Goal: Check status: Check status

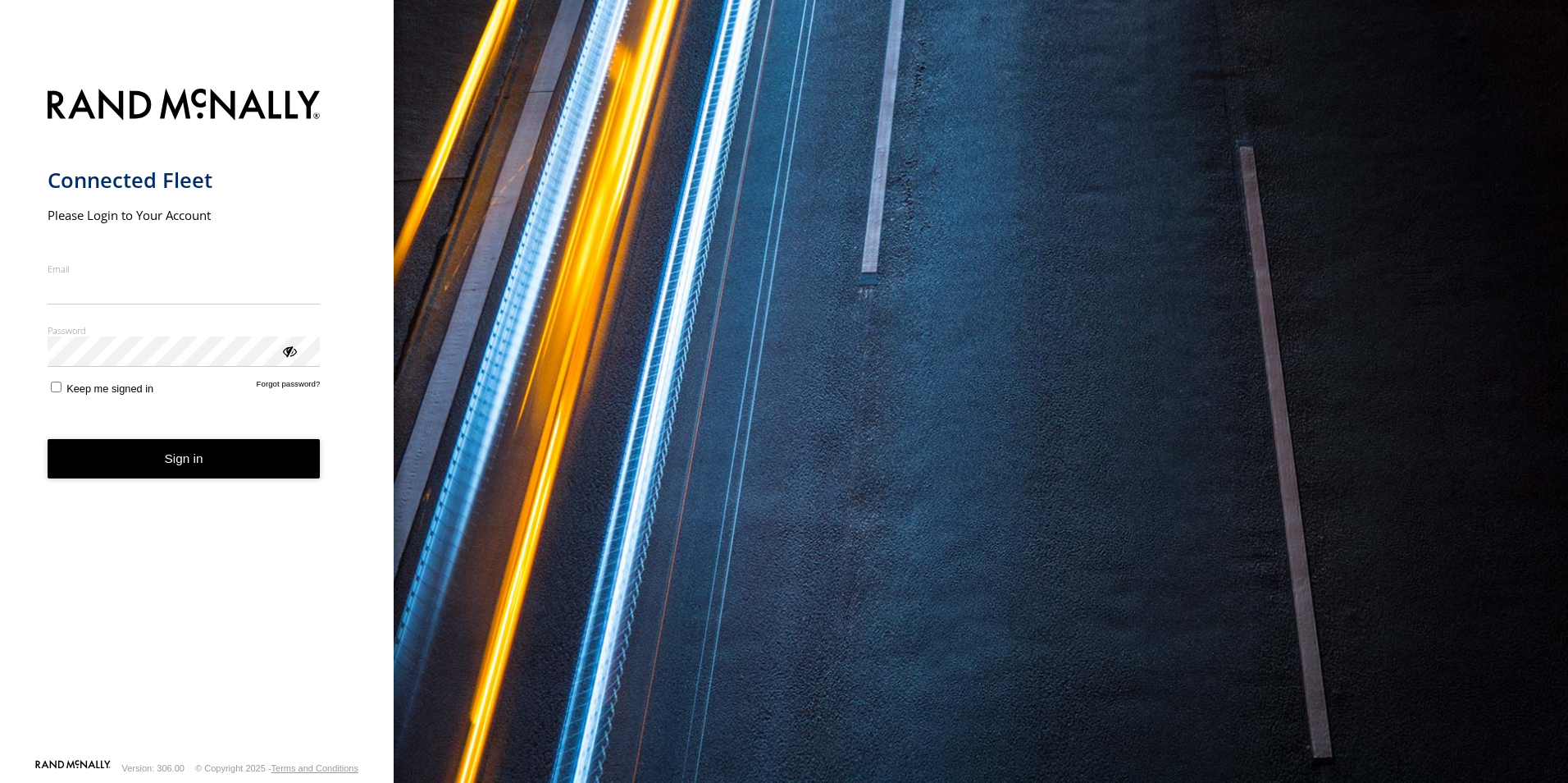
type input "**********"
click at [175, 479] on button "Sign in" at bounding box center [184, 459] width 273 height 40
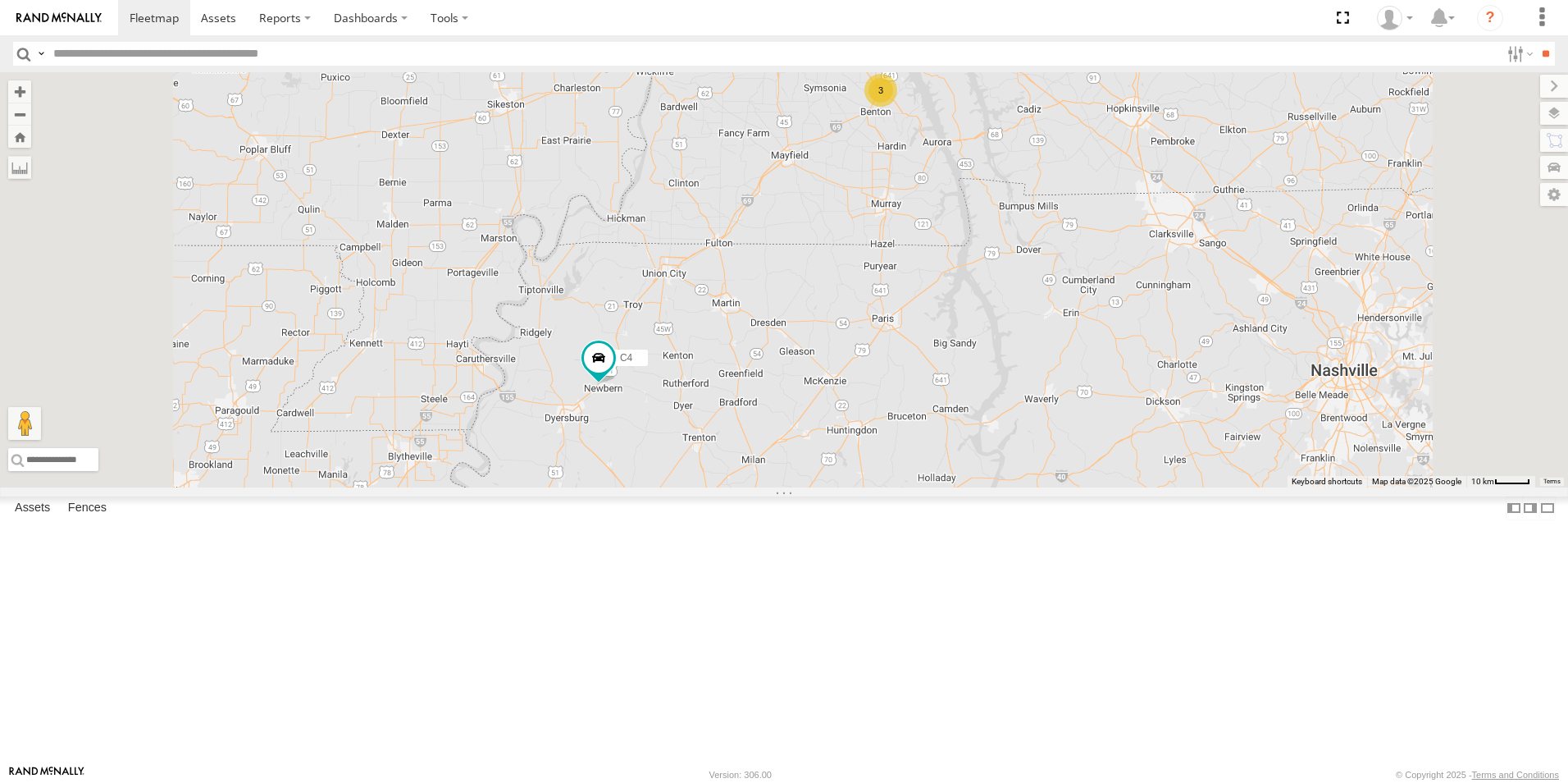
drag, startPoint x: 536, startPoint y: 618, endPoint x: 546, endPoint y: 554, distance: 64.8
click at [546, 487] on div "C2 C4 3" at bounding box center [784, 280] width 1568 height 415
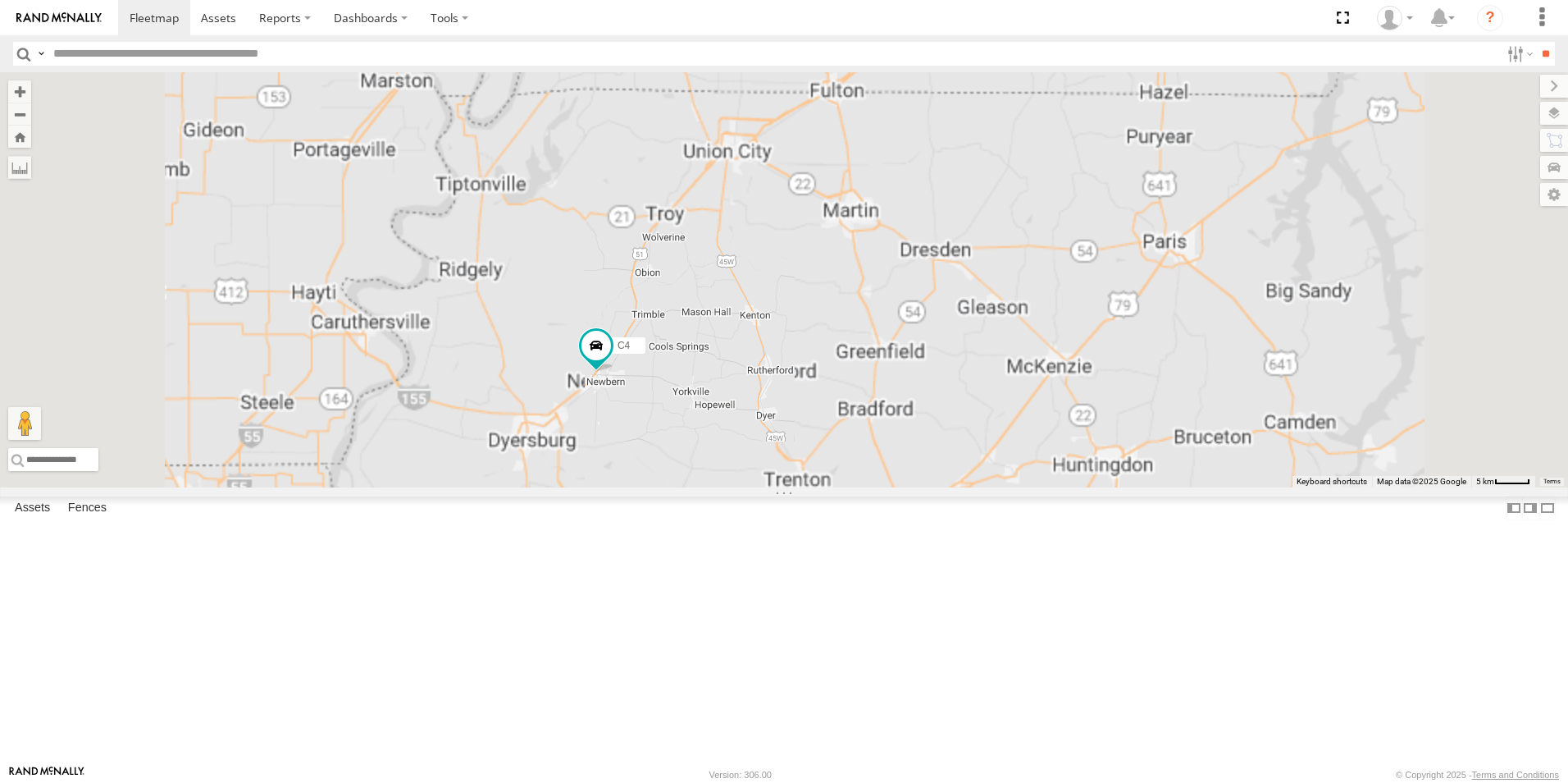
drag, startPoint x: 815, startPoint y: 599, endPoint x: 826, endPoint y: 406, distance: 193.3
click at [825, 409] on div "C2 C4 3" at bounding box center [784, 280] width 1568 height 415
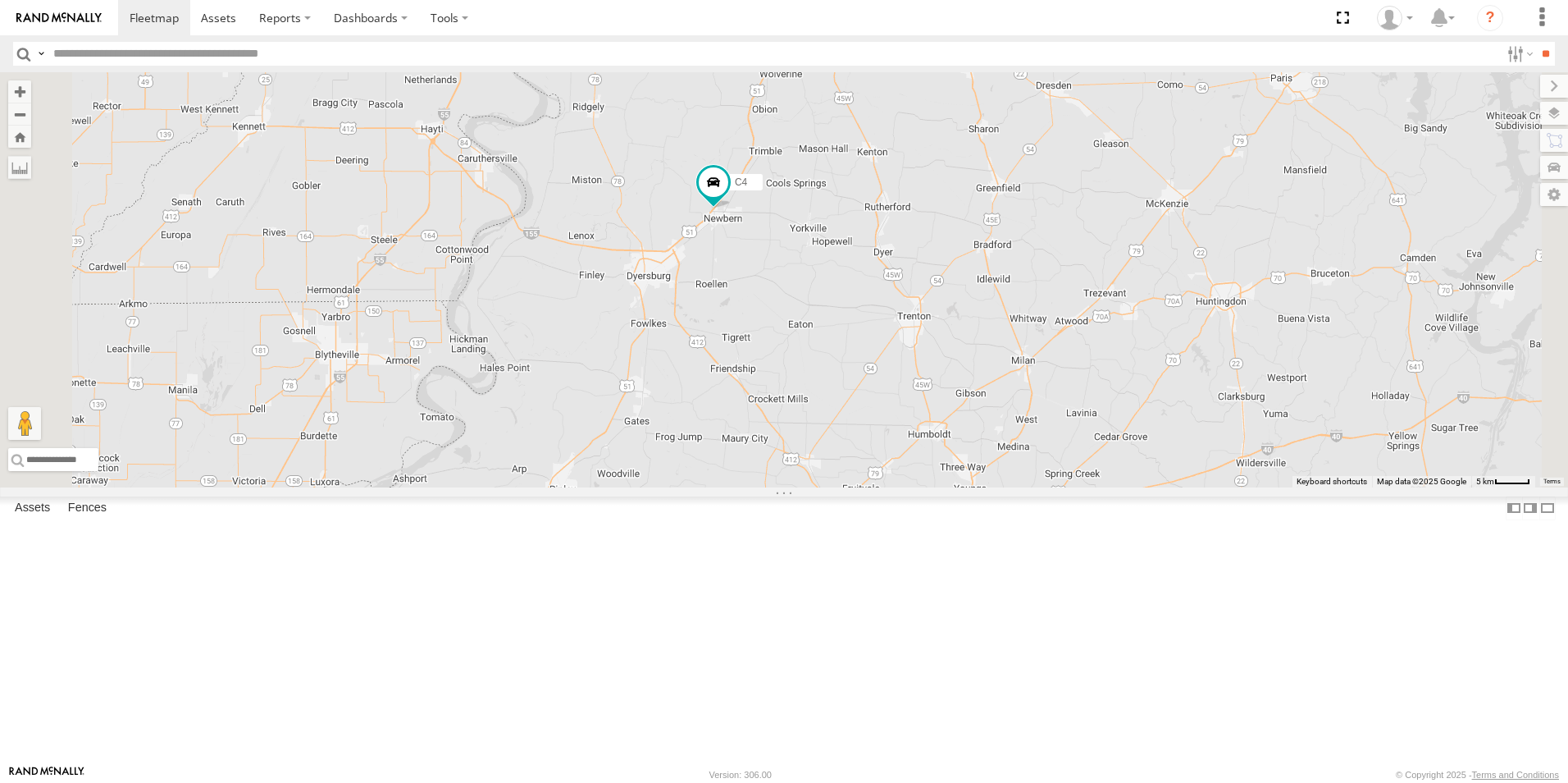
drag, startPoint x: 789, startPoint y: 548, endPoint x: 900, endPoint y: 441, distance: 154.2
click at [900, 441] on div "C2 C4 3" at bounding box center [784, 280] width 1568 height 415
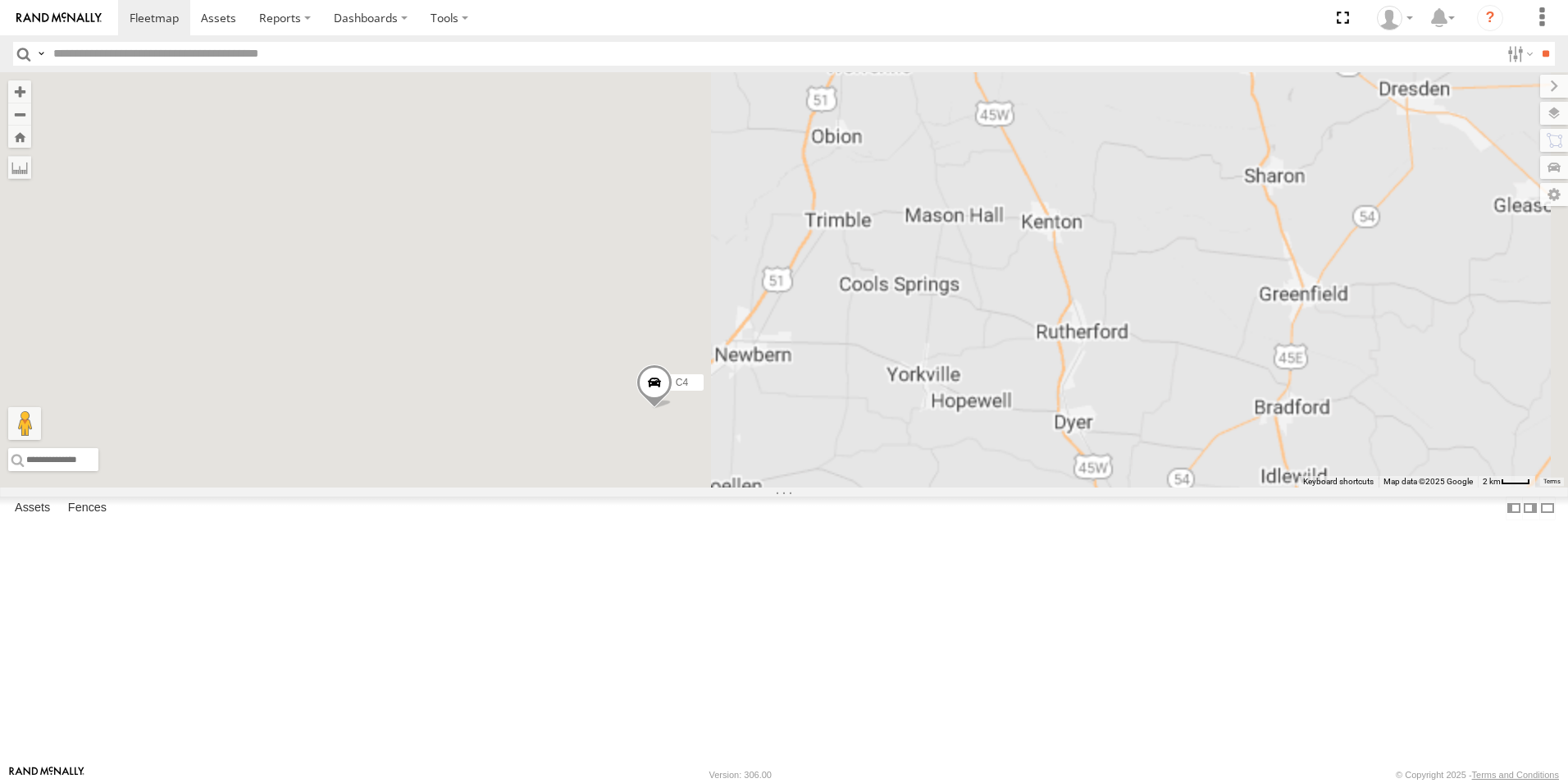
drag, startPoint x: 892, startPoint y: 589, endPoint x: 1424, endPoint y: 436, distance: 553.6
click at [1424, 436] on div "C2 C4 C6" at bounding box center [784, 280] width 1568 height 415
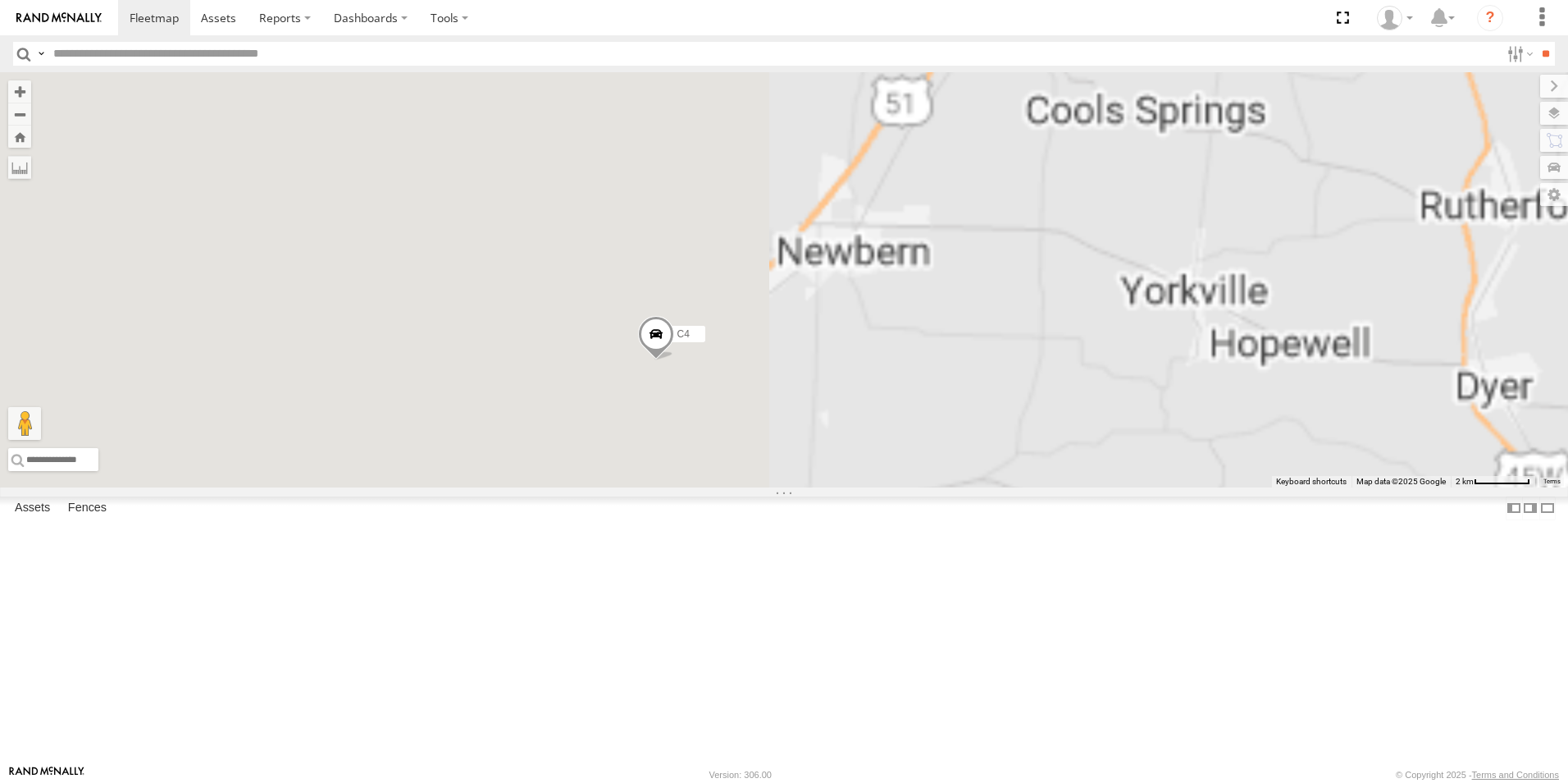
drag, startPoint x: 980, startPoint y: 513, endPoint x: 1165, endPoint y: 504, distance: 185.2
click at [1165, 487] on div "C2 C4 C6" at bounding box center [784, 280] width 1568 height 415
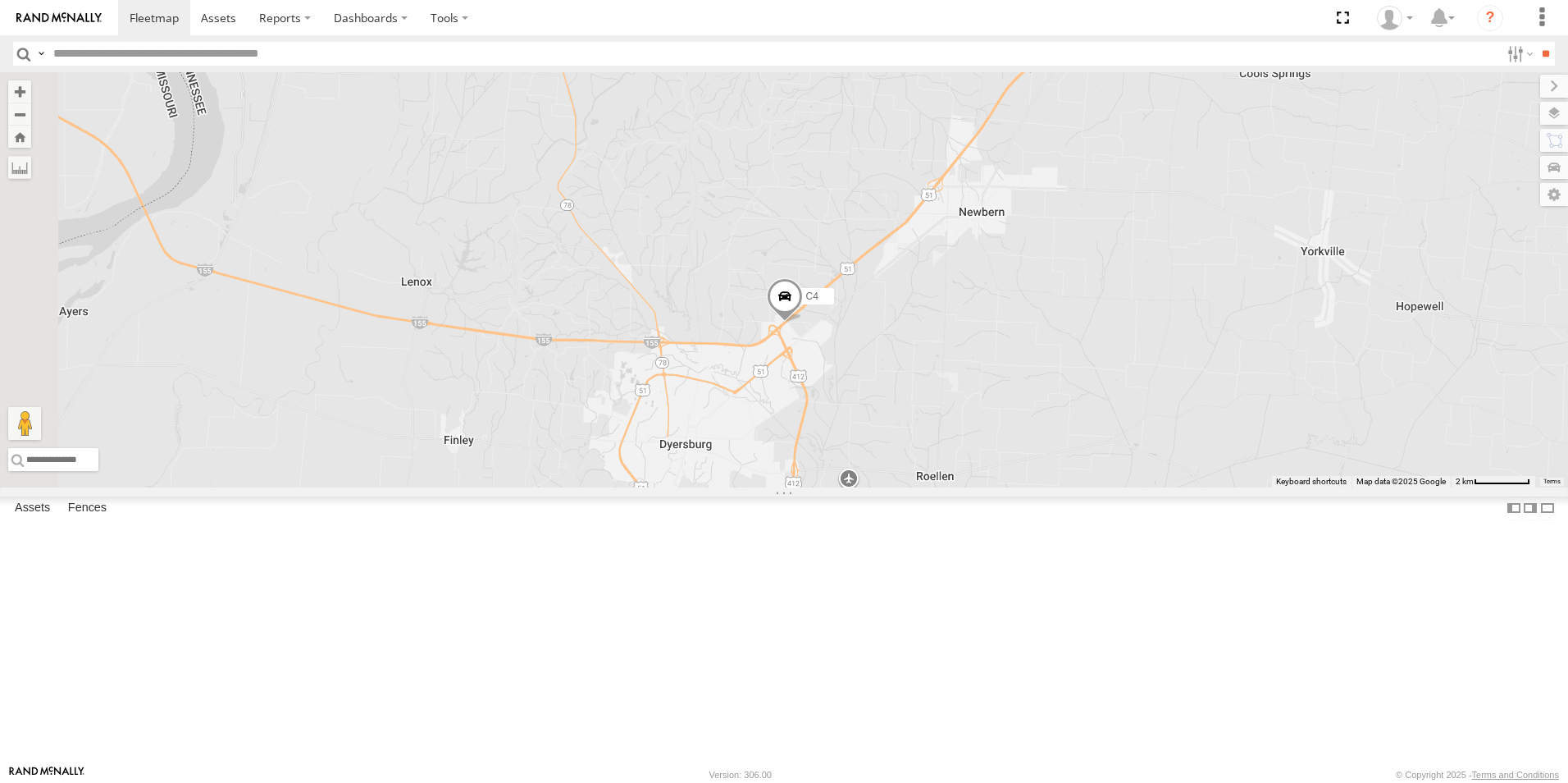
click at [803, 322] on span at bounding box center [784, 300] width 36 height 44
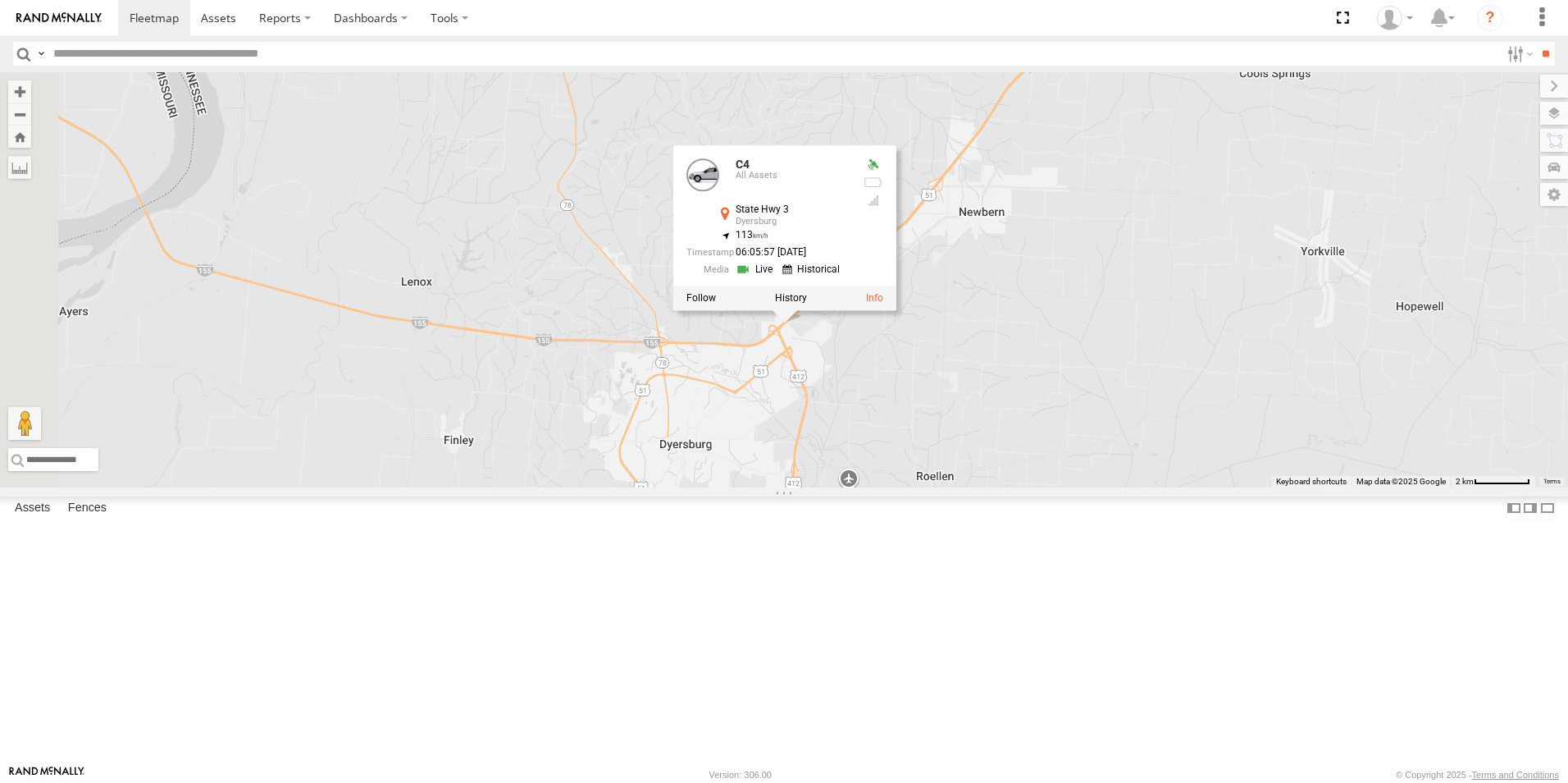
click at [1057, 487] on div "C2 C4 C6 C4 All Assets State Hwy 3 Dyersburg 36.07553 , -89.34442 113 06:05:57 …" at bounding box center [784, 280] width 1568 height 415
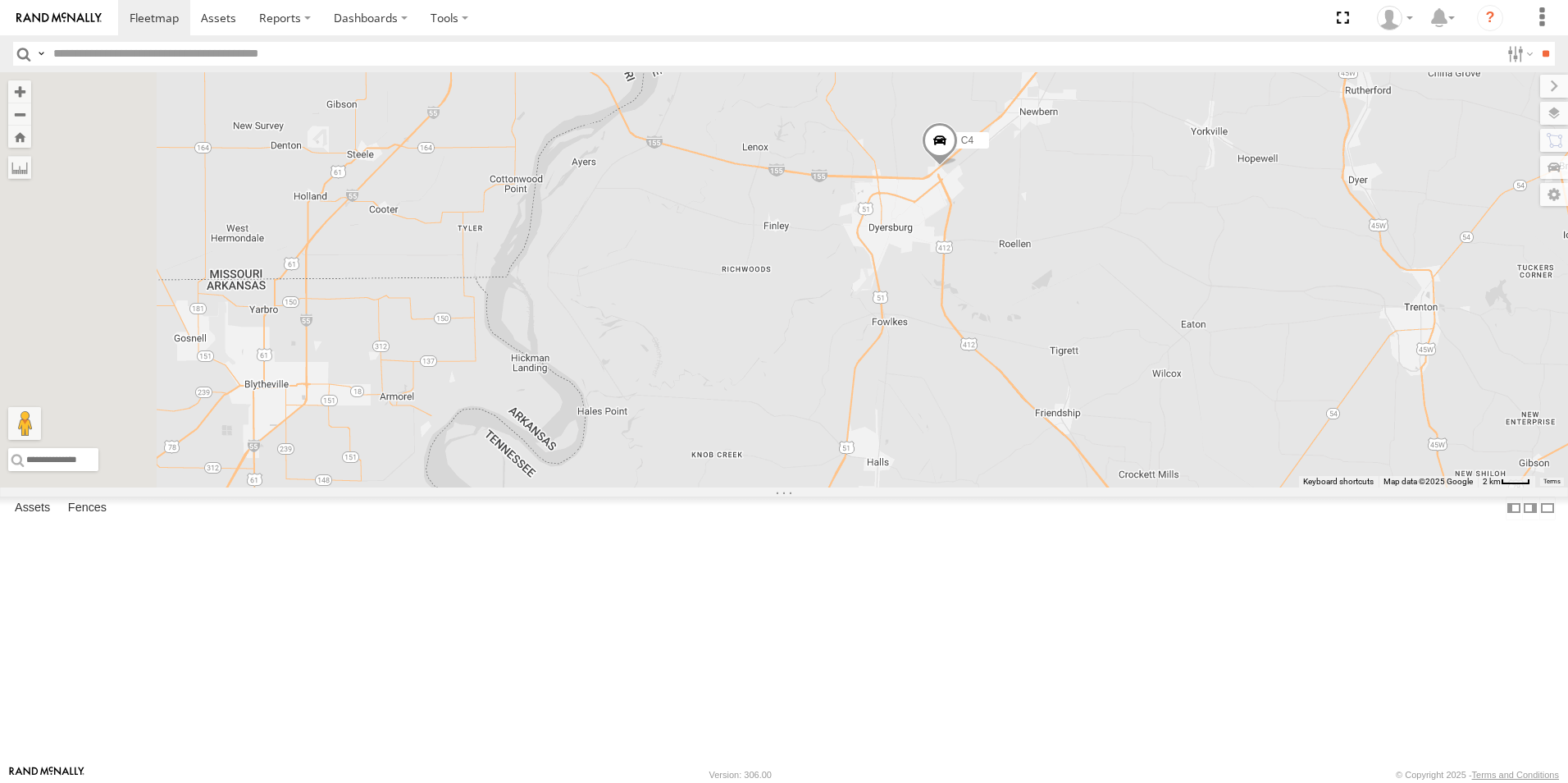
drag, startPoint x: 869, startPoint y: 571, endPoint x: 990, endPoint y: 392, distance: 216.1
click at [990, 392] on div "C2 C4 C6" at bounding box center [784, 280] width 1568 height 415
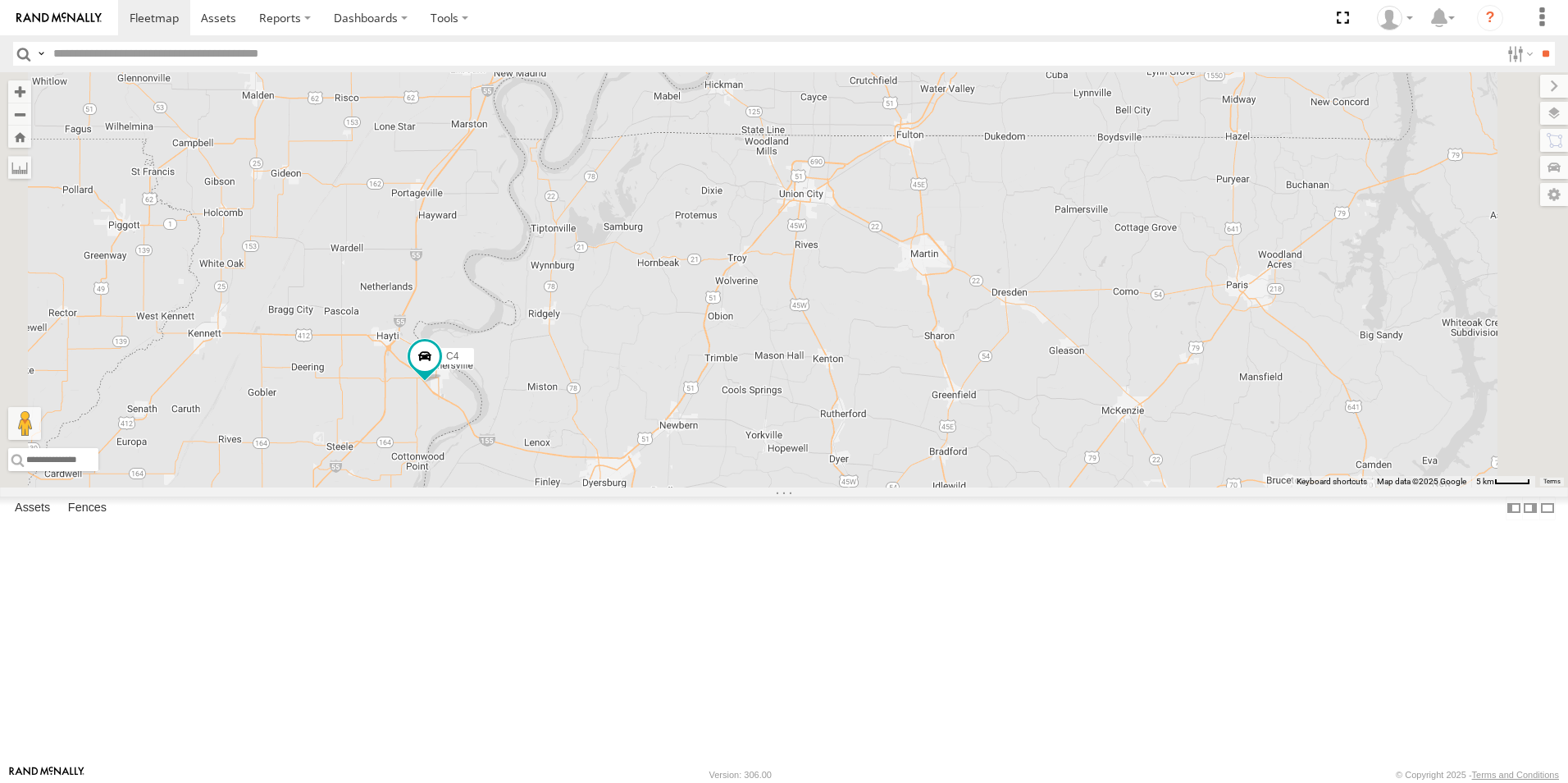
drag, startPoint x: 801, startPoint y: 548, endPoint x: 853, endPoint y: 339, distance: 215.4
click at [853, 339] on div "C2 C4 C6 2" at bounding box center [784, 280] width 1568 height 415
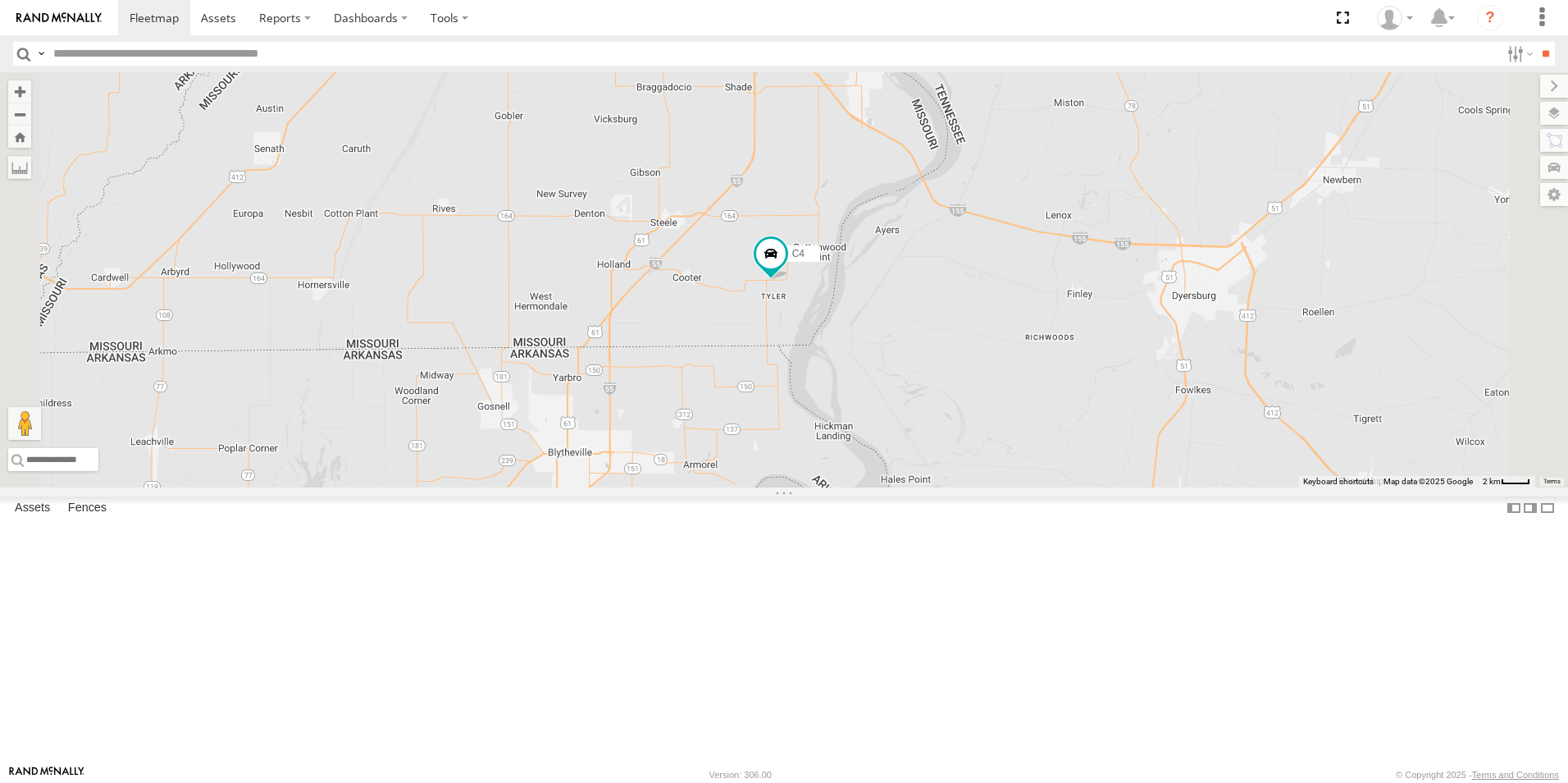
drag, startPoint x: 819, startPoint y: 648, endPoint x: 786, endPoint y: 571, distance: 83.8
click at [786, 487] on div "C2 C4 C8 C6 C3" at bounding box center [784, 280] width 1568 height 415
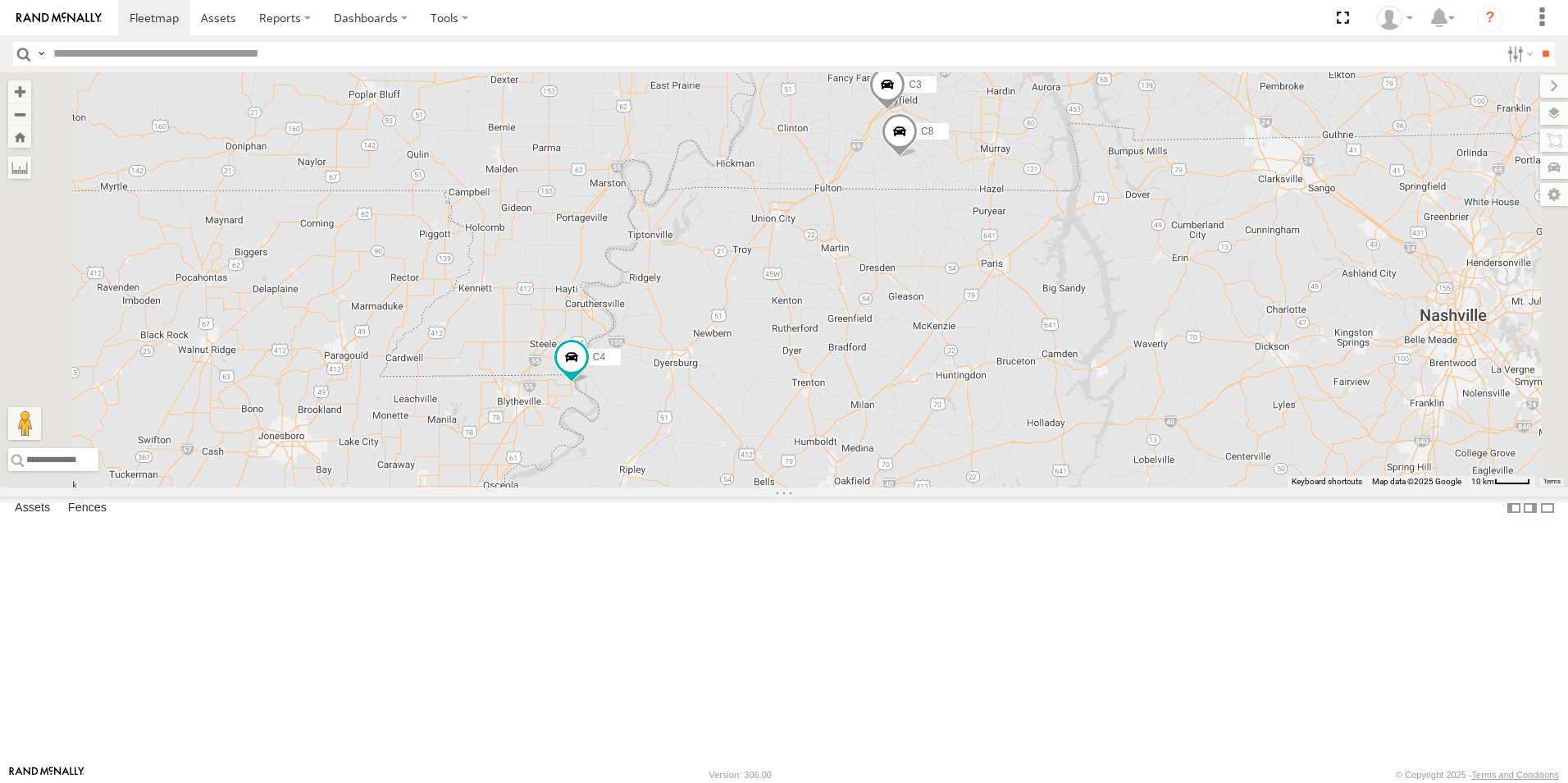
drag, startPoint x: 738, startPoint y: 518, endPoint x: 738, endPoint y: 422, distance: 96.0
click at [738, 422] on div "C4 C2 C8 C6 C3" at bounding box center [784, 280] width 1568 height 415
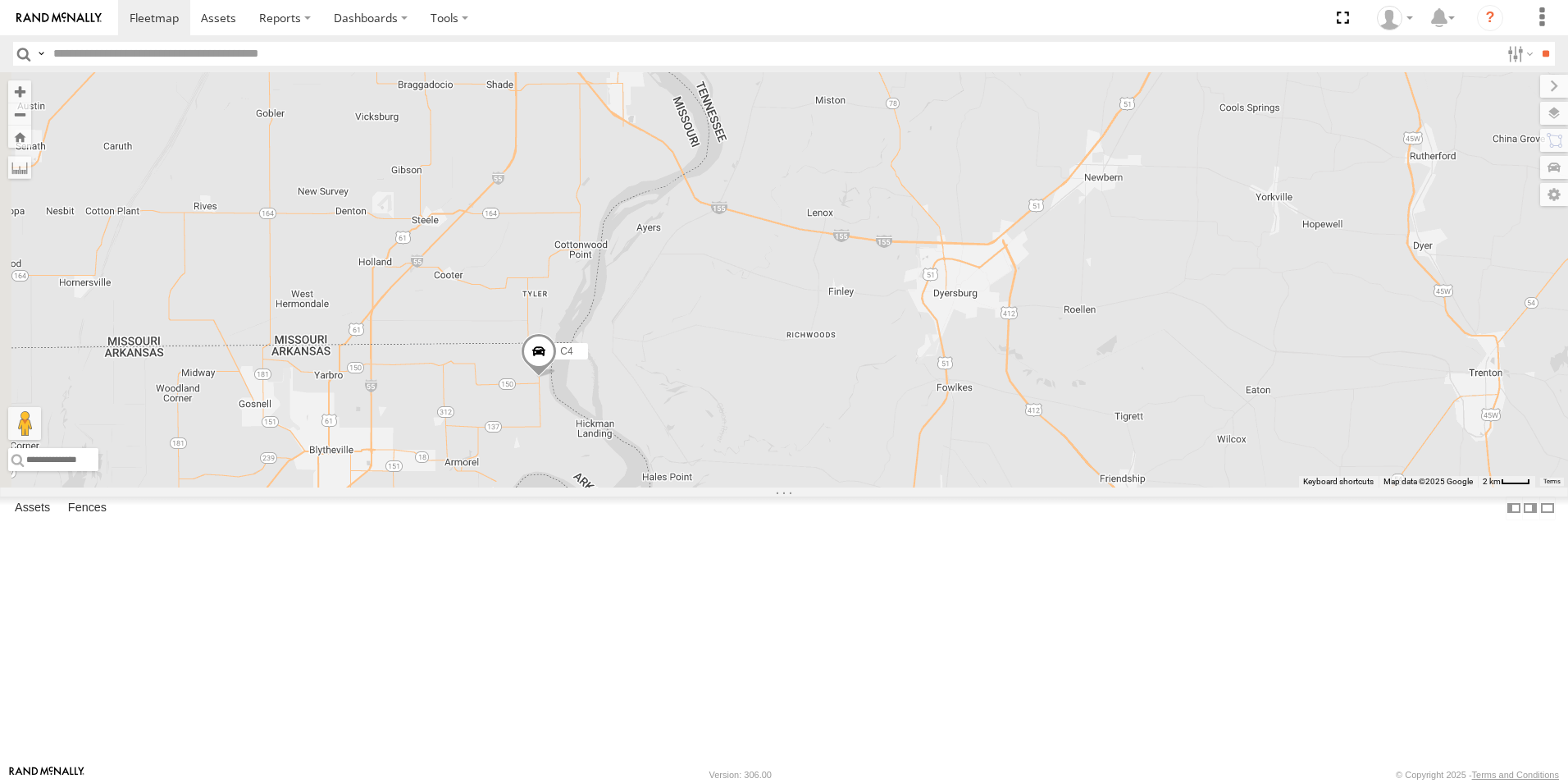
drag, startPoint x: 747, startPoint y: 691, endPoint x: 894, endPoint y: 185, distance: 526.9
click at [894, 185] on div "C4 C8 C2 C6 C3" at bounding box center [784, 280] width 1568 height 415
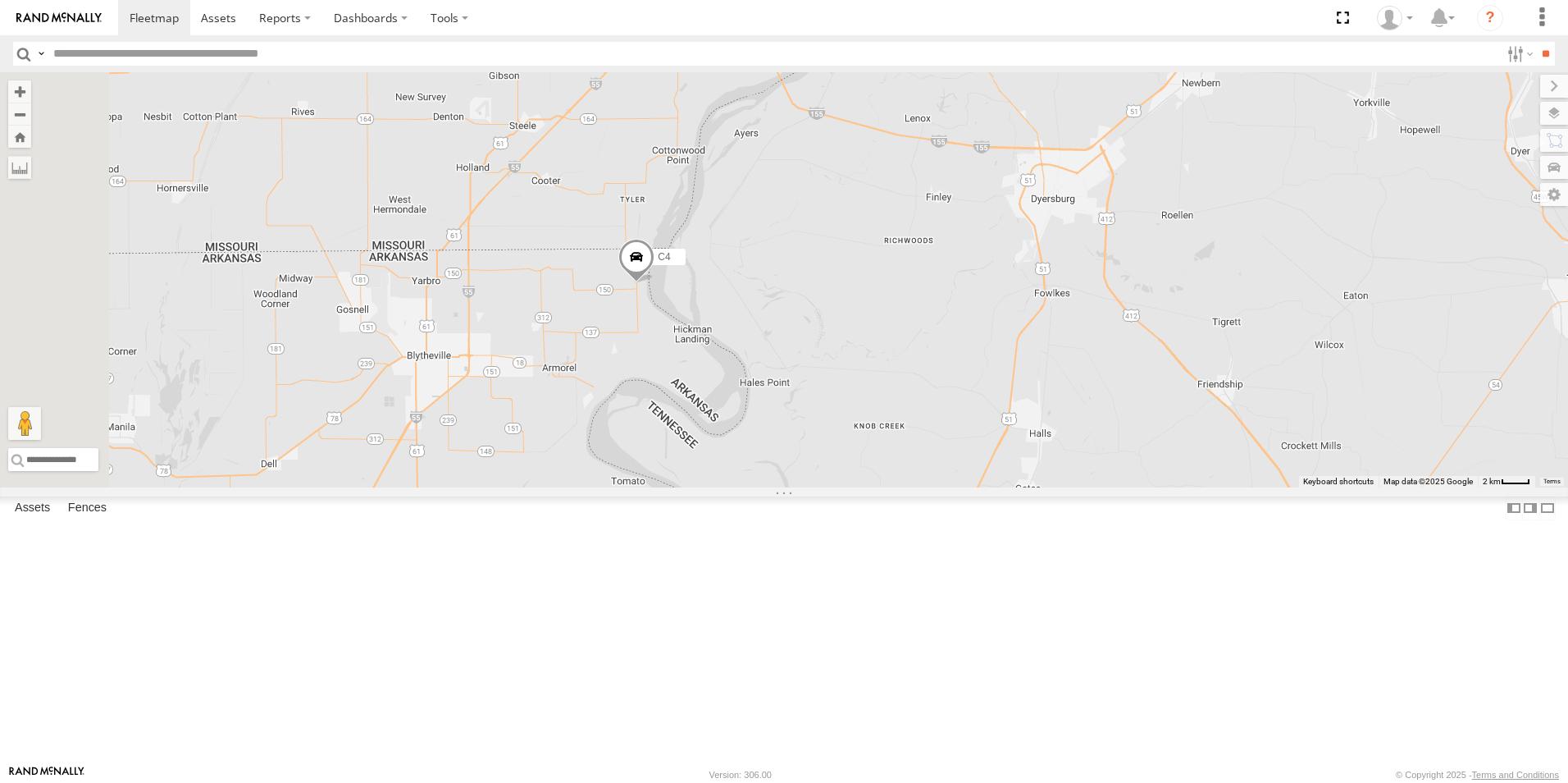
drag, startPoint x: 686, startPoint y: 569, endPoint x: 778, endPoint y: 479, distance: 128.7
click at [778, 479] on div "C4 C8 C2 C6 C3" at bounding box center [784, 280] width 1568 height 415
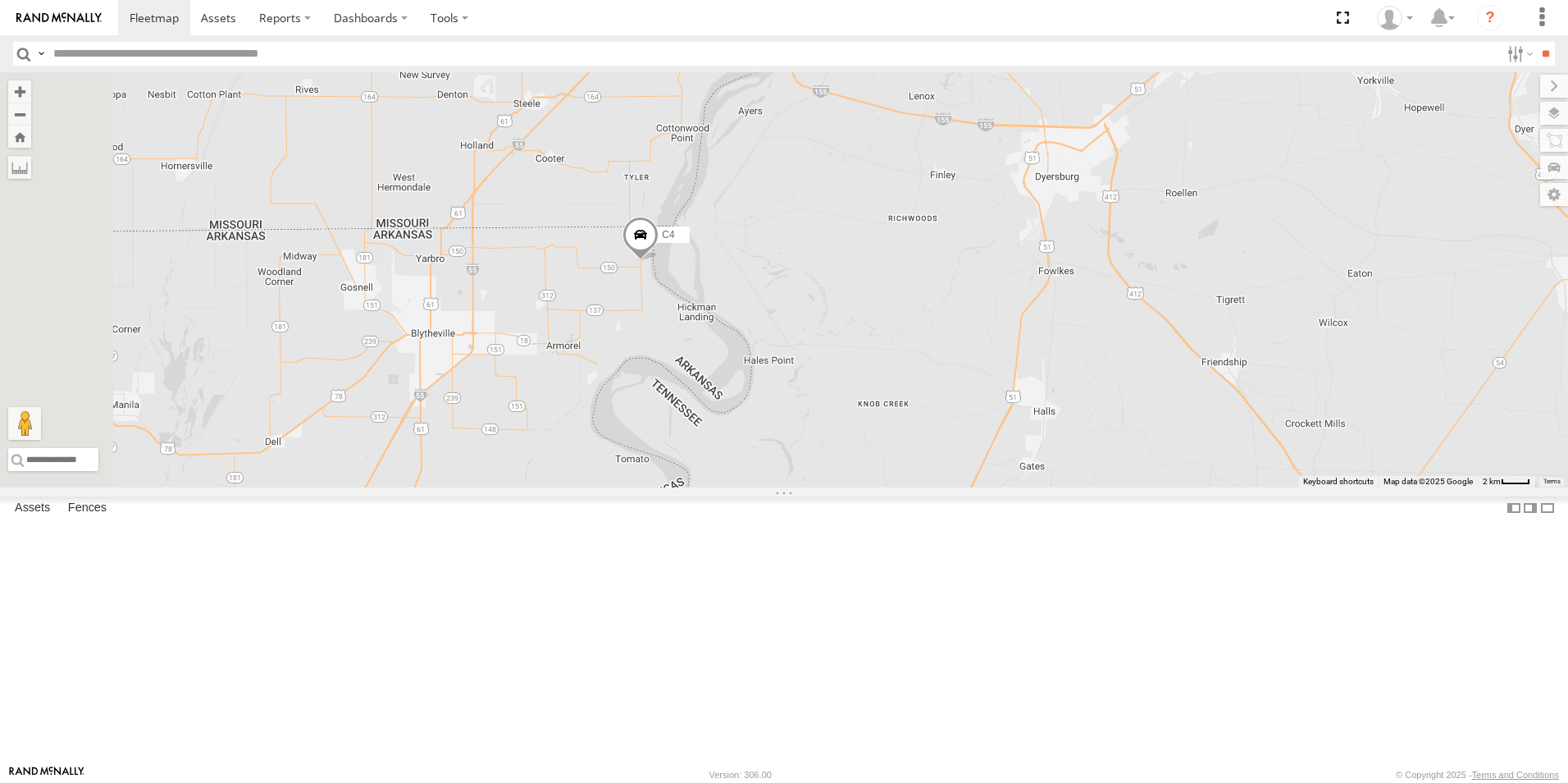
click at [658, 261] on span at bounding box center [640, 239] width 36 height 44
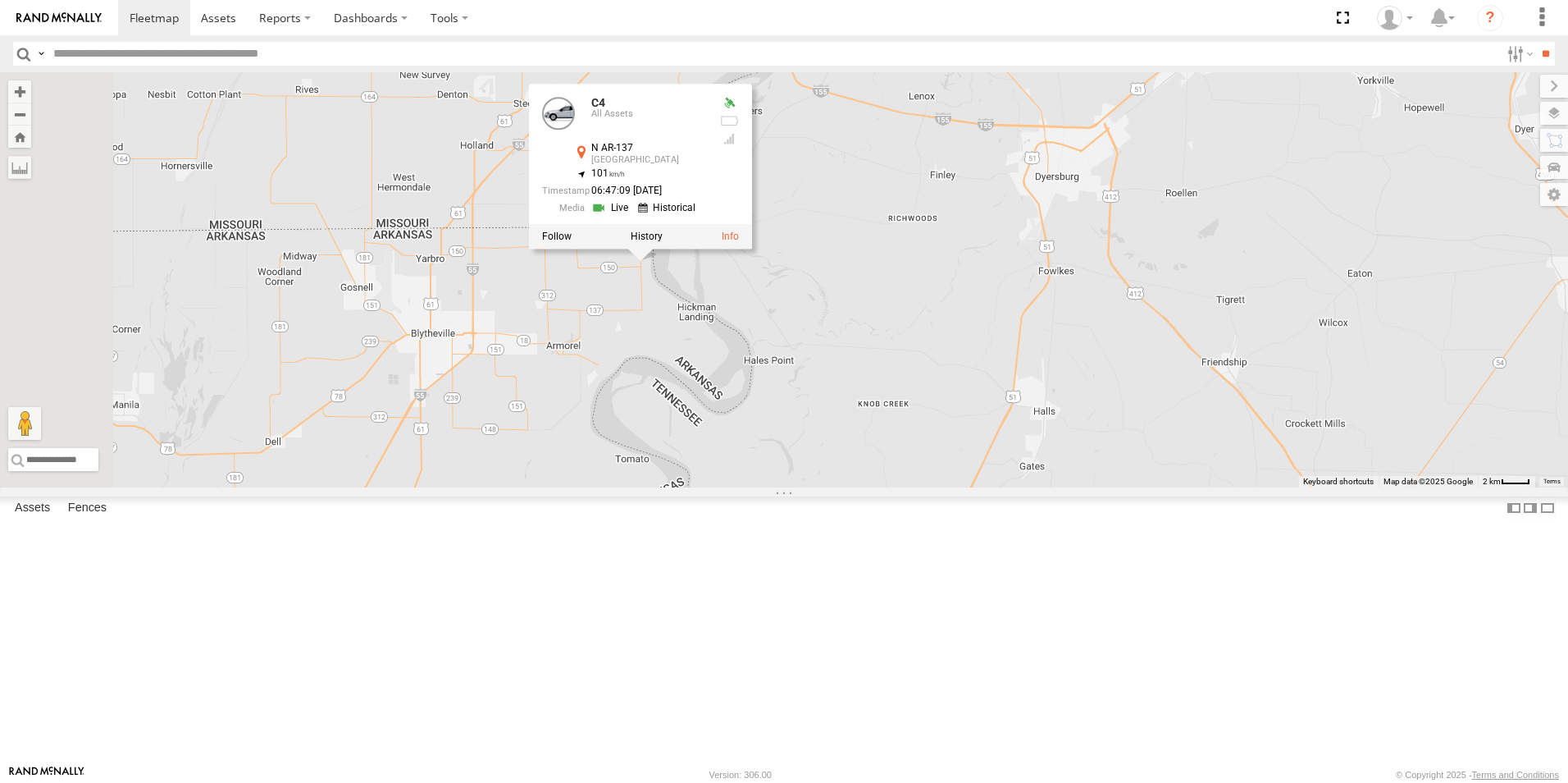
click at [1042, 335] on div "C4 C8 C2 C6 C3 C4 All Assets N AR-137 Blytheville 35.97752 , -89.73405 101 06:4…" at bounding box center [784, 280] width 1568 height 415
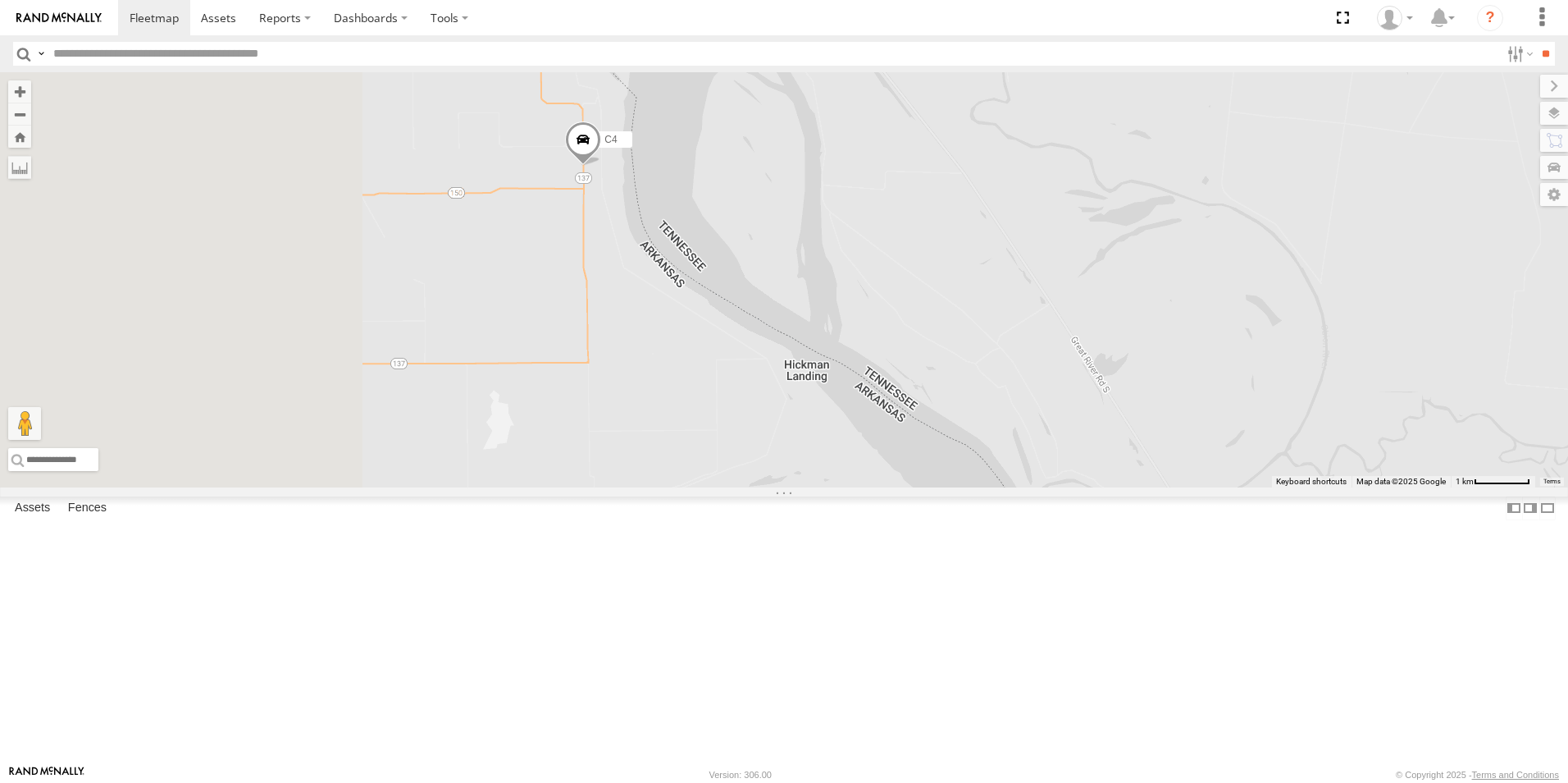
drag, startPoint x: 859, startPoint y: 431, endPoint x: 1093, endPoint y: 351, distance: 247.3
click at [1093, 351] on div "C4 C8 C2 C6 C3" at bounding box center [784, 280] width 1568 height 415
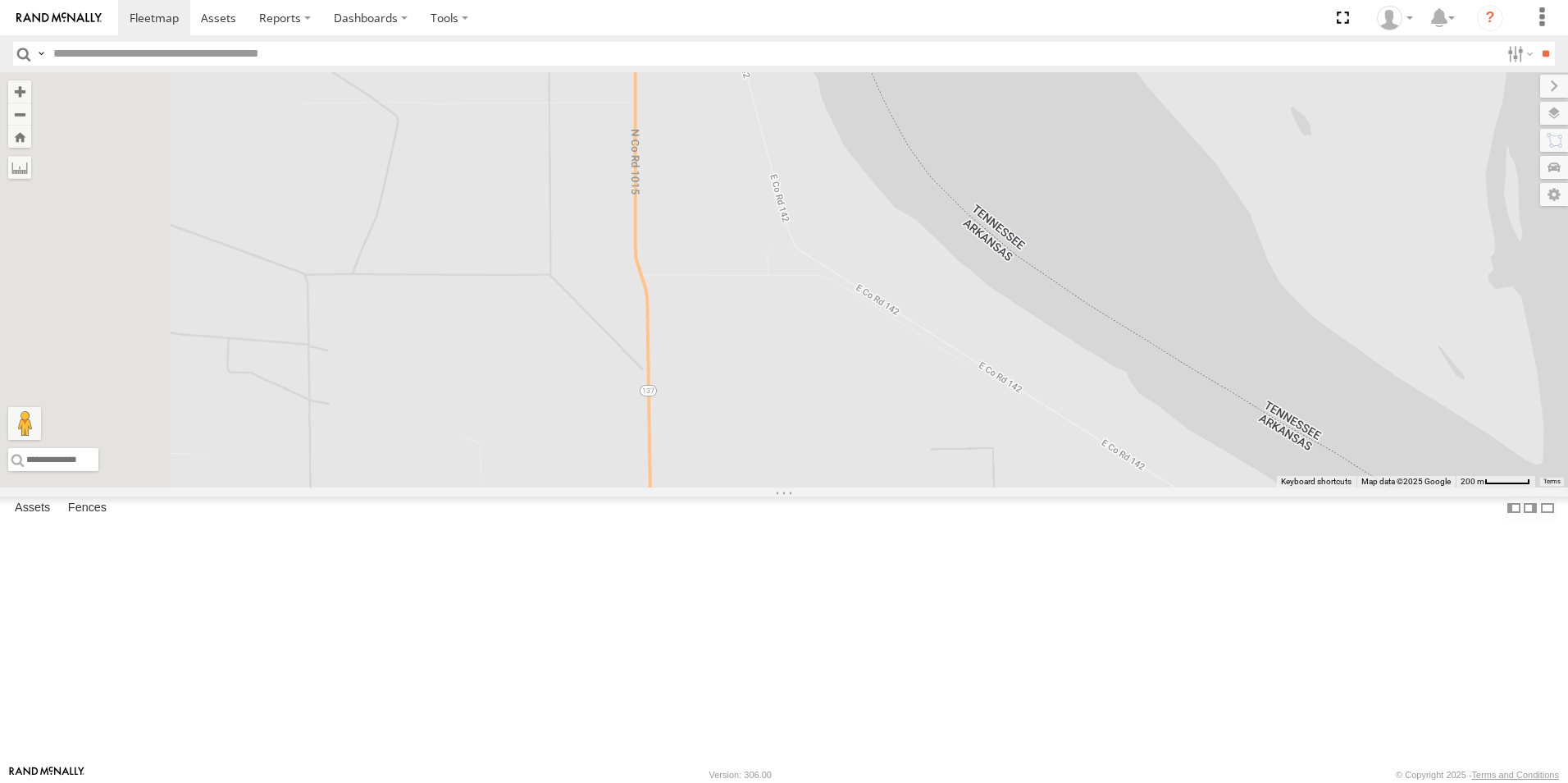
drag, startPoint x: 876, startPoint y: 358, endPoint x: 1492, endPoint y: 302, distance: 618.5
click at [1492, 302] on div "C4 C8 C2 C6 C3" at bounding box center [784, 280] width 1568 height 415
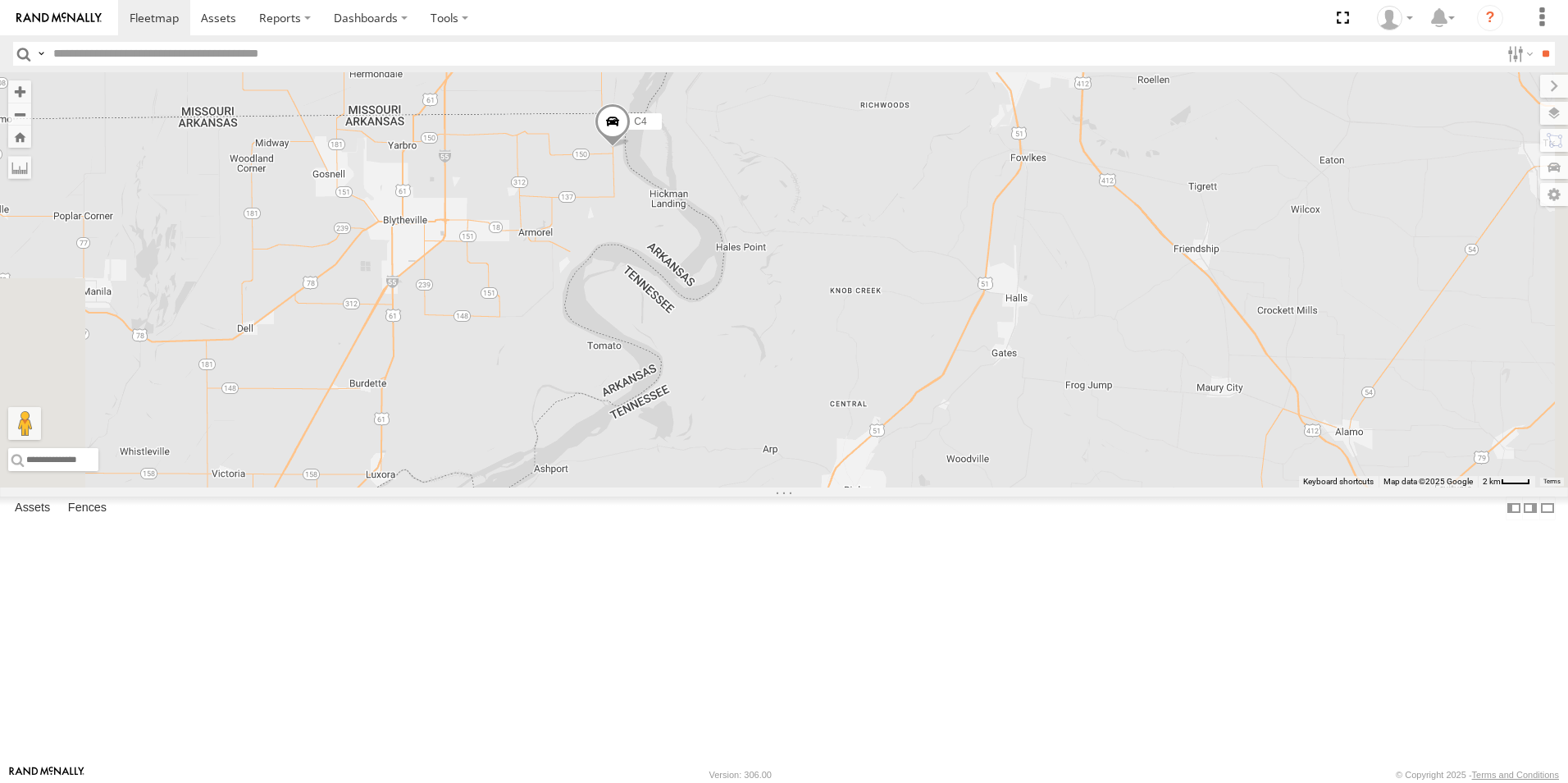
drag, startPoint x: 973, startPoint y: 737, endPoint x: 672, endPoint y: 50, distance: 750.0
click at [672, 50] on body at bounding box center [784, 392] width 1568 height 783
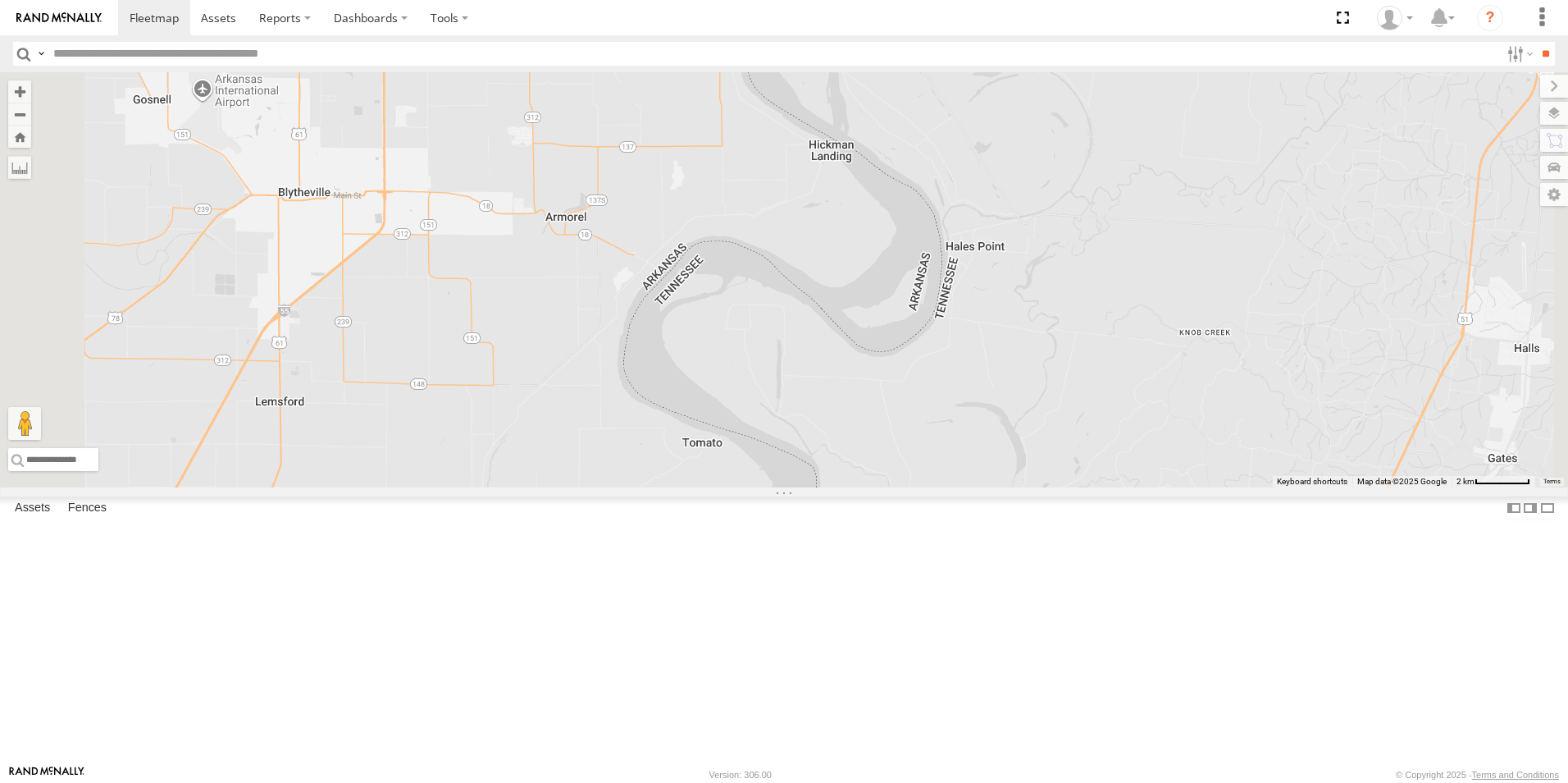
drag, startPoint x: 831, startPoint y: 253, endPoint x: 914, endPoint y: 295, distance: 93.0
click at [914, 295] on div "C2 C4 C8 C6 C3" at bounding box center [784, 280] width 1568 height 415
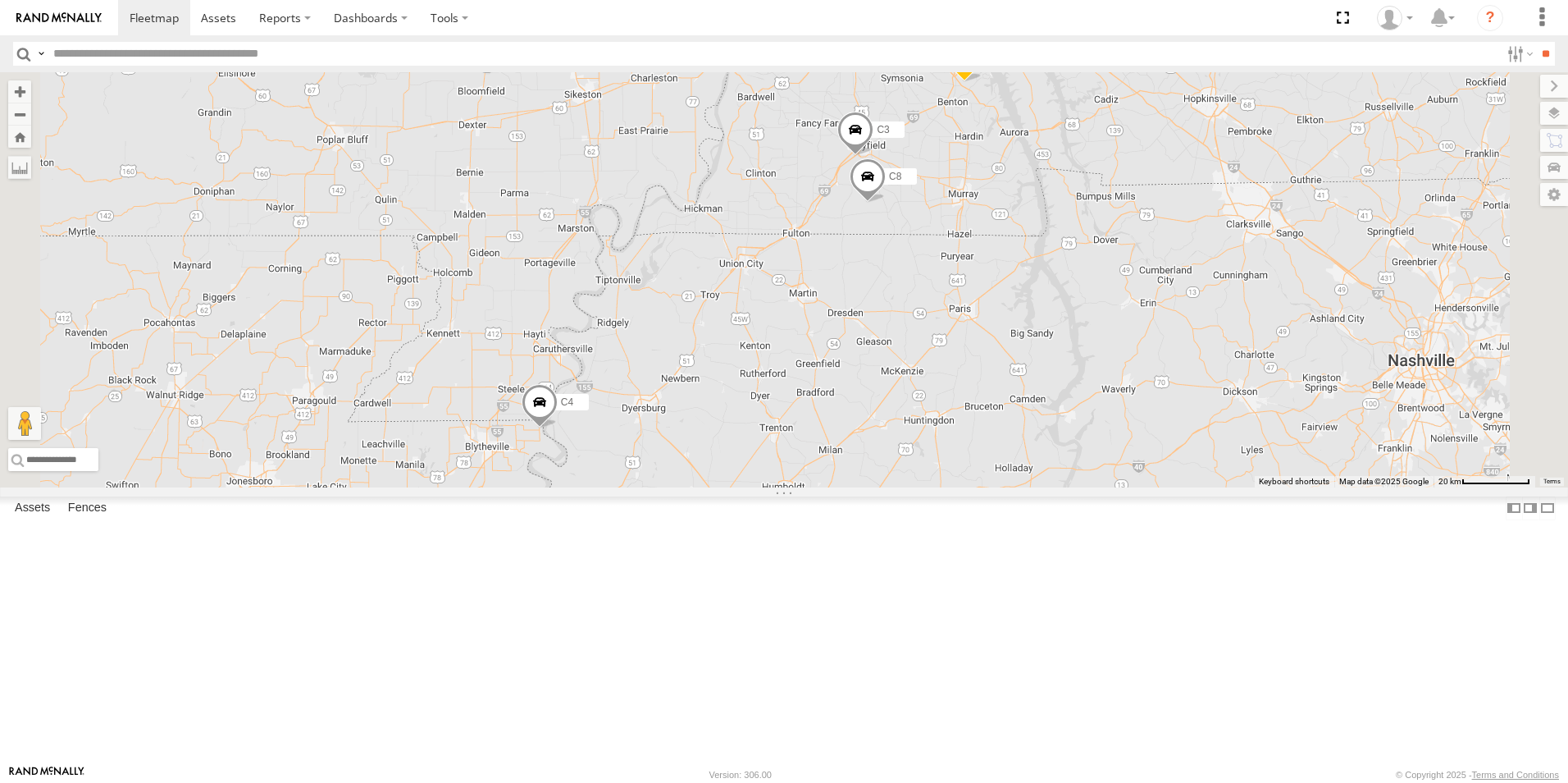
drag, startPoint x: 886, startPoint y: 377, endPoint x: 871, endPoint y: 576, distance: 199.6
click at [871, 487] on div "C2 C4 C6 C8 C3" at bounding box center [784, 280] width 1568 height 415
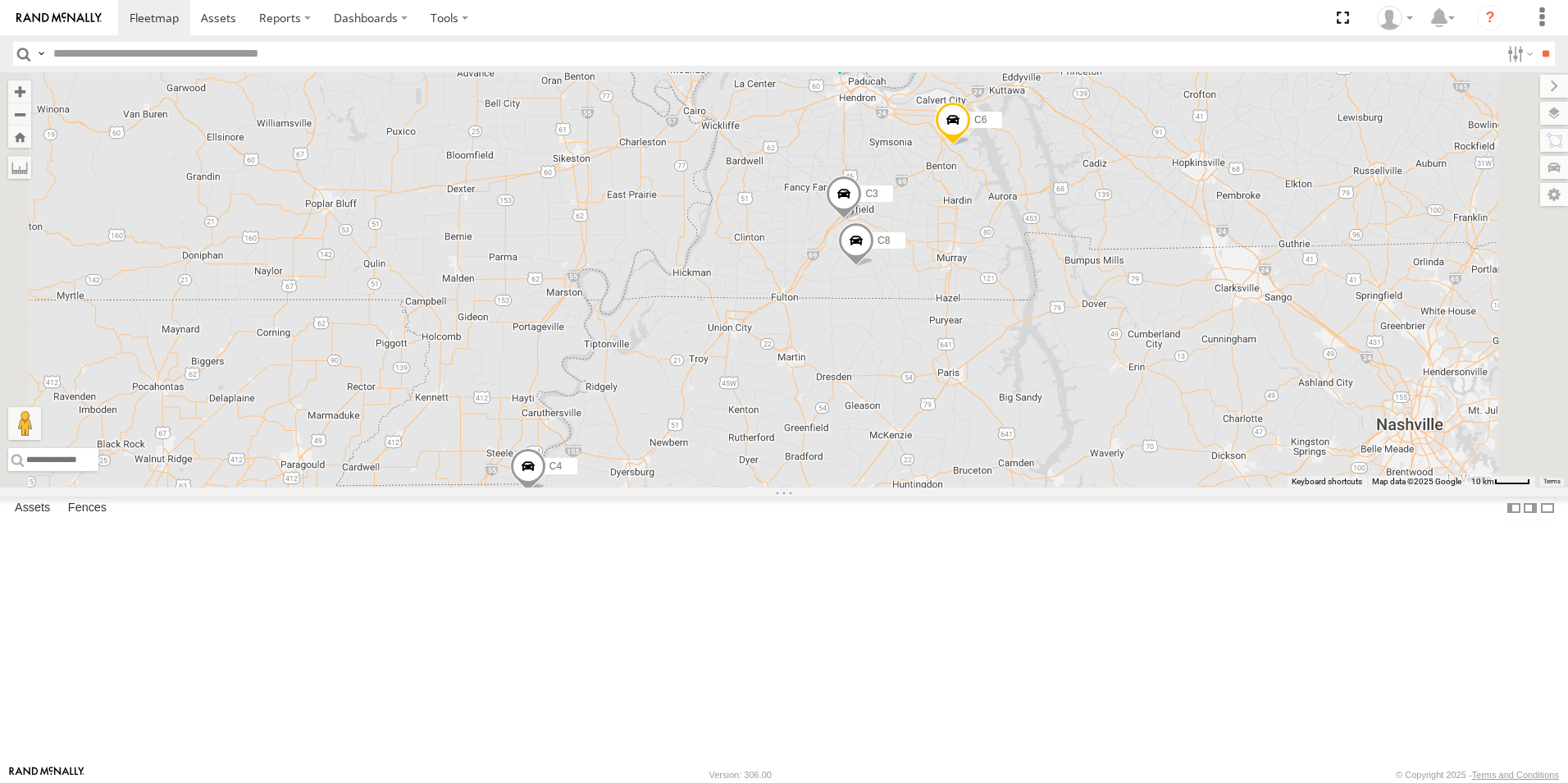
drag, startPoint x: 953, startPoint y: 463, endPoint x: 942, endPoint y: 528, distance: 65.9
click at [942, 487] on div "C2 C4 C6 C8 C3" at bounding box center [784, 280] width 1568 height 415
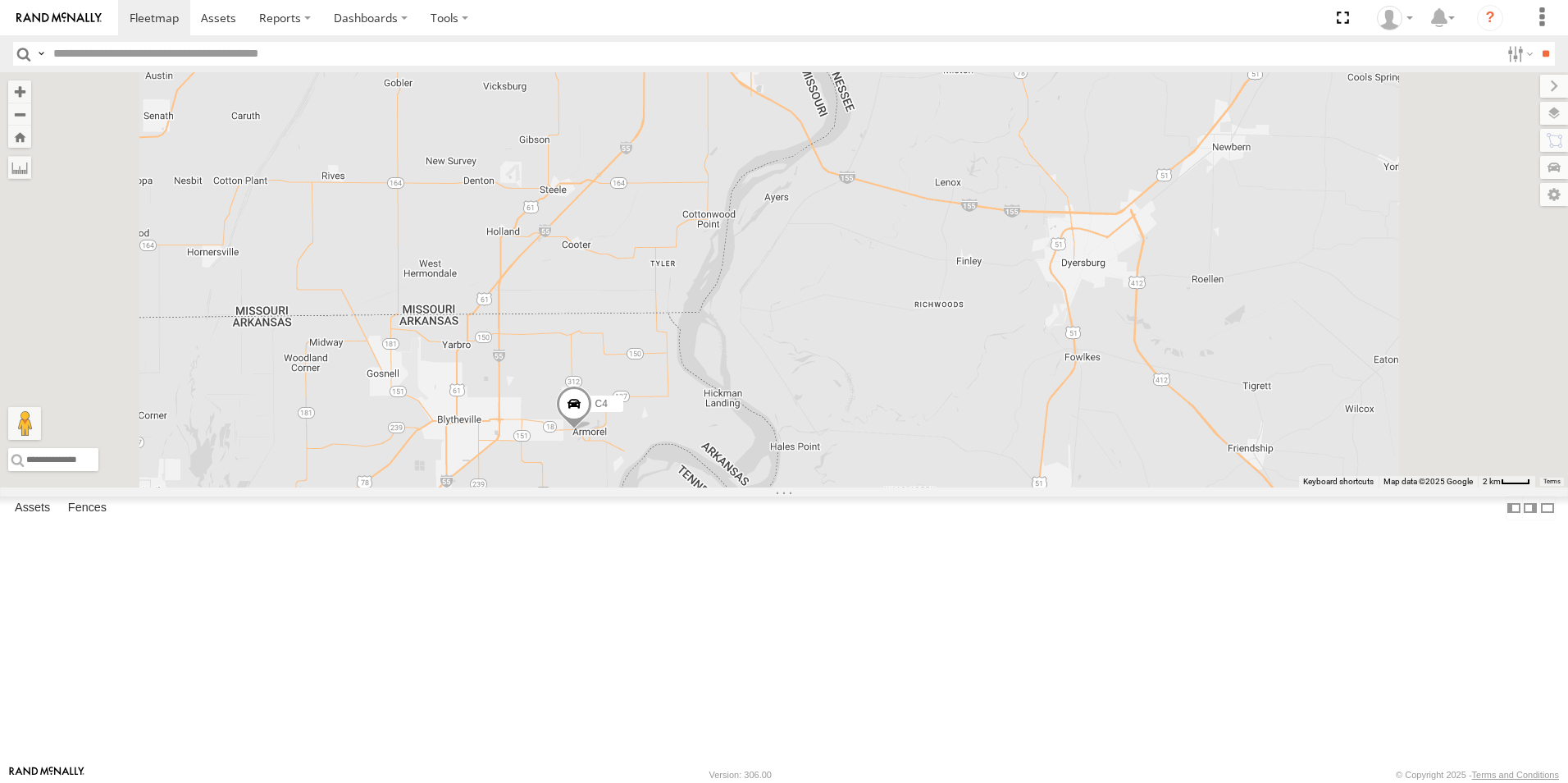
drag, startPoint x: 842, startPoint y: 657, endPoint x: 771, endPoint y: 70, distance: 591.3
click at [771, 70] on body at bounding box center [784, 392] width 1568 height 783
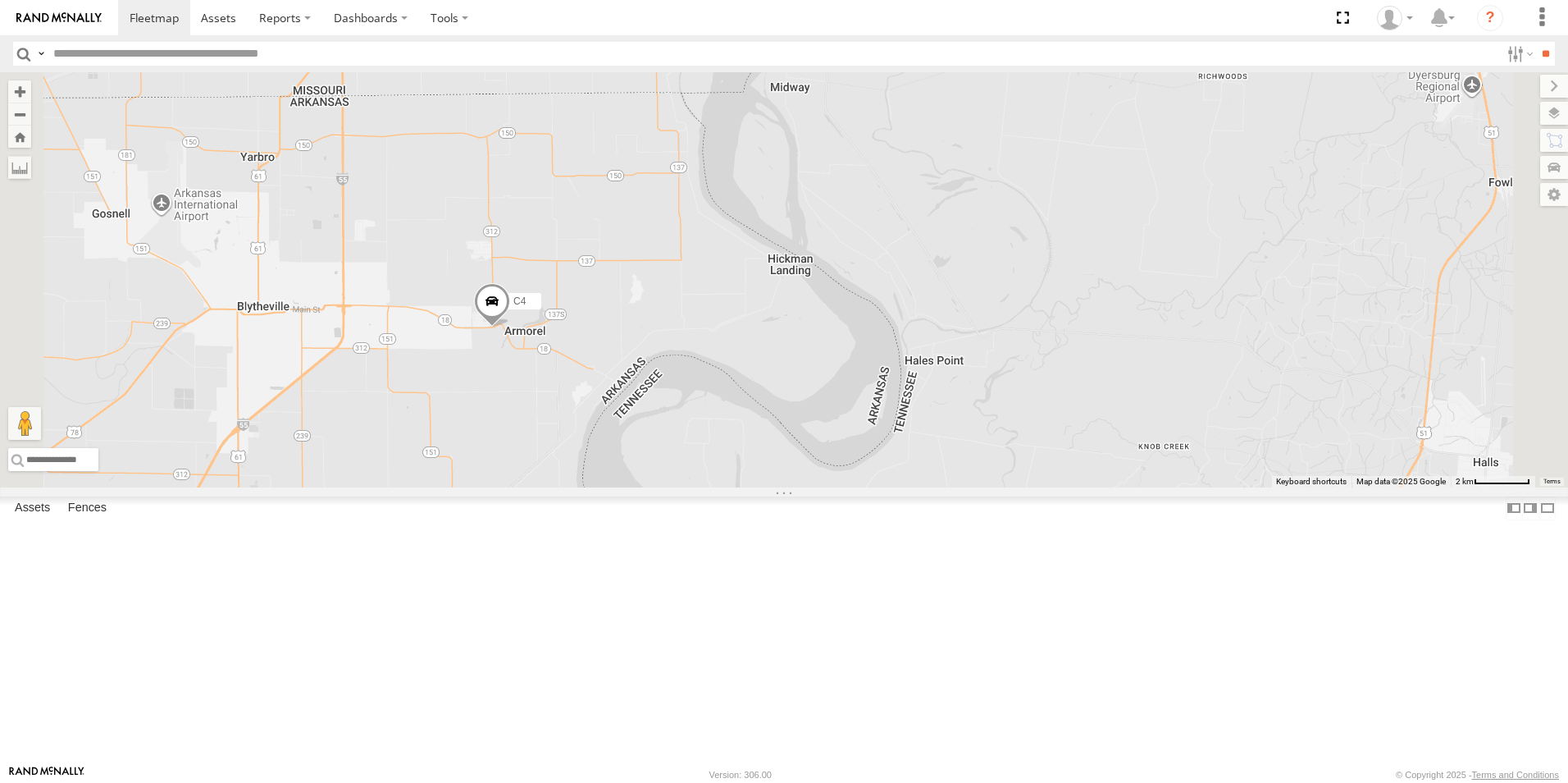
drag, startPoint x: 790, startPoint y: 745, endPoint x: 807, endPoint y: 470, distance: 275.5
click at [807, 472] on div "C2 C4 C8 C6 C3" at bounding box center [784, 280] width 1568 height 415
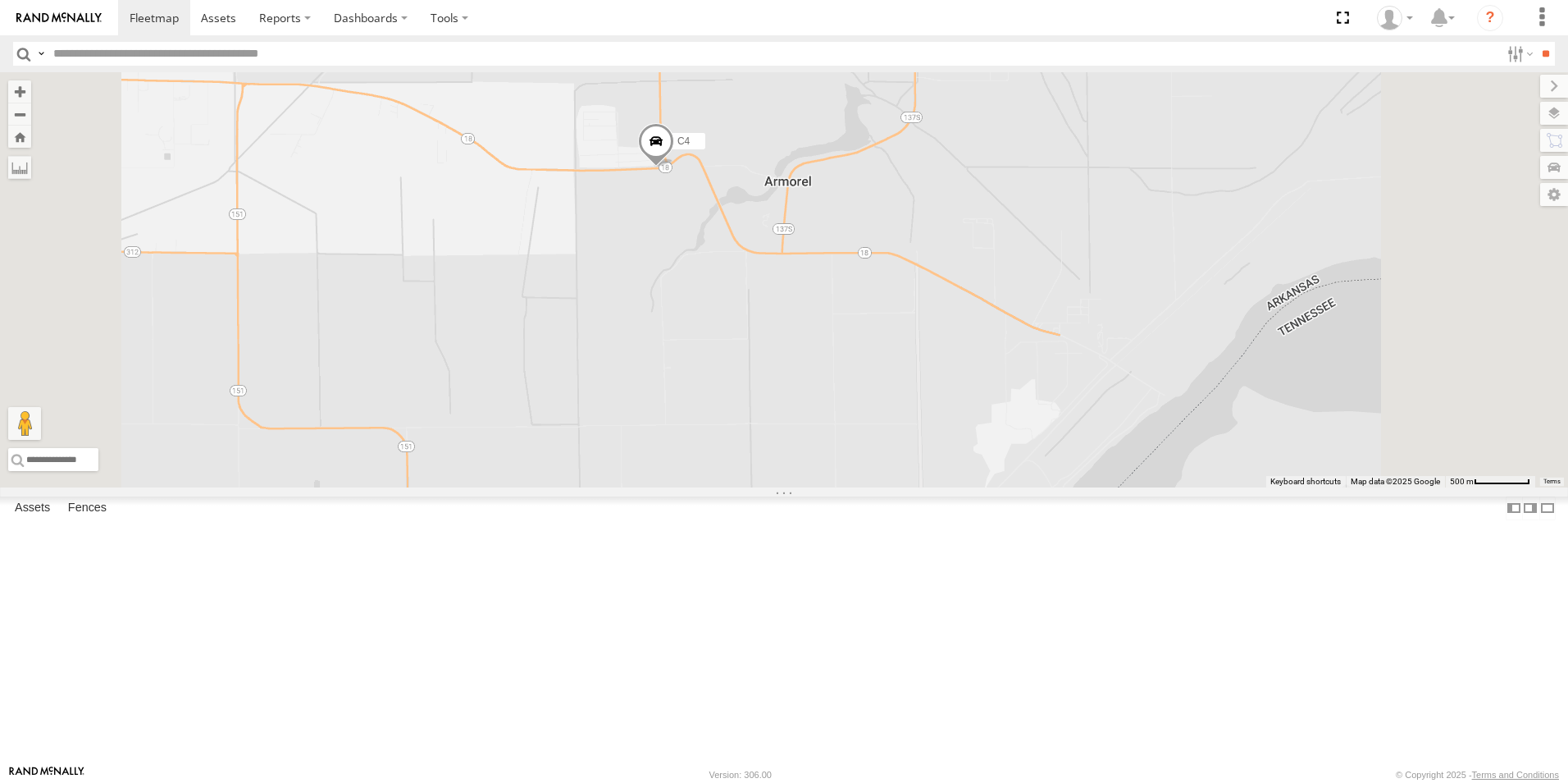
click at [674, 168] on span at bounding box center [656, 146] width 36 height 44
click at [836, 351] on div "C2 C4 C8 C6 C3 C4 All Assets N AR-312 Blytheville 35.92136 , -89.81221 98 06:56…" at bounding box center [784, 280] width 1568 height 415
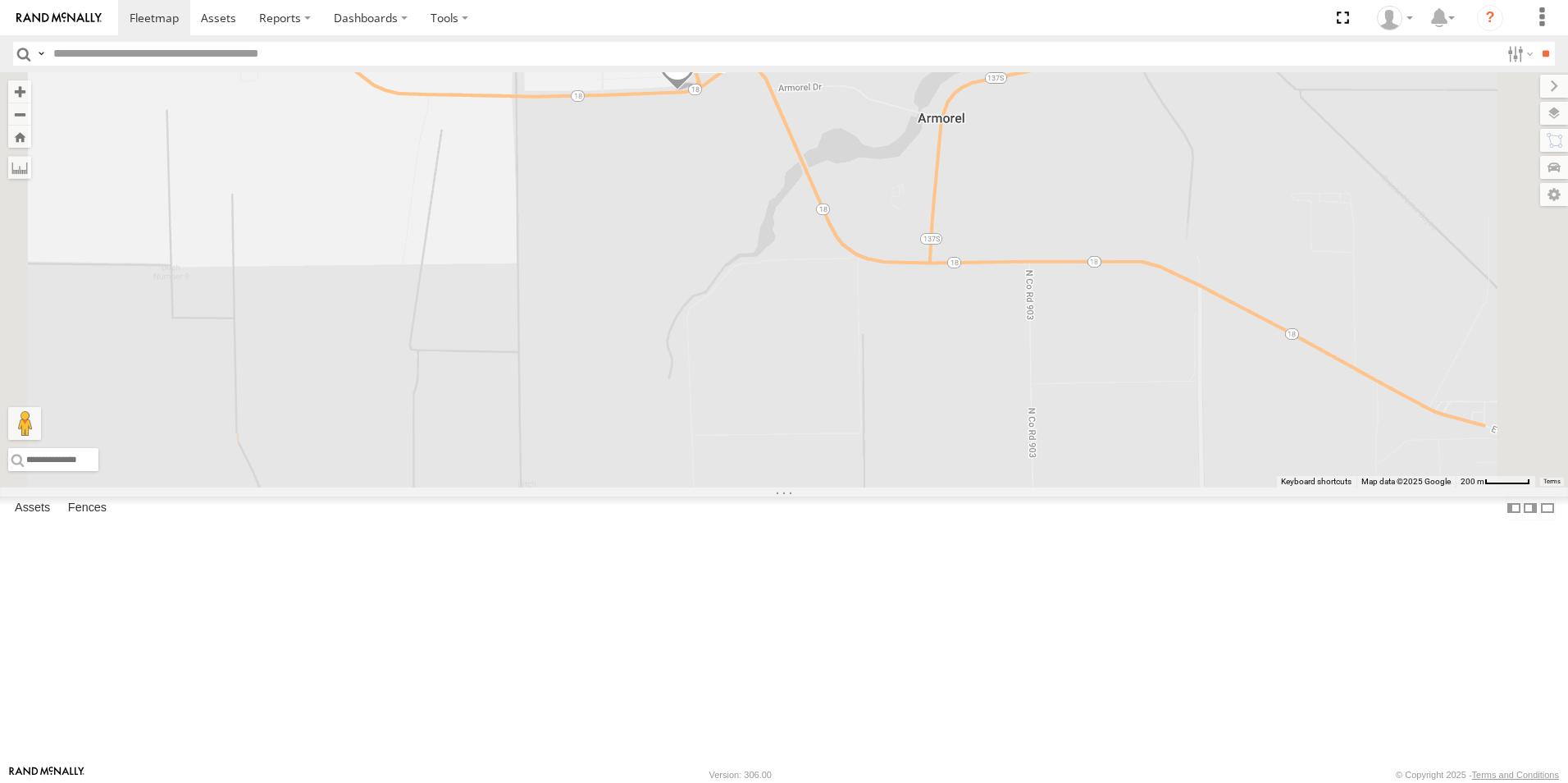
click at [696, 91] on span at bounding box center [677, 69] width 36 height 44
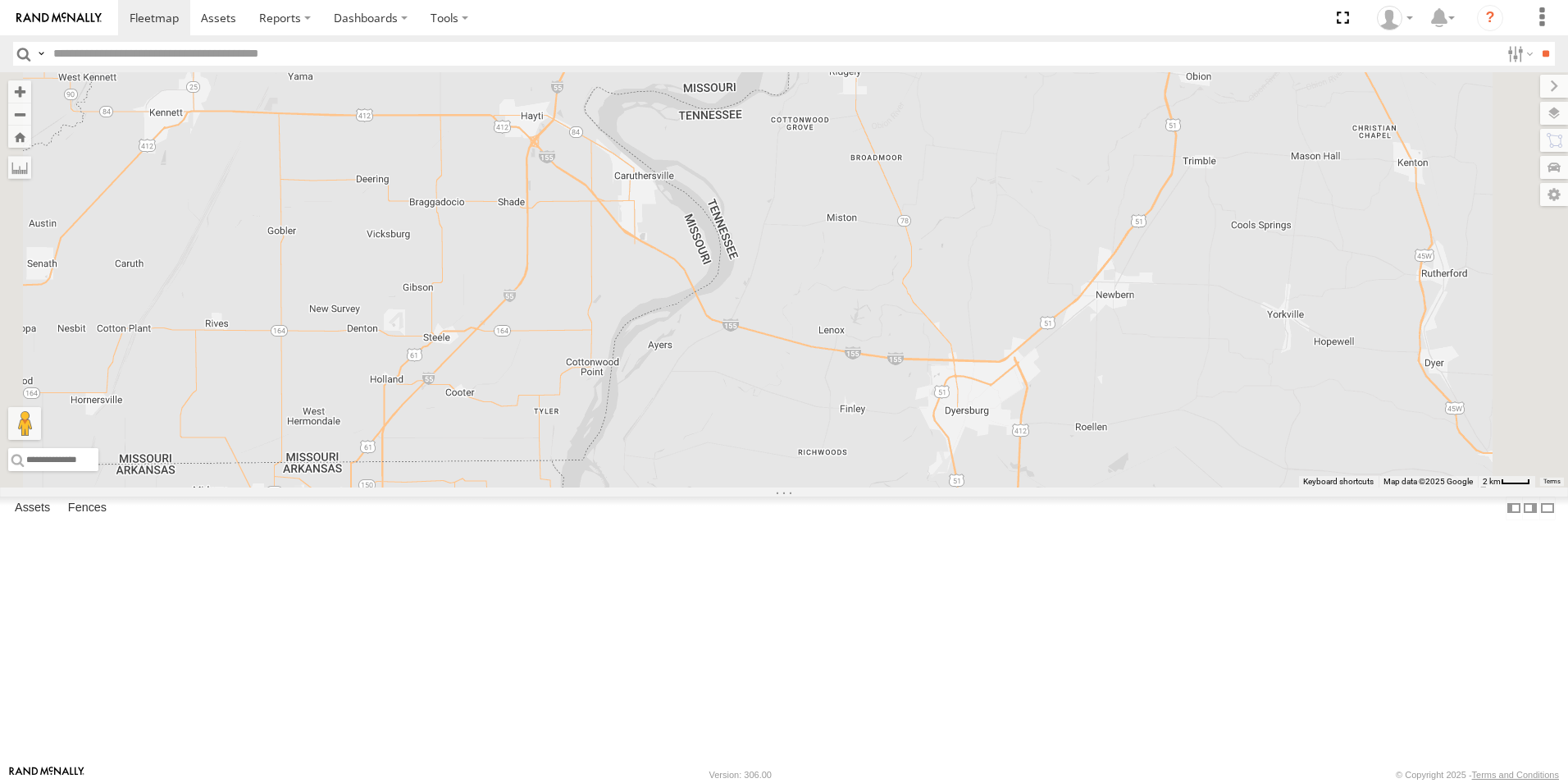
drag, startPoint x: 781, startPoint y: 678, endPoint x: 827, endPoint y: 343, distance: 338.1
click at [817, 350] on div "C2 C4 C8 C6 C3" at bounding box center [784, 280] width 1568 height 415
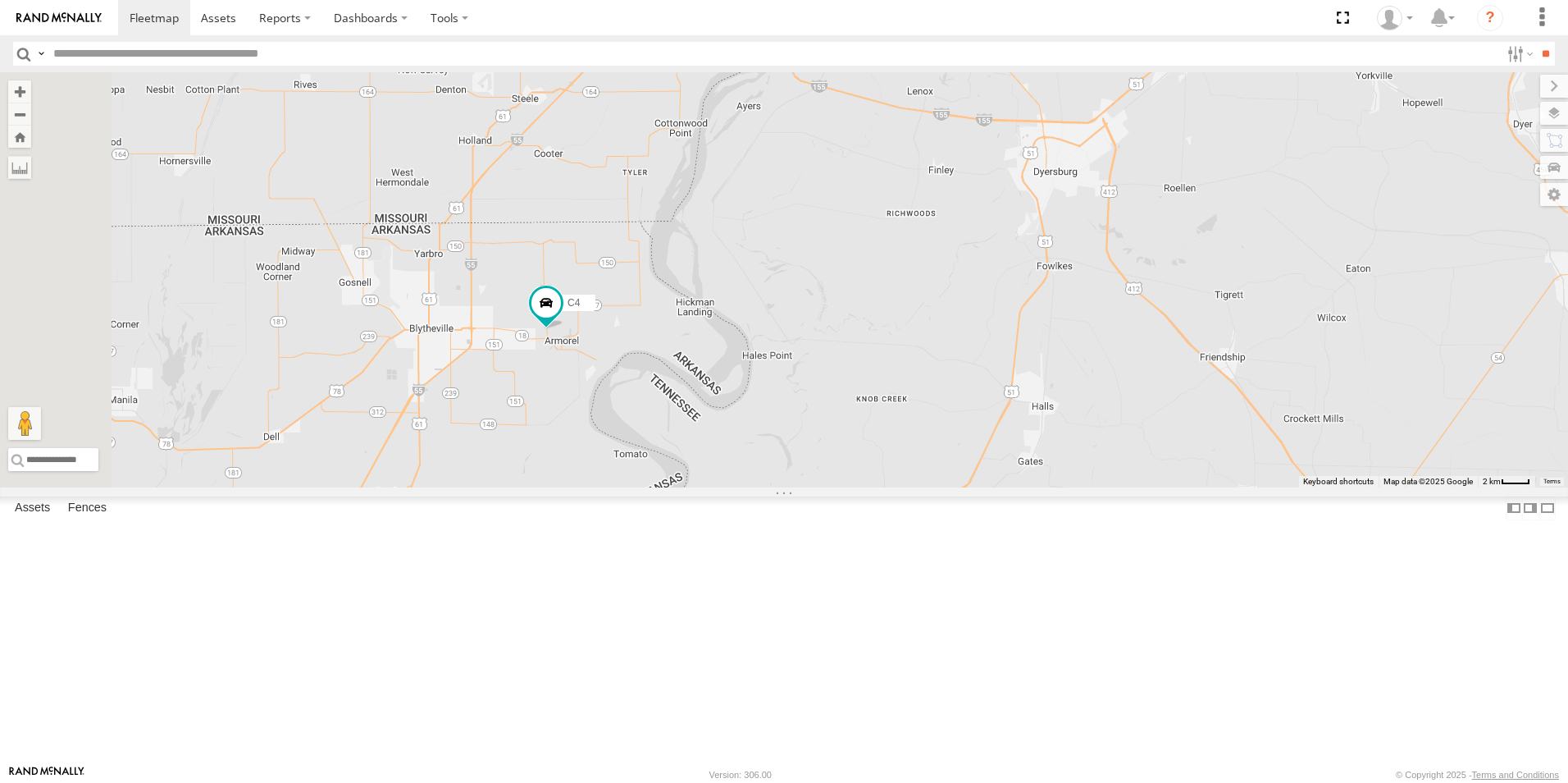
drag, startPoint x: 758, startPoint y: 558, endPoint x: 787, endPoint y: 455, distance: 107.0
click at [787, 455] on div "C2 C4 C8 C6 C3" at bounding box center [784, 280] width 1568 height 415
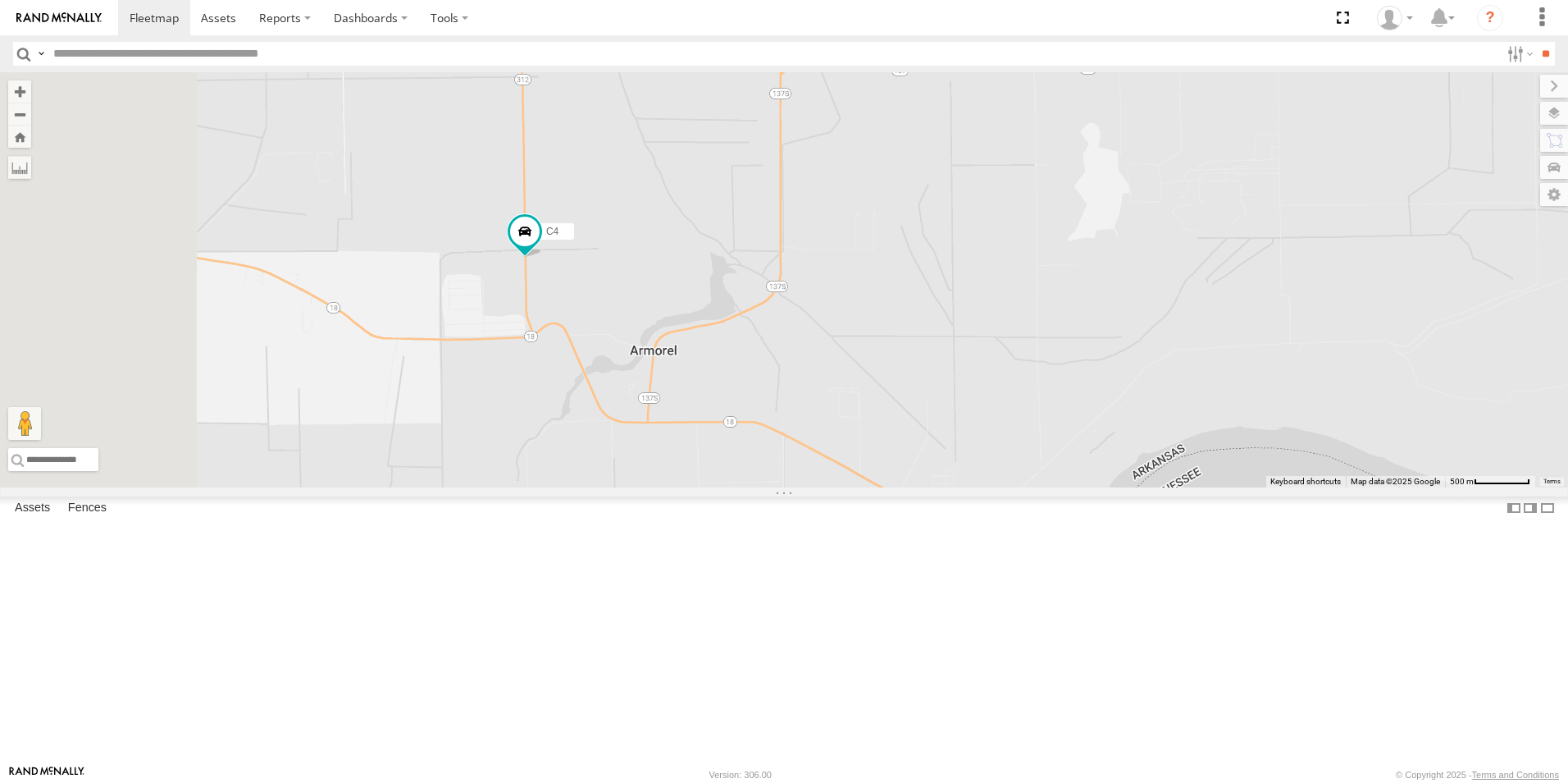
drag, startPoint x: 761, startPoint y: 472, endPoint x: 1013, endPoint y: 510, distance: 254.8
click at [1013, 487] on div "C2 C4 C8 C6 C3" at bounding box center [784, 280] width 1568 height 415
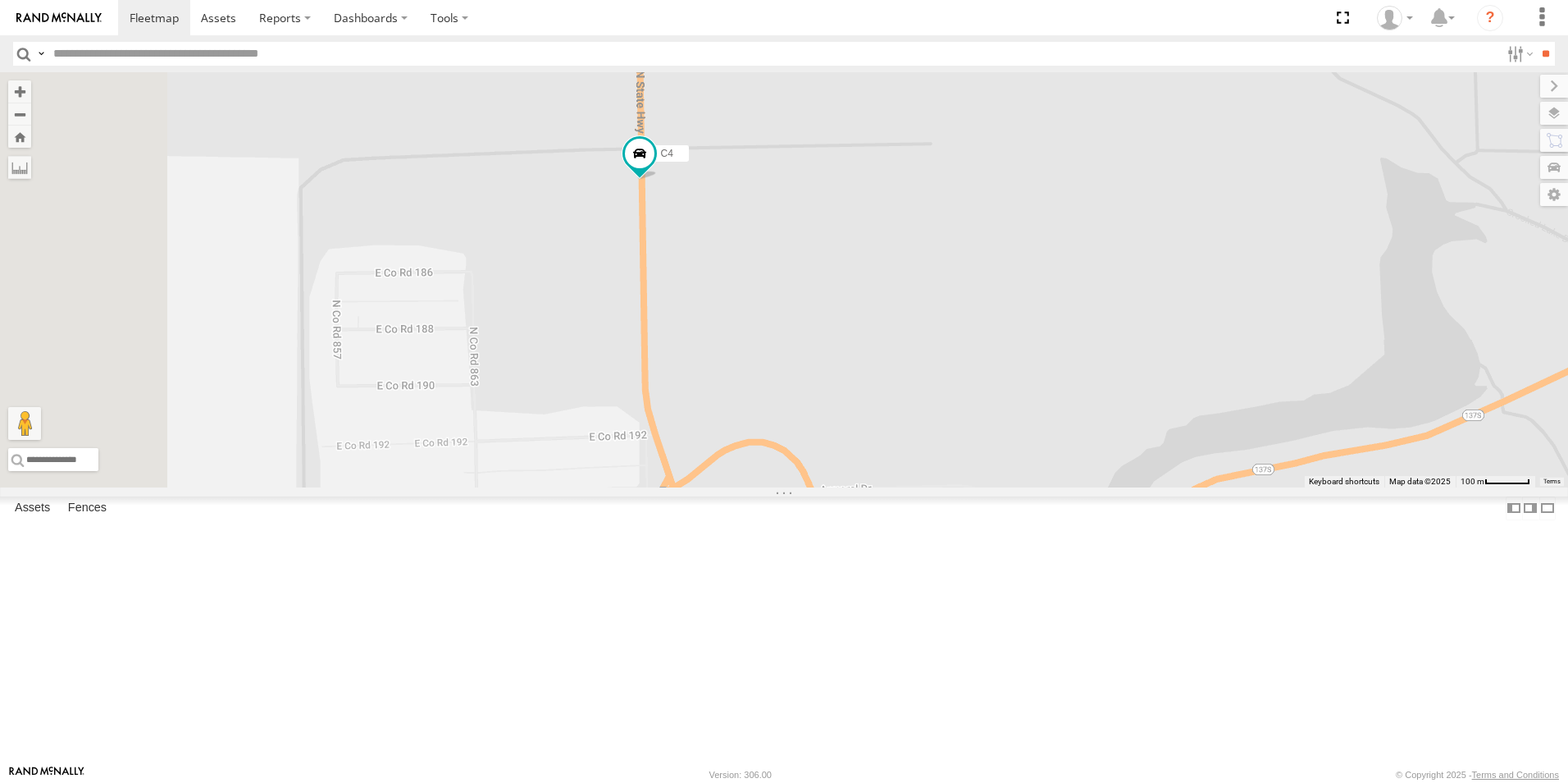
drag, startPoint x: 705, startPoint y: 440, endPoint x: 960, endPoint y: 710, distance: 371.4
click at [960, 487] on div "C2 C4 C8 C6 C3" at bounding box center [784, 280] width 1568 height 415
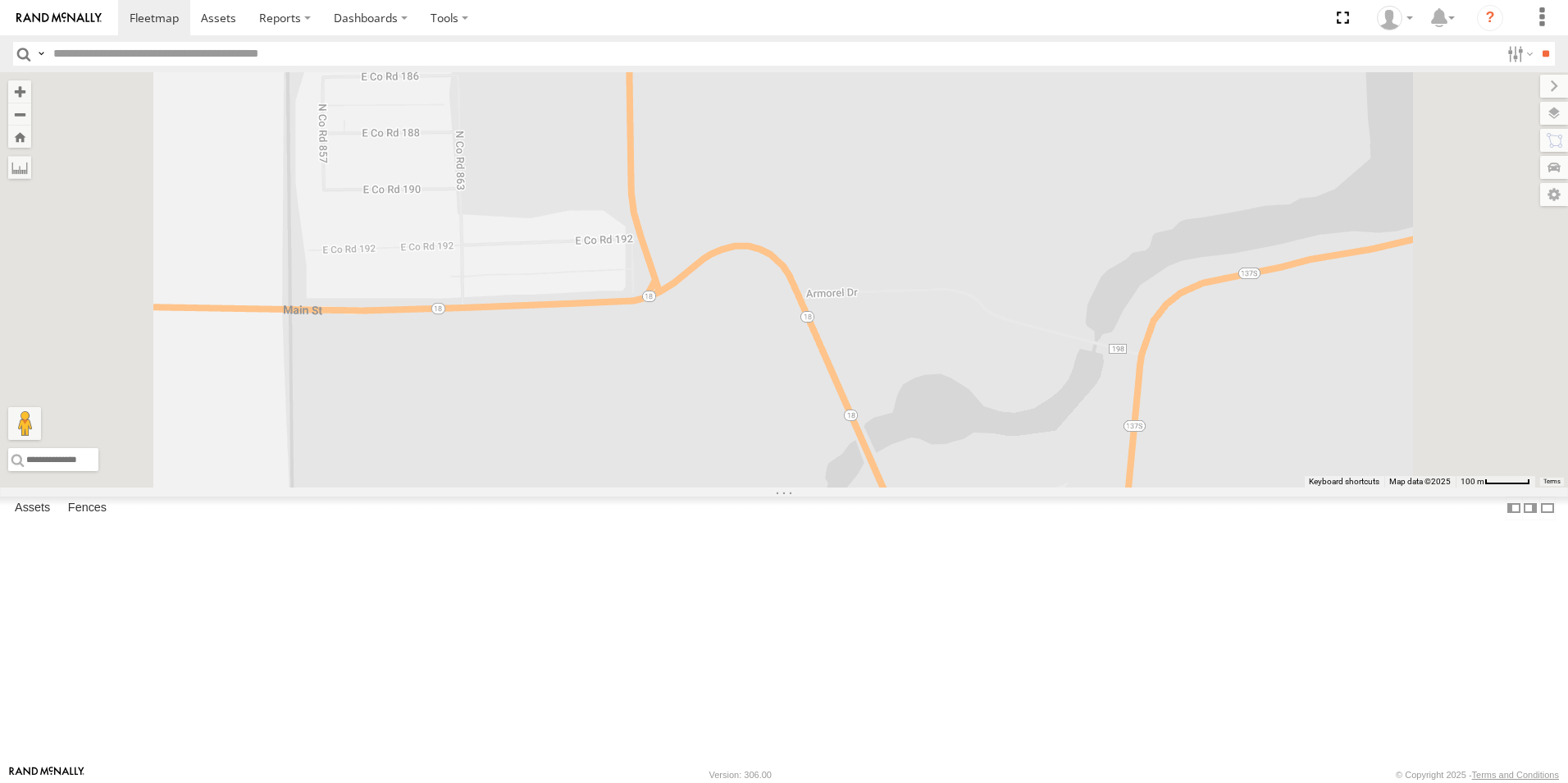
drag, startPoint x: 954, startPoint y: 647, endPoint x: 940, endPoint y: 444, distance: 203.5
click at [940, 446] on div "C2 C4 C8 C6 C3" at bounding box center [784, 280] width 1568 height 415
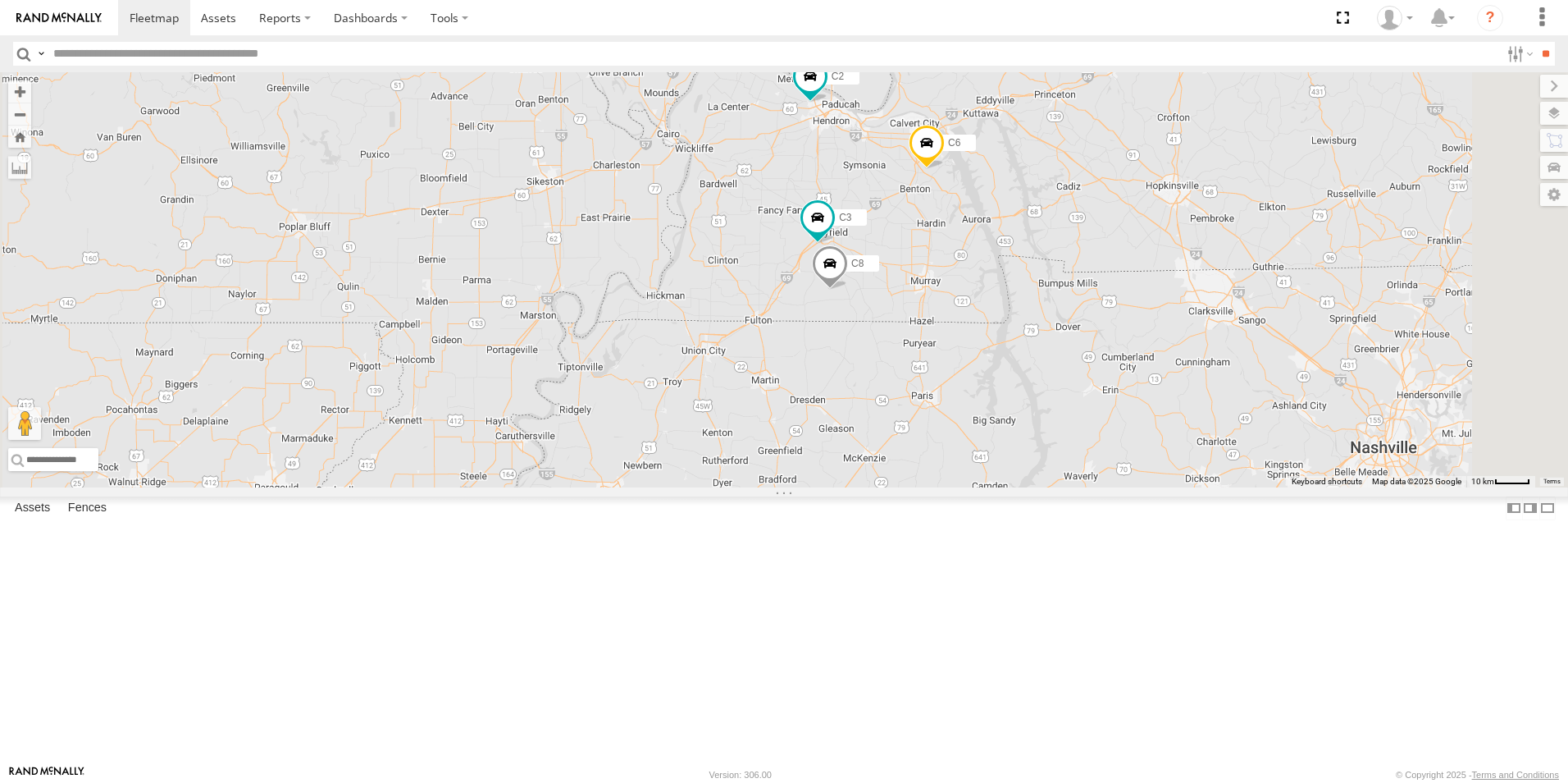
drag, startPoint x: 940, startPoint y: 358, endPoint x: 849, endPoint y: 398, distance: 99.4
click at [849, 398] on div "C4 C2 C8 C6 C3" at bounding box center [784, 280] width 1568 height 415
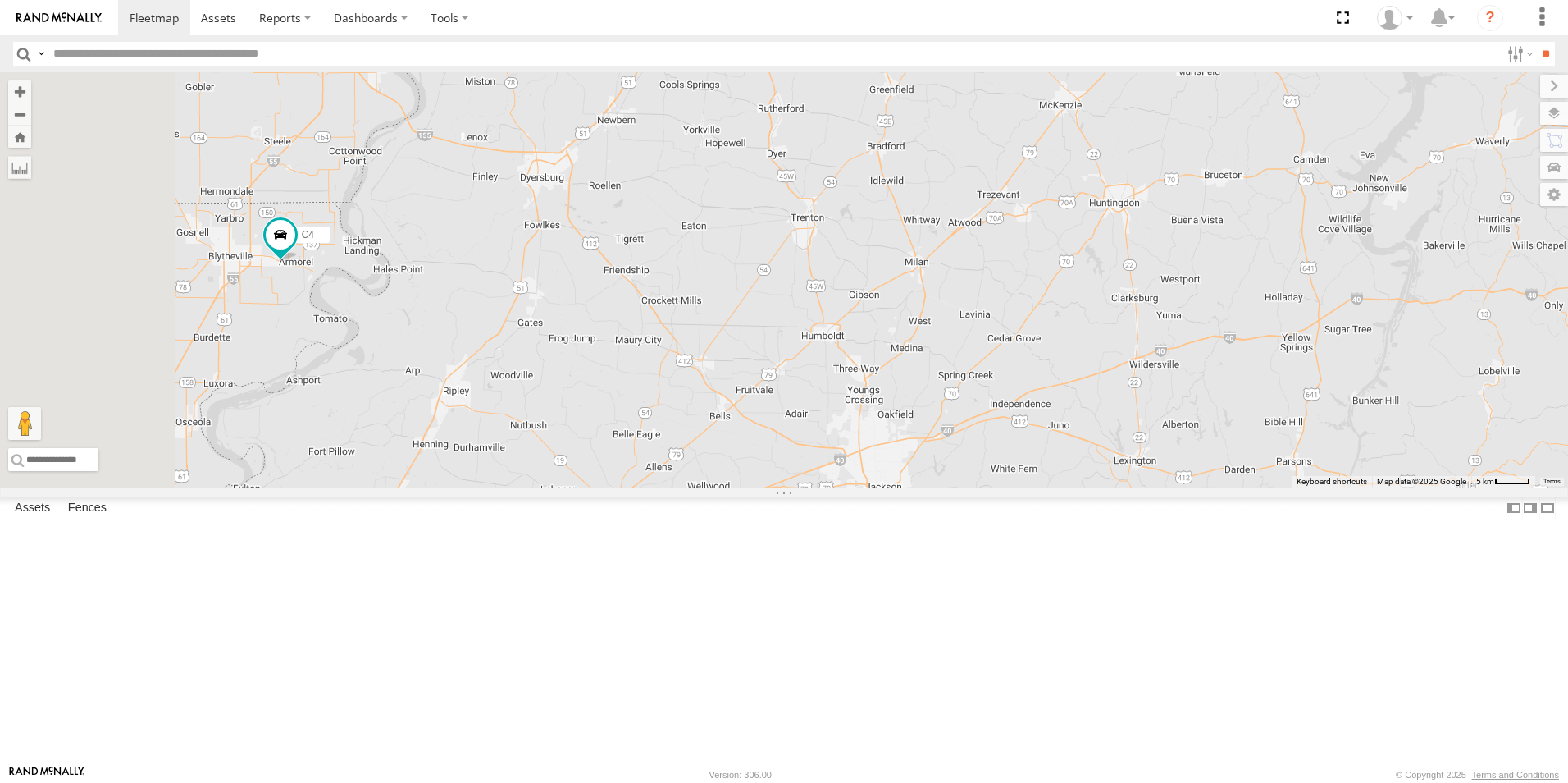
drag, startPoint x: 842, startPoint y: 400, endPoint x: 1571, endPoint y: 521, distance: 739.0
click at [1567, 521] on html at bounding box center [784, 392] width 1568 height 783
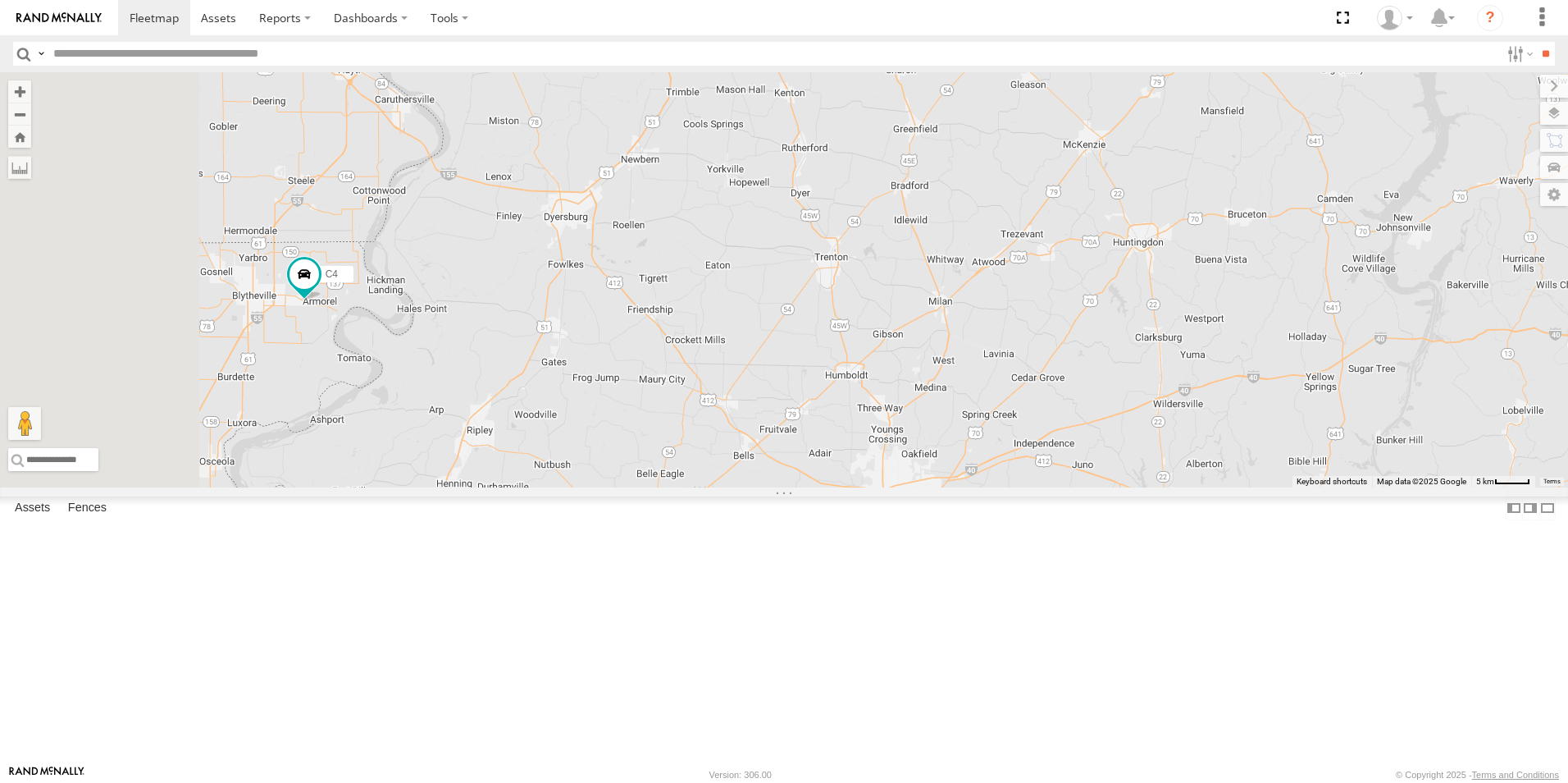
drag, startPoint x: 1038, startPoint y: 316, endPoint x: 1061, endPoint y: 361, distance: 50.5
click at [1061, 361] on div "C4 C2 C6" at bounding box center [784, 280] width 1568 height 415
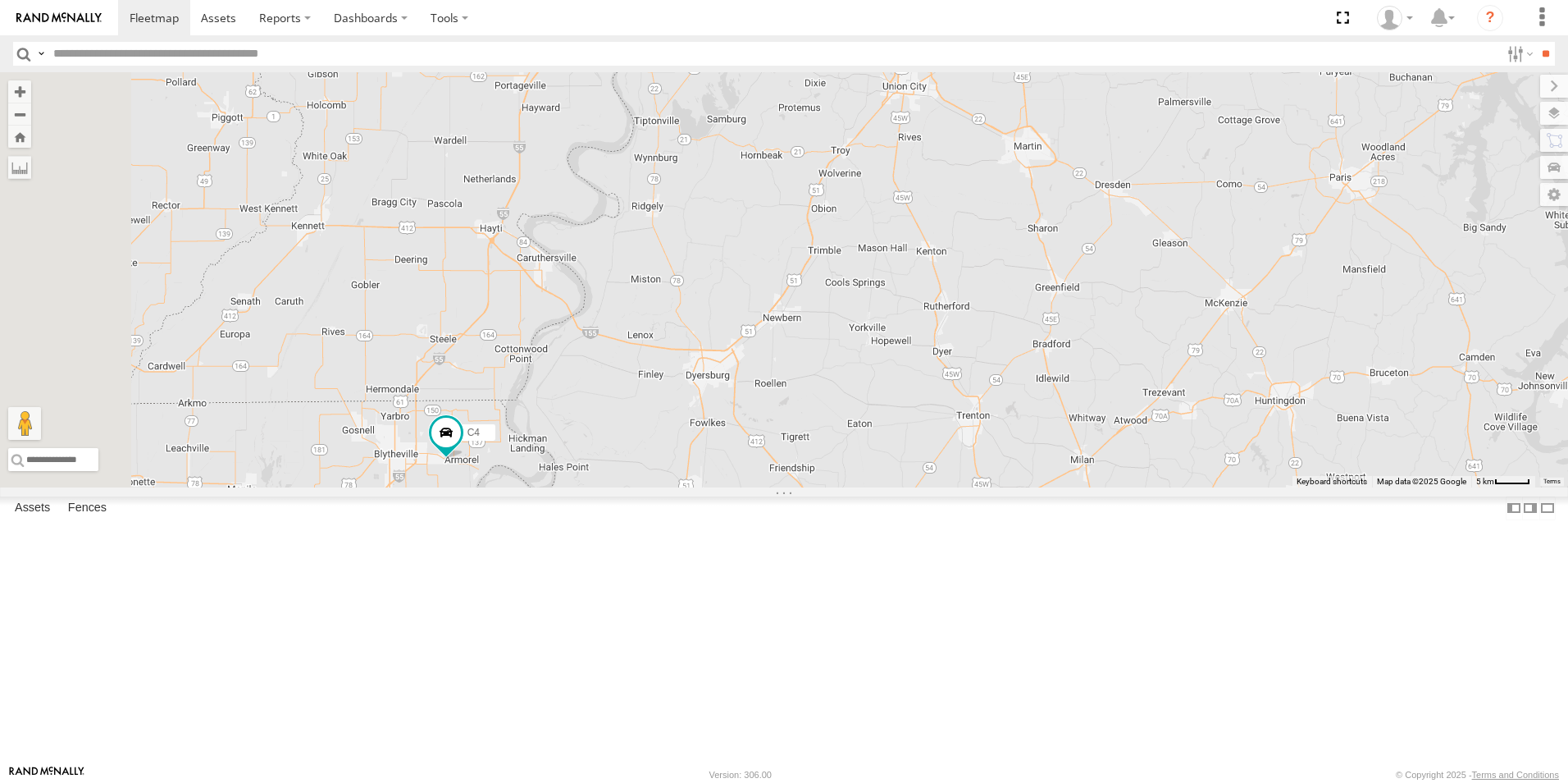
drag, startPoint x: 778, startPoint y: 290, endPoint x: 929, endPoint y: 456, distance: 224.4
click at [929, 456] on div "C4 C2 C6" at bounding box center [784, 280] width 1568 height 415
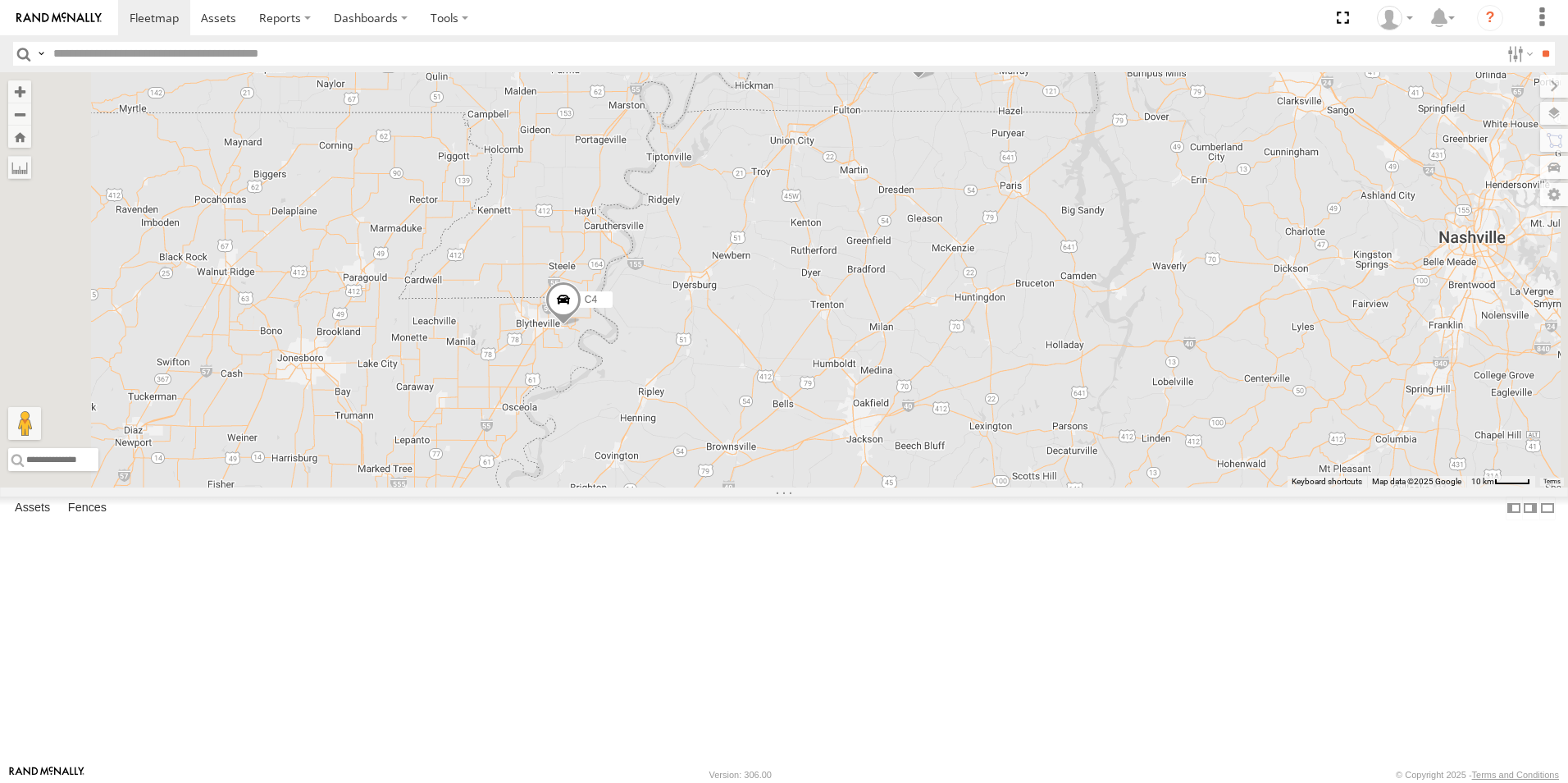
drag, startPoint x: 639, startPoint y: 599, endPoint x: 646, endPoint y: 426, distance: 173.1
click at [646, 426] on div "C4 C8 C2 C6 C3" at bounding box center [784, 280] width 1568 height 415
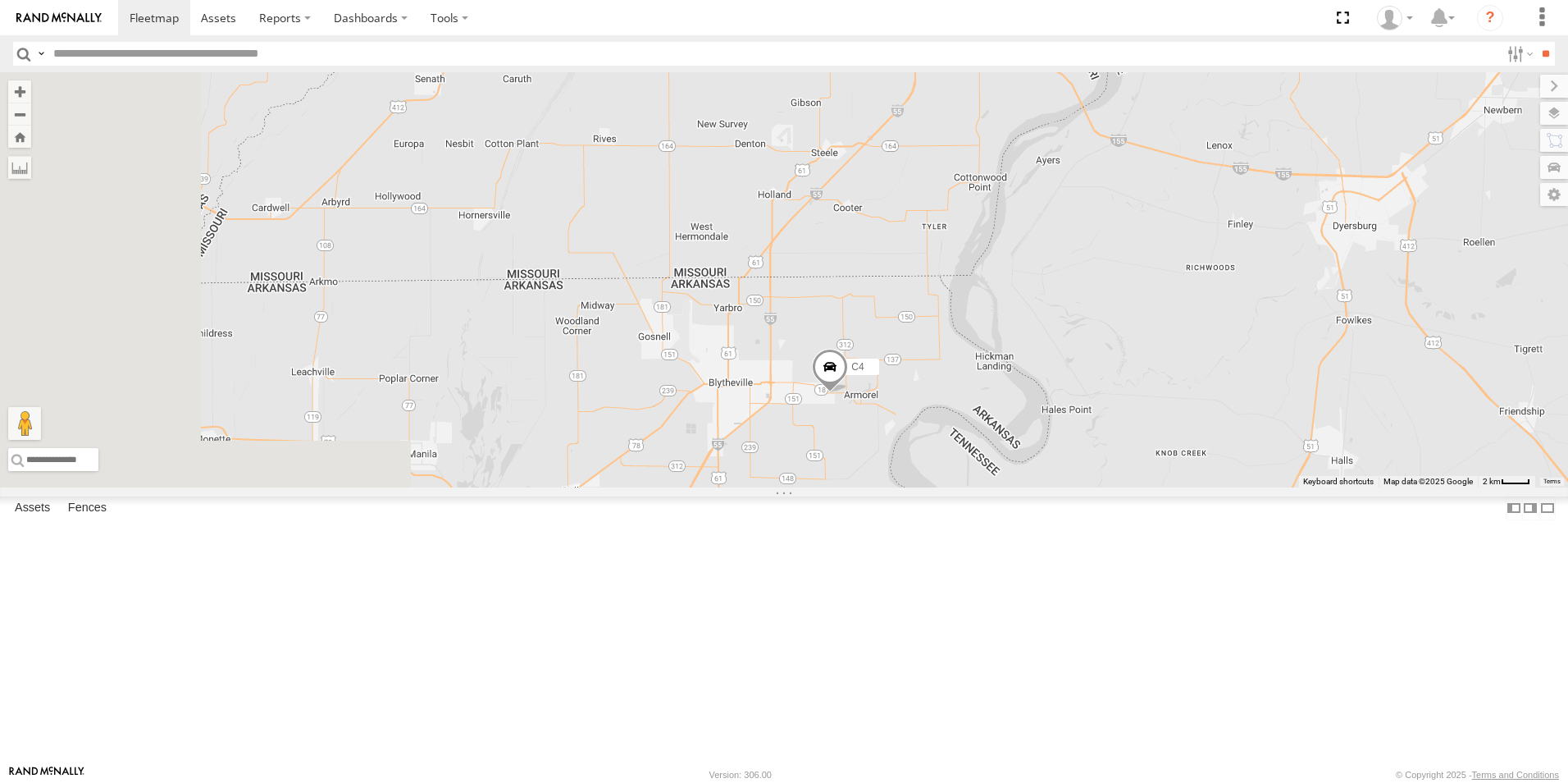
drag, startPoint x: 716, startPoint y: 493, endPoint x: 1147, endPoint y: 438, distance: 434.5
click at [1147, 438] on div "C4 C8 C2 C6 C3" at bounding box center [784, 280] width 1568 height 415
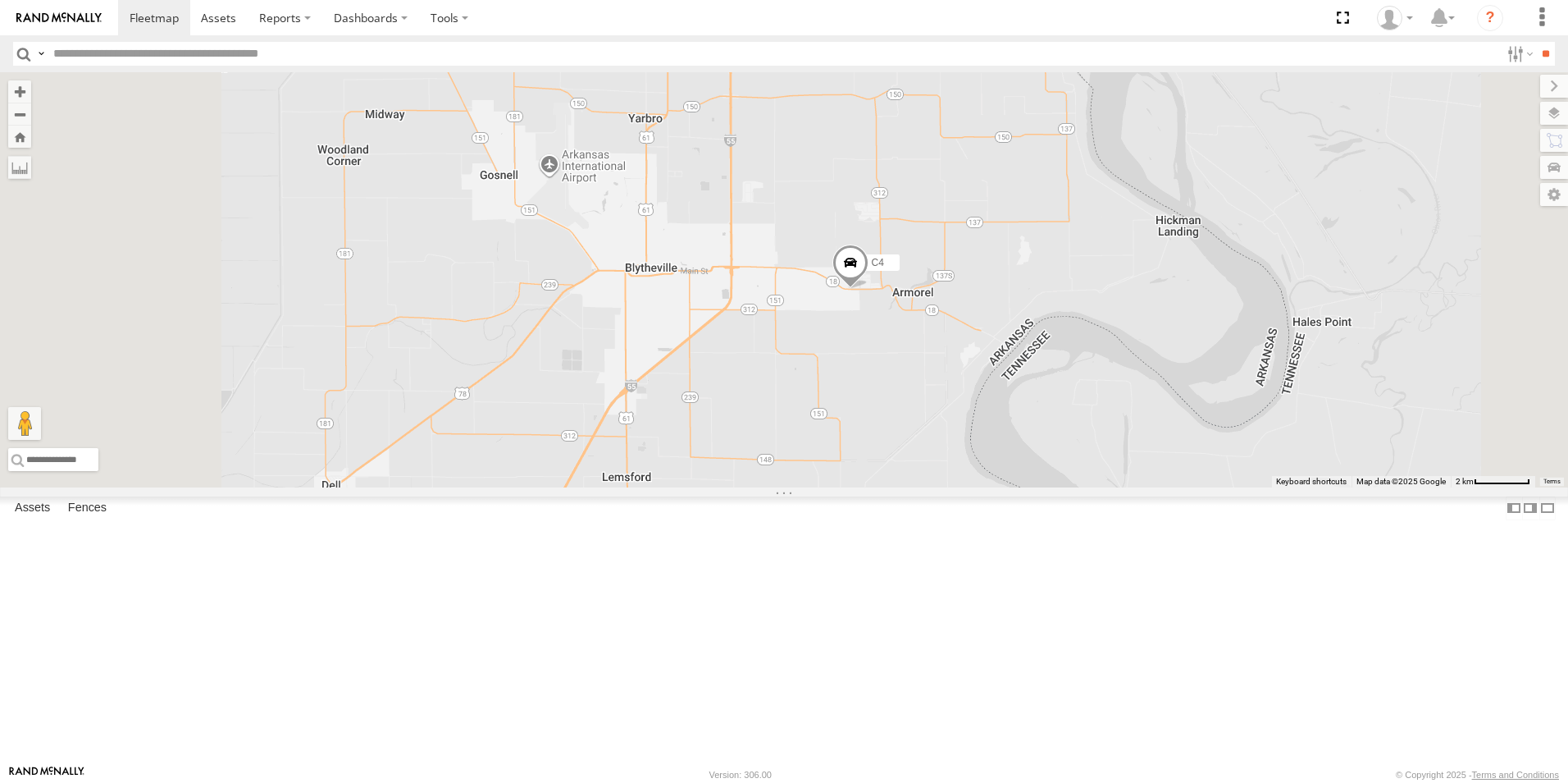
drag, startPoint x: 1021, startPoint y: 554, endPoint x: 1085, endPoint y: 374, distance: 191.0
click at [1085, 374] on div "C4 C8 C2 C6 C3" at bounding box center [784, 280] width 1568 height 415
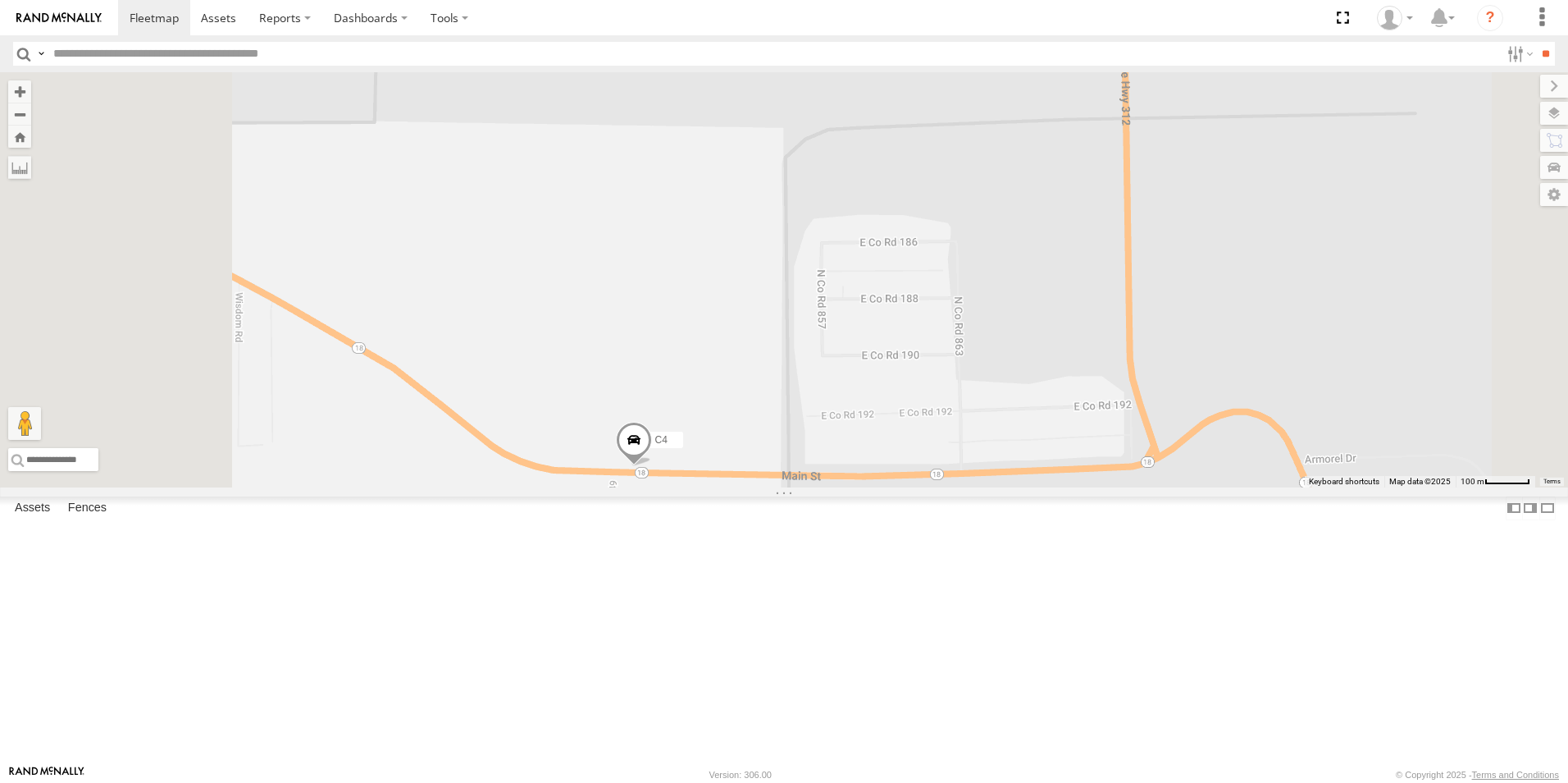
drag, startPoint x: 918, startPoint y: 563, endPoint x: 1003, endPoint y: 437, distance: 152.0
click at [1003, 437] on div "C4 C8 C2 C6 C3" at bounding box center [784, 280] width 1568 height 415
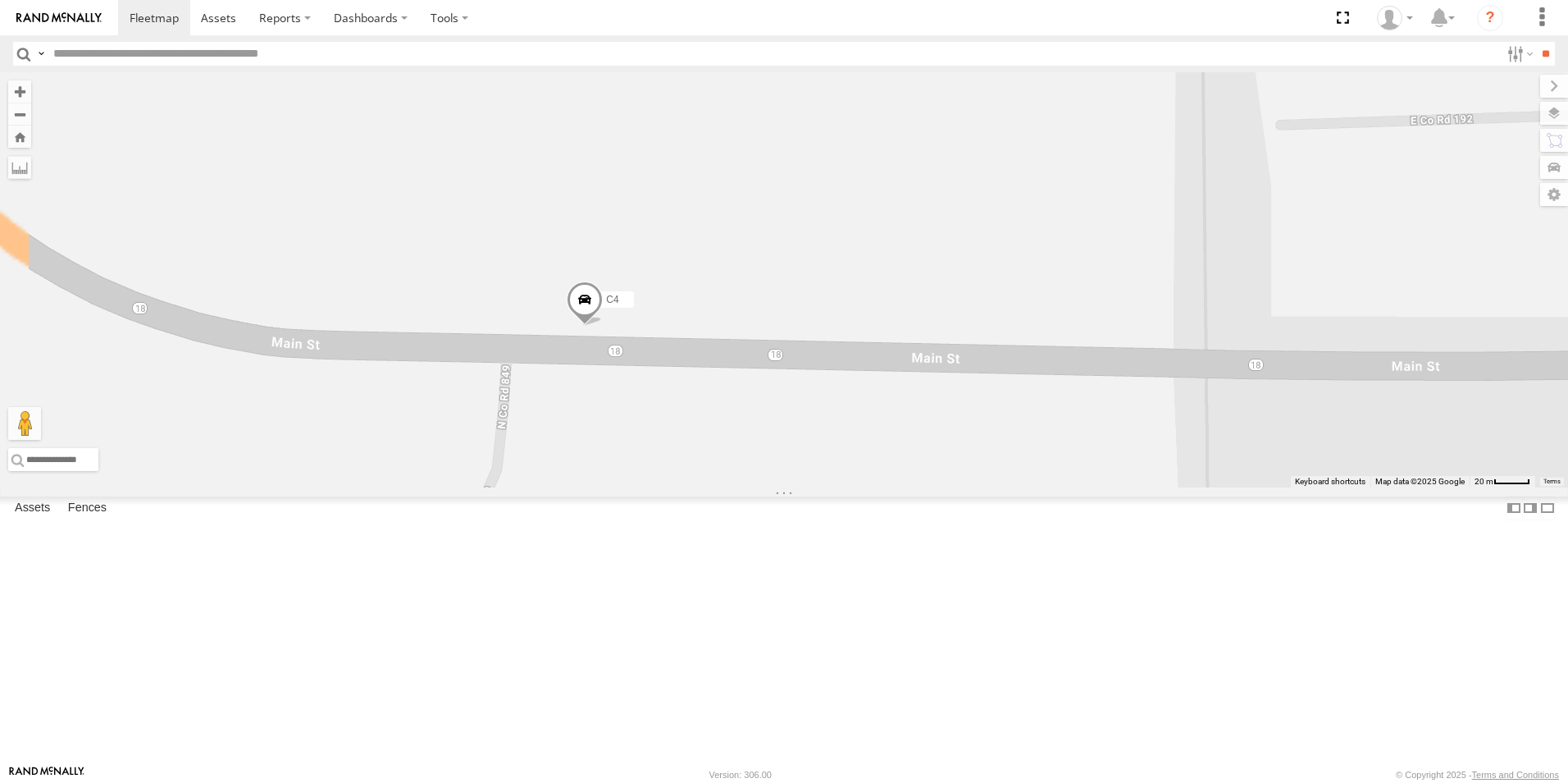
drag, startPoint x: 783, startPoint y: 624, endPoint x: 1033, endPoint y: 334, distance: 382.9
click at [1033, 334] on div "C4 C8 C2 C6 C3" at bounding box center [784, 280] width 1568 height 415
click at [604, 325] on span at bounding box center [586, 303] width 36 height 44
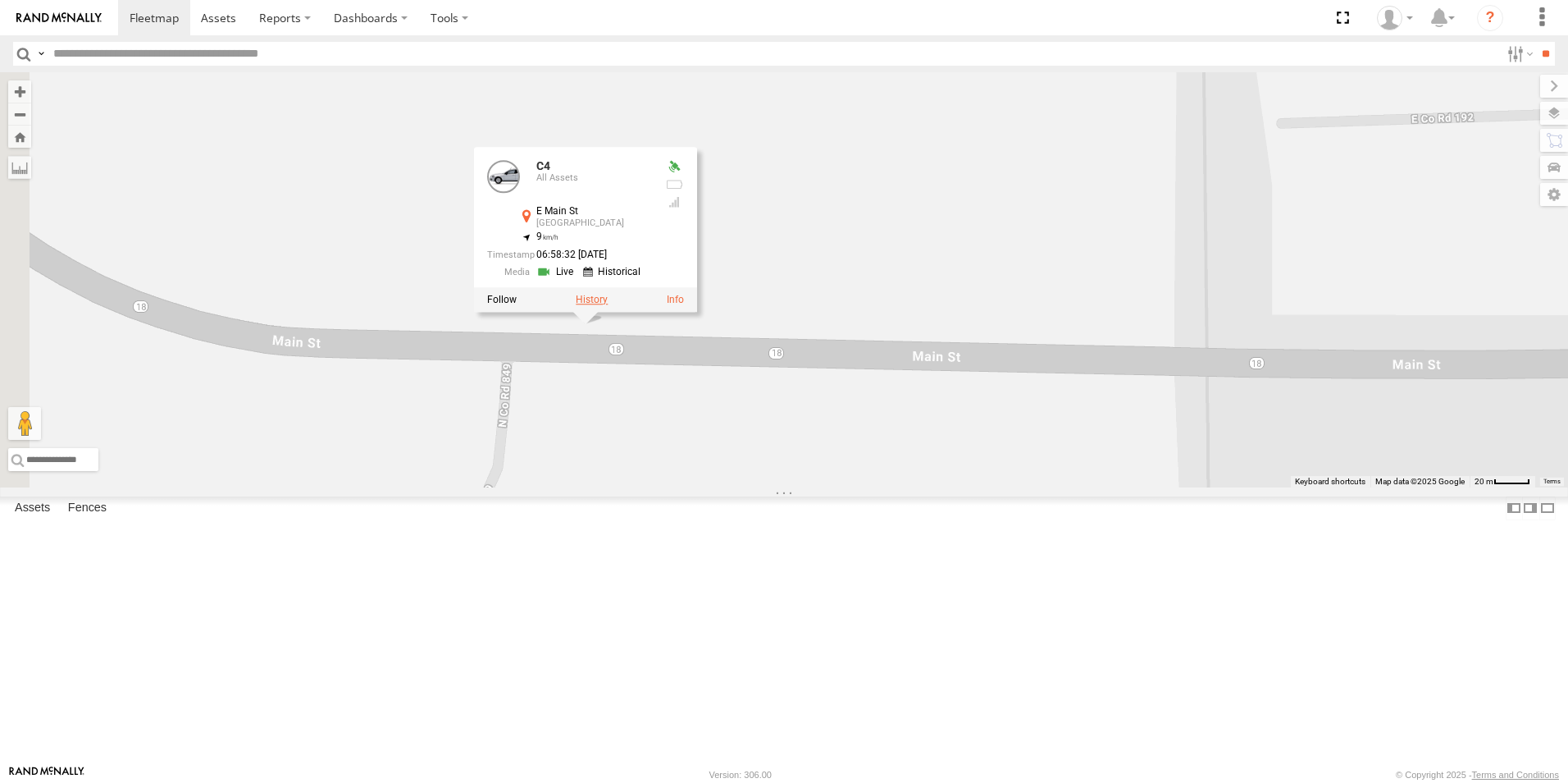
click at [608, 306] on label at bounding box center [592, 299] width 32 height 11
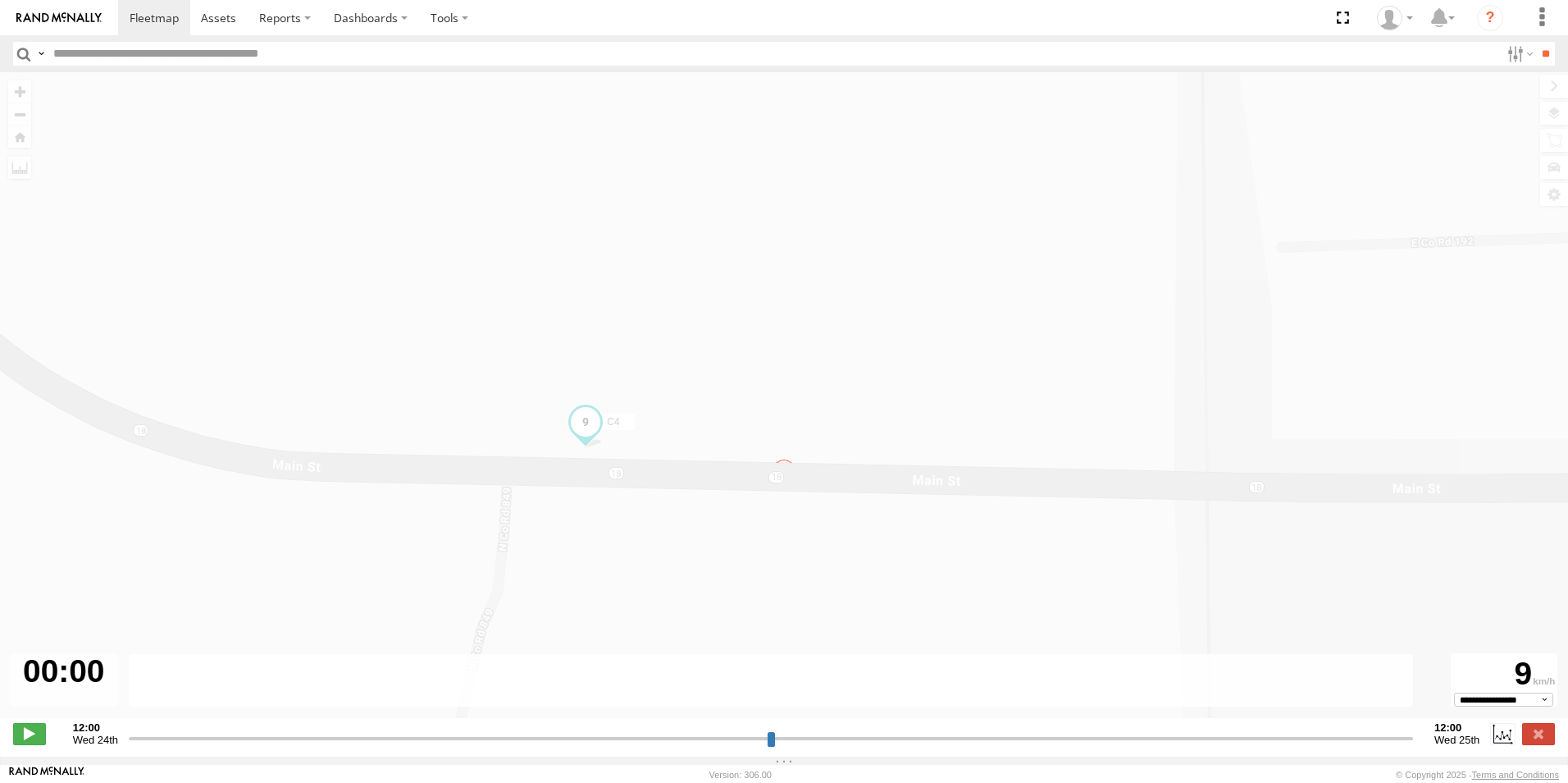
type input "**********"
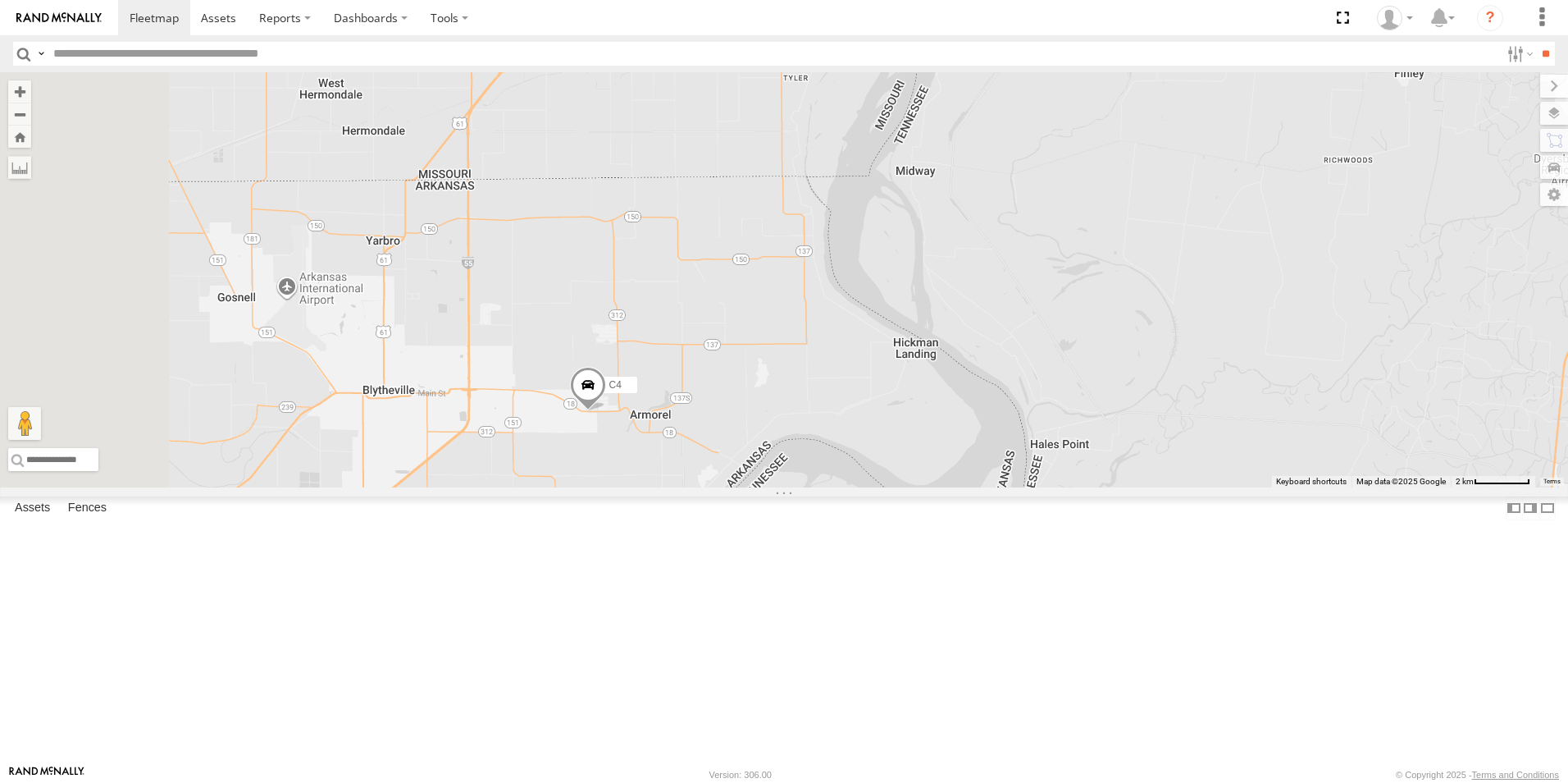
drag, startPoint x: 772, startPoint y: 624, endPoint x: 876, endPoint y: 427, distance: 222.8
click at [876, 429] on div "C2 C4 C8 C6 C3" at bounding box center [784, 280] width 1568 height 415
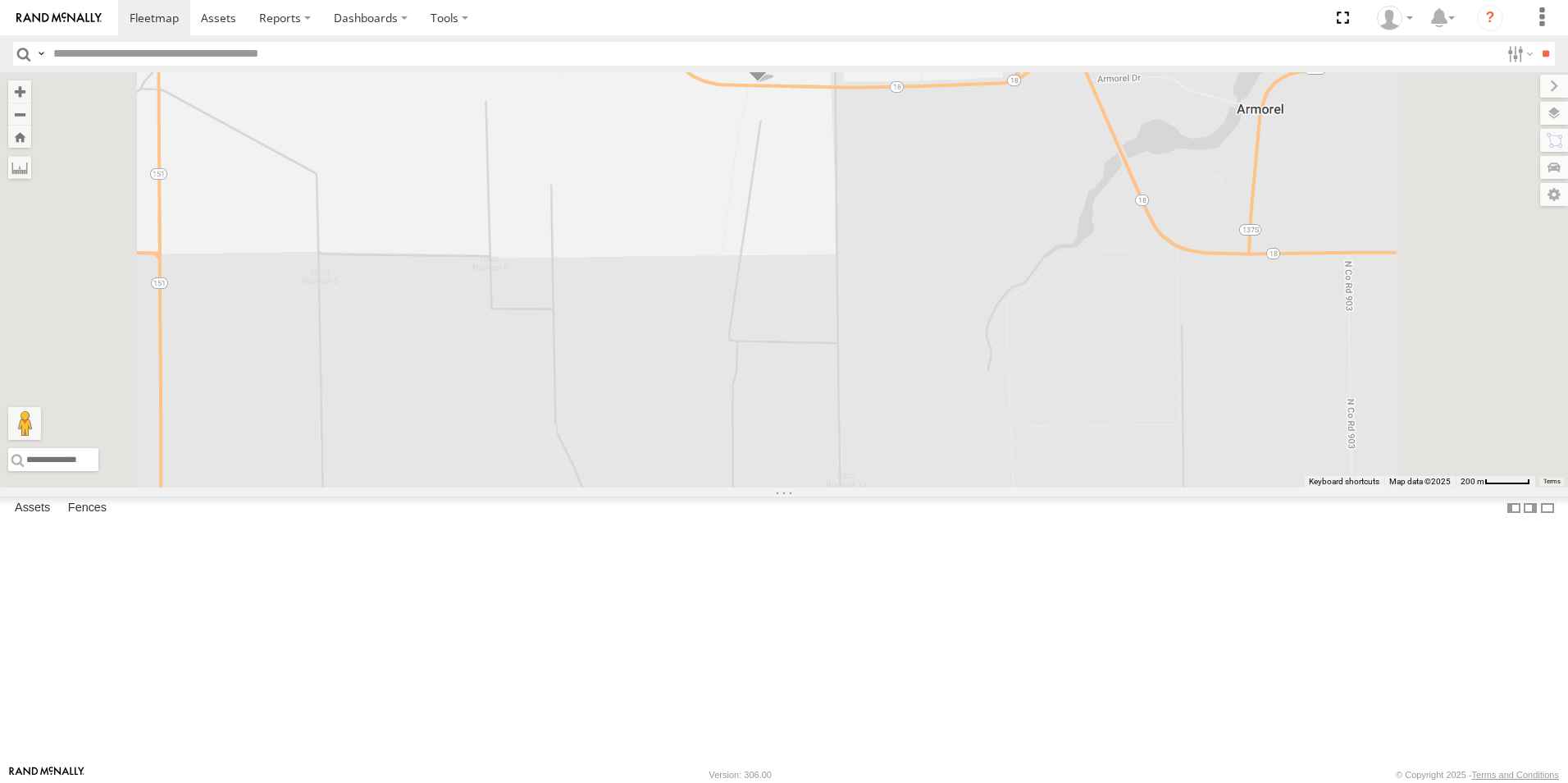
drag, startPoint x: 975, startPoint y: 261, endPoint x: 925, endPoint y: 439, distance: 184.9
click at [931, 434] on div "C2 C4 C8 C6 C3" at bounding box center [784, 280] width 1568 height 415
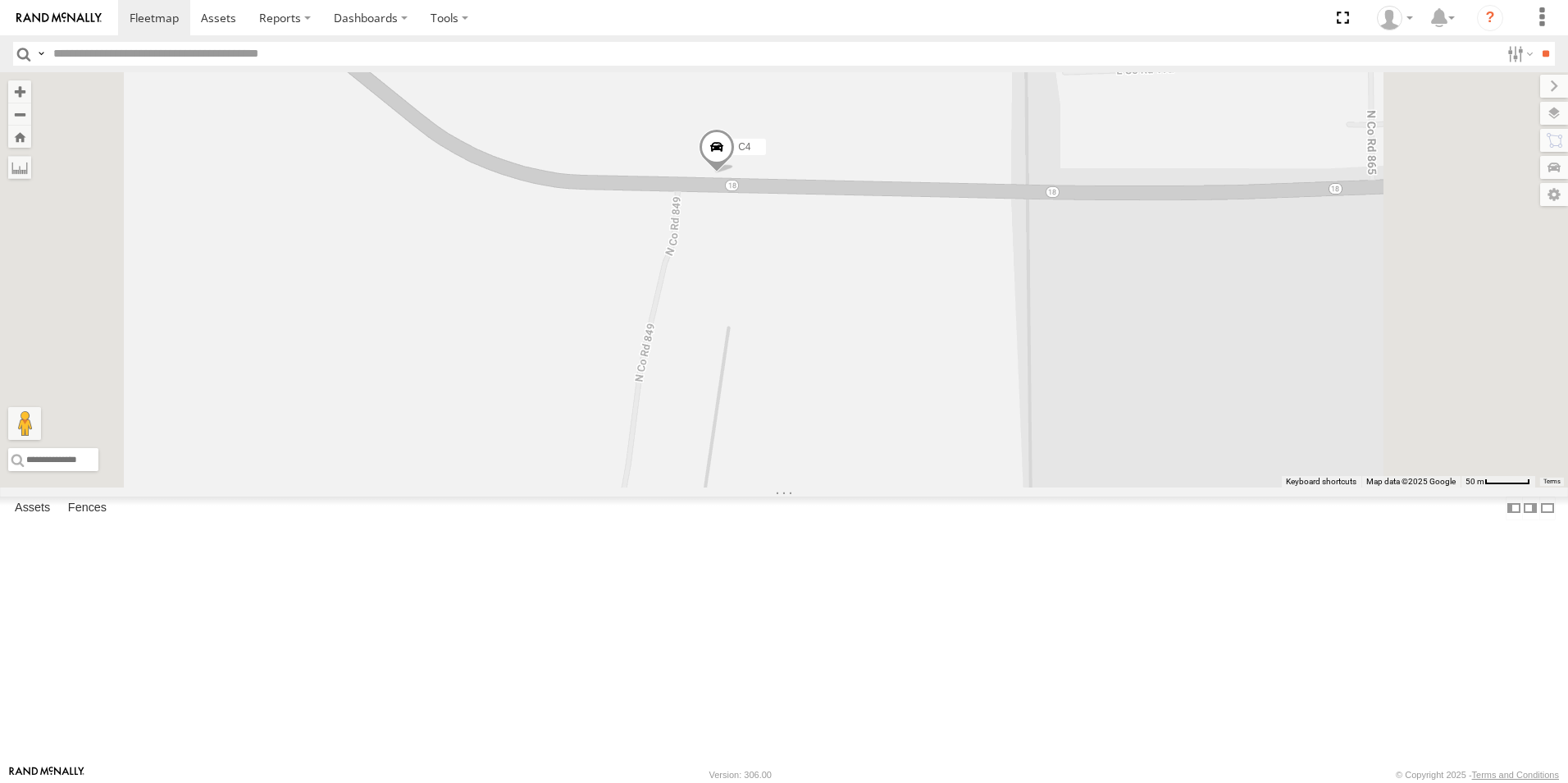
drag, startPoint x: 961, startPoint y: 258, endPoint x: 954, endPoint y: 533, distance: 275.1
click at [954, 487] on div "C2 C4 C8 C6 C3" at bounding box center [784, 280] width 1568 height 415
click at [735, 173] on span at bounding box center [717, 151] width 36 height 44
click at [962, 427] on div "C2 C4 C8 C6 C3 C4 All Assets [STREET_ADDRESS] 35.92132 , -89.8247 9 06:58:32 [D…" at bounding box center [784, 280] width 1568 height 415
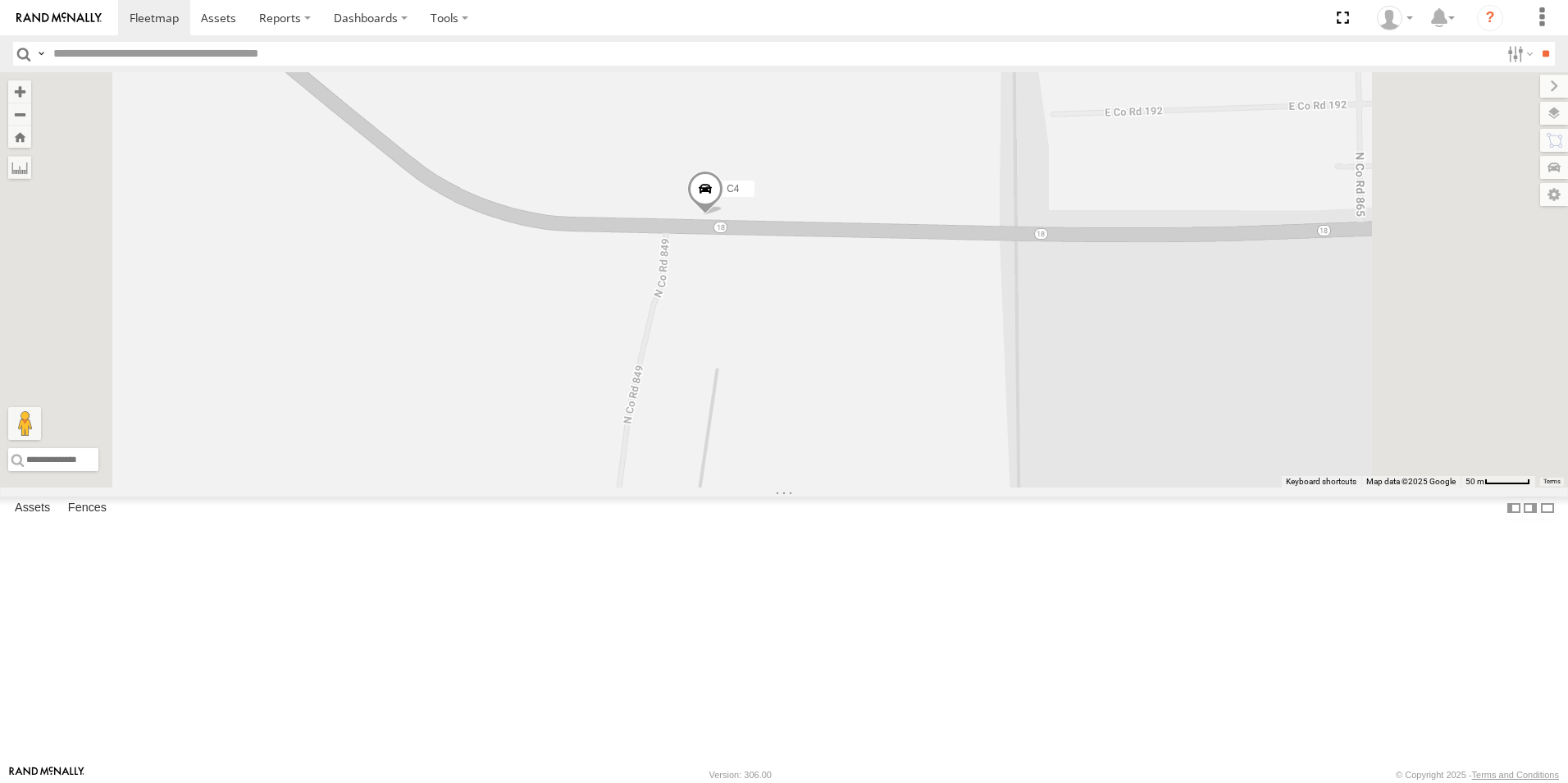
drag, startPoint x: 938, startPoint y: 377, endPoint x: 924, endPoint y: 429, distance: 53.9
click at [924, 429] on div "C2 C4 C8 C6 C3" at bounding box center [784, 280] width 1568 height 415
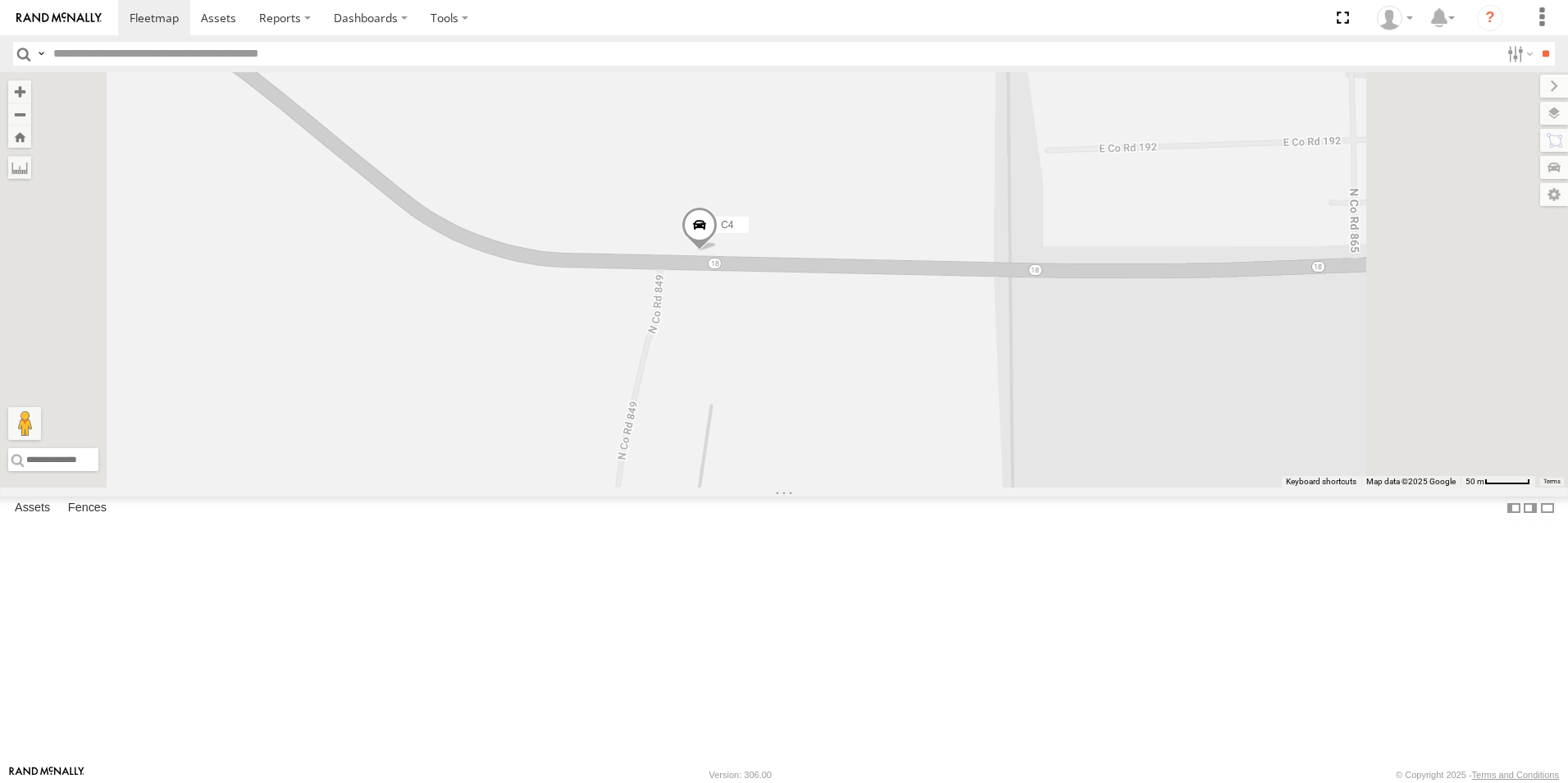
drag, startPoint x: 923, startPoint y: 403, endPoint x: 917, endPoint y: 450, distance: 47.4
click at [917, 450] on div "C2 C4 C8 C6 C3" at bounding box center [784, 280] width 1568 height 415
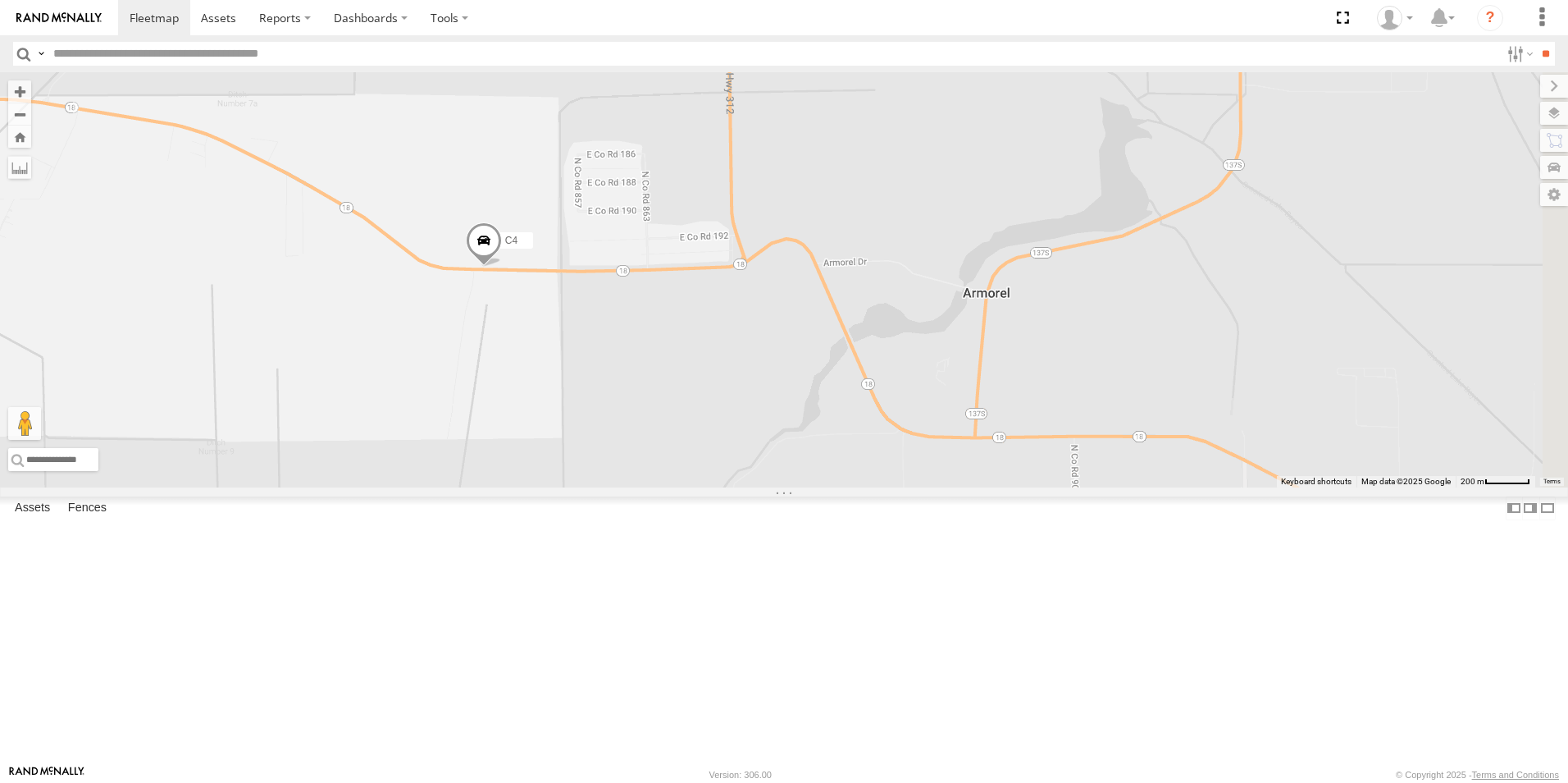
drag, startPoint x: 1193, startPoint y: 525, endPoint x: 958, endPoint y: 490, distance: 237.6
click at [958, 487] on div "C2 C4 C8 C6 C3" at bounding box center [784, 280] width 1568 height 415
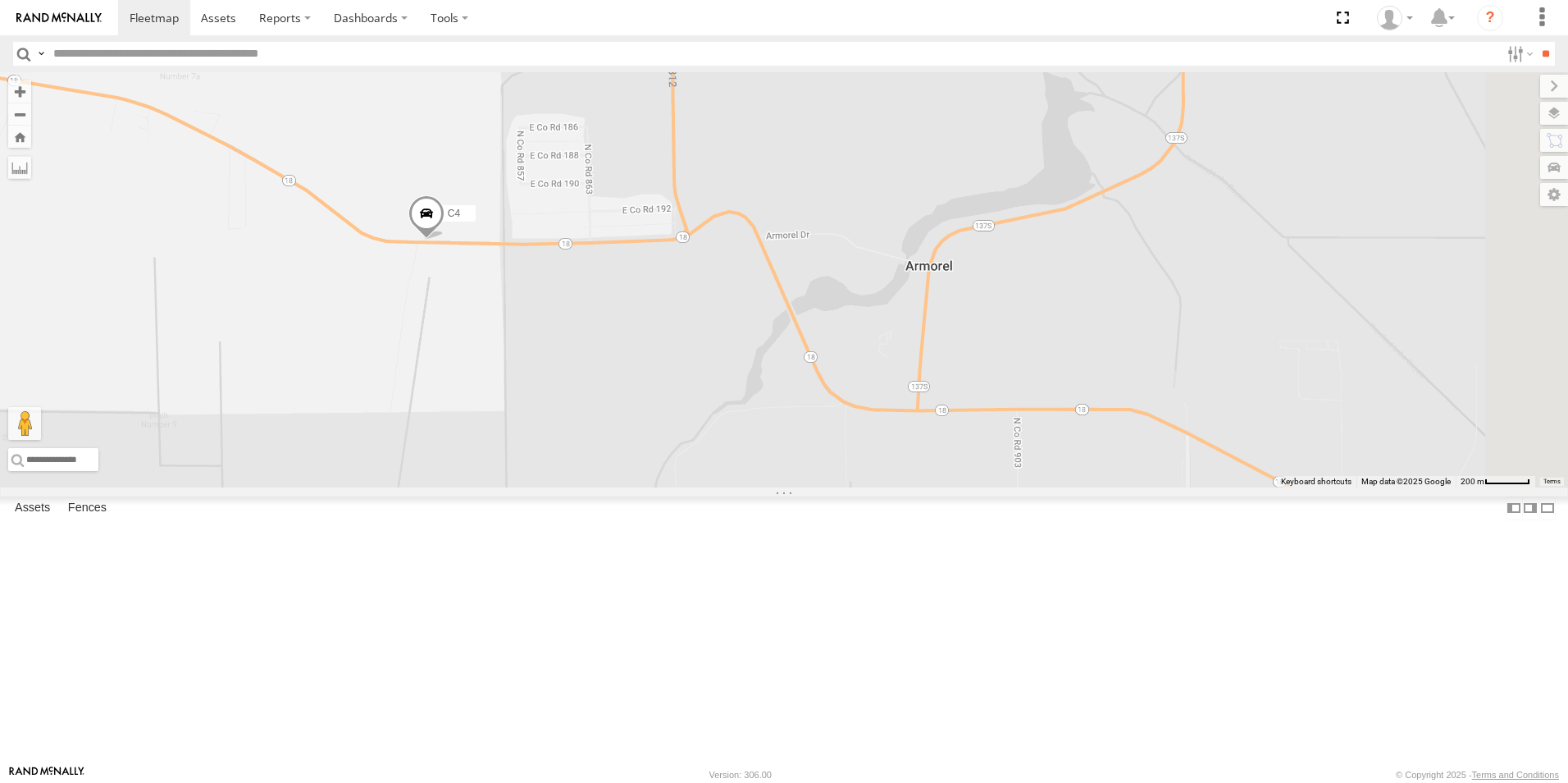
drag, startPoint x: 1066, startPoint y: 601, endPoint x: 1006, endPoint y: 574, distance: 65.8
click at [1006, 487] on div "C2 C4 C8 C6 C3" at bounding box center [784, 280] width 1568 height 415
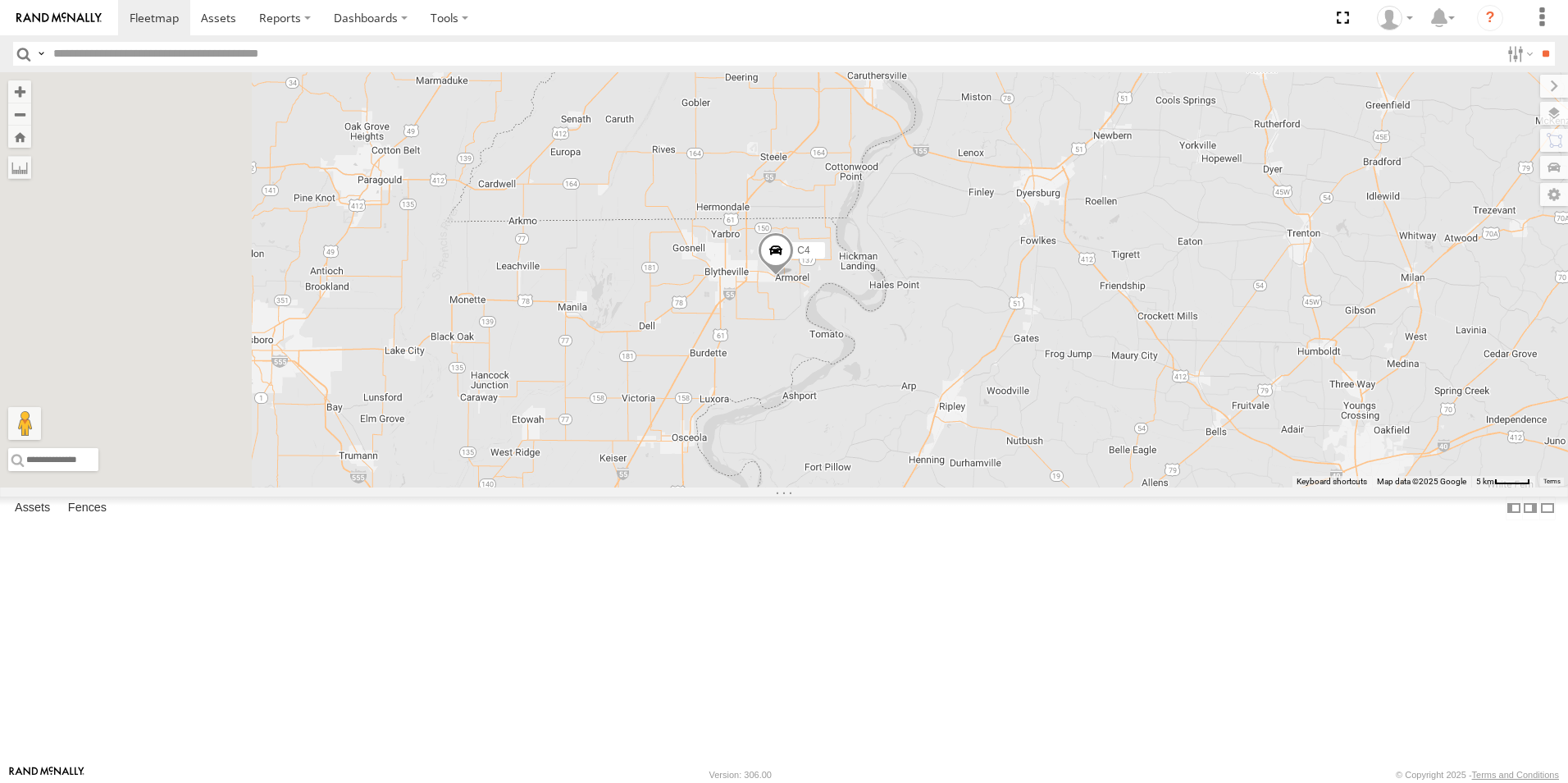
drag, startPoint x: 818, startPoint y: 577, endPoint x: 1098, endPoint y: 177, distance: 488.3
click at [1098, 177] on div "C4 C2 C8 C6 C3" at bounding box center [784, 280] width 1568 height 415
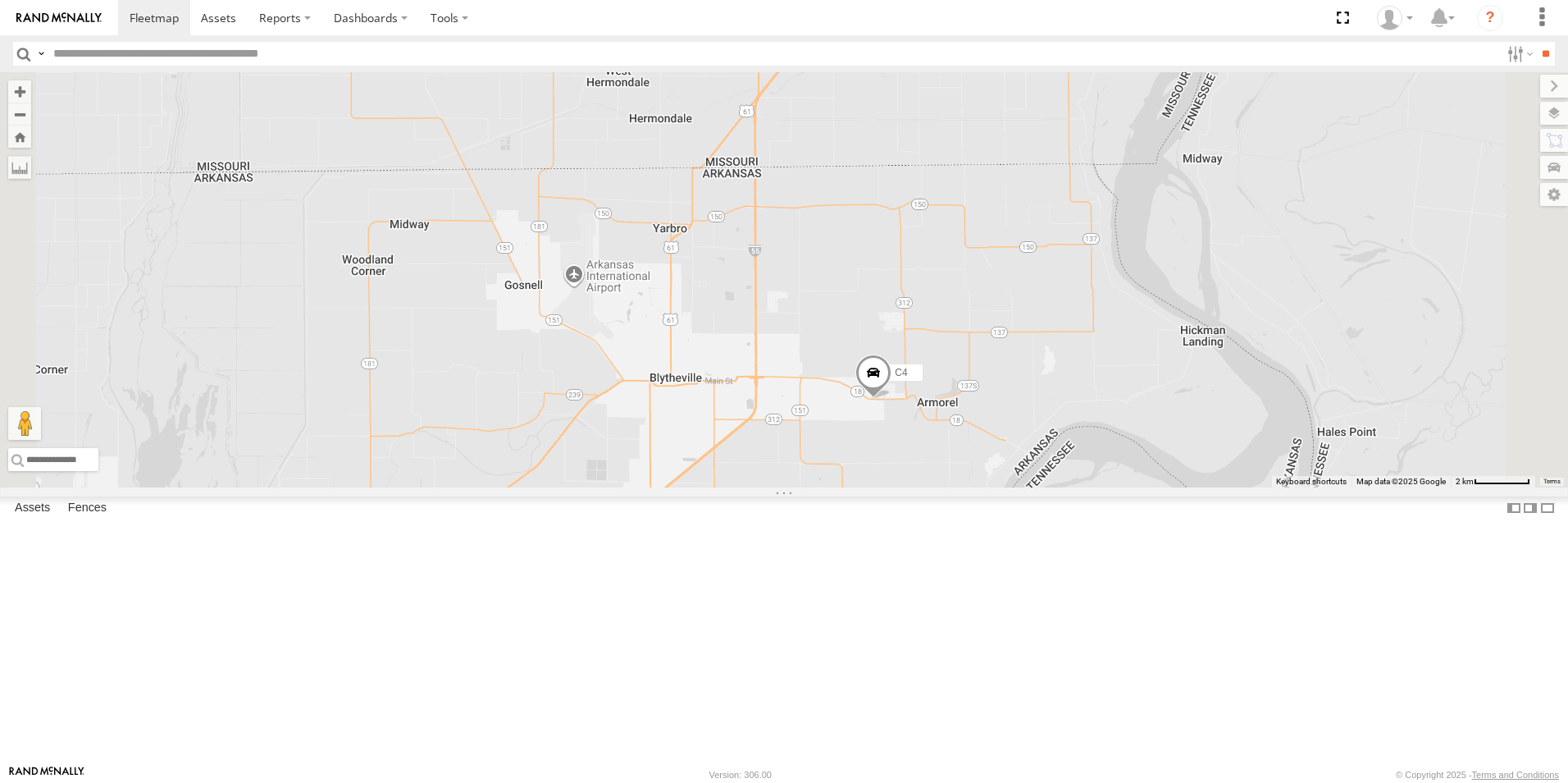
drag, startPoint x: 1198, startPoint y: 527, endPoint x: 1099, endPoint y: 549, distance: 101.4
click at [1099, 487] on div "C4 C2 C8 C6 C3" at bounding box center [784, 280] width 1568 height 415
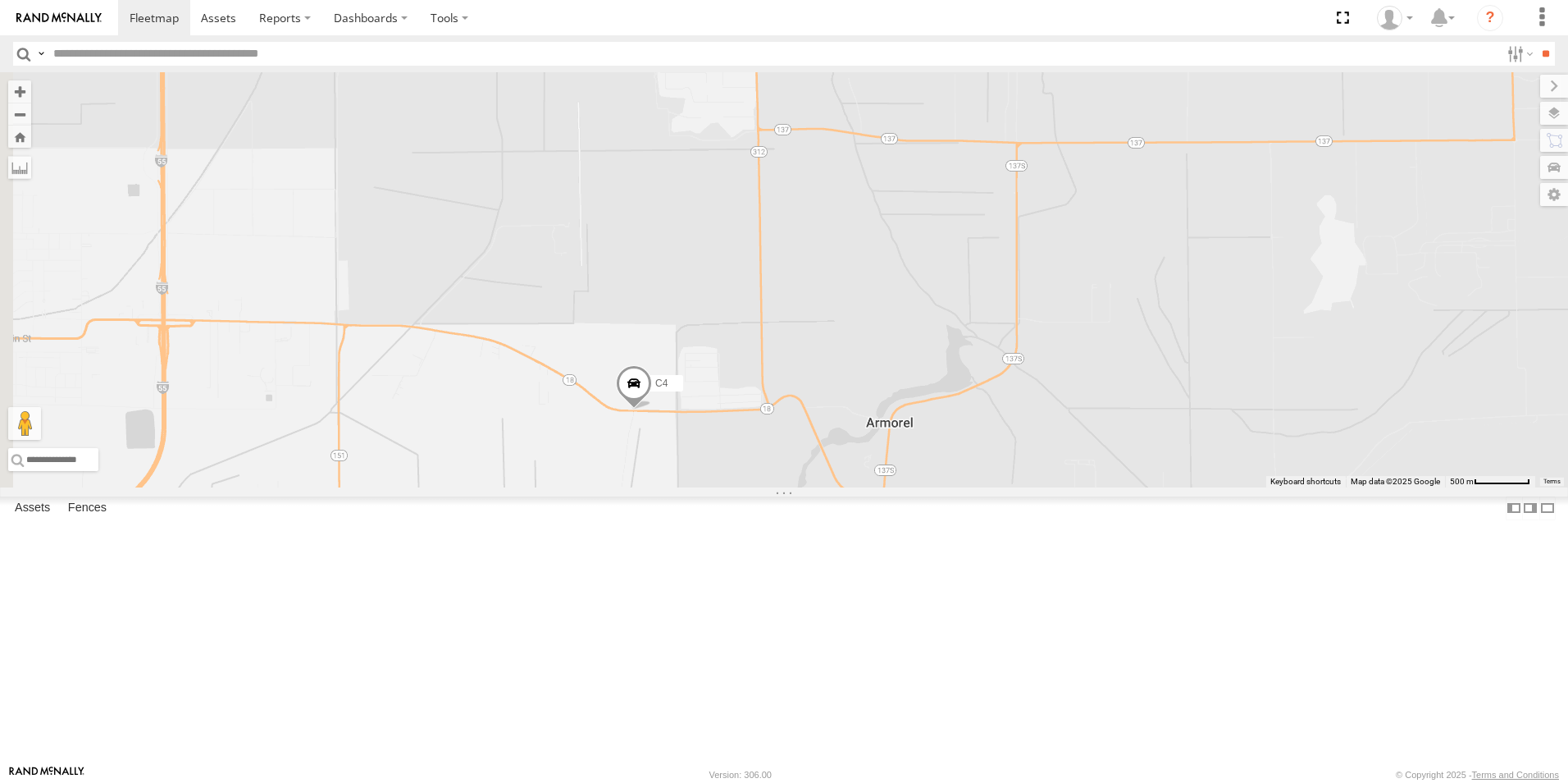
drag, startPoint x: 932, startPoint y: 572, endPoint x: 1432, endPoint y: 421, distance: 522.3
click at [1432, 421] on div "C4 C2 C8 C6 C3" at bounding box center [784, 280] width 1568 height 415
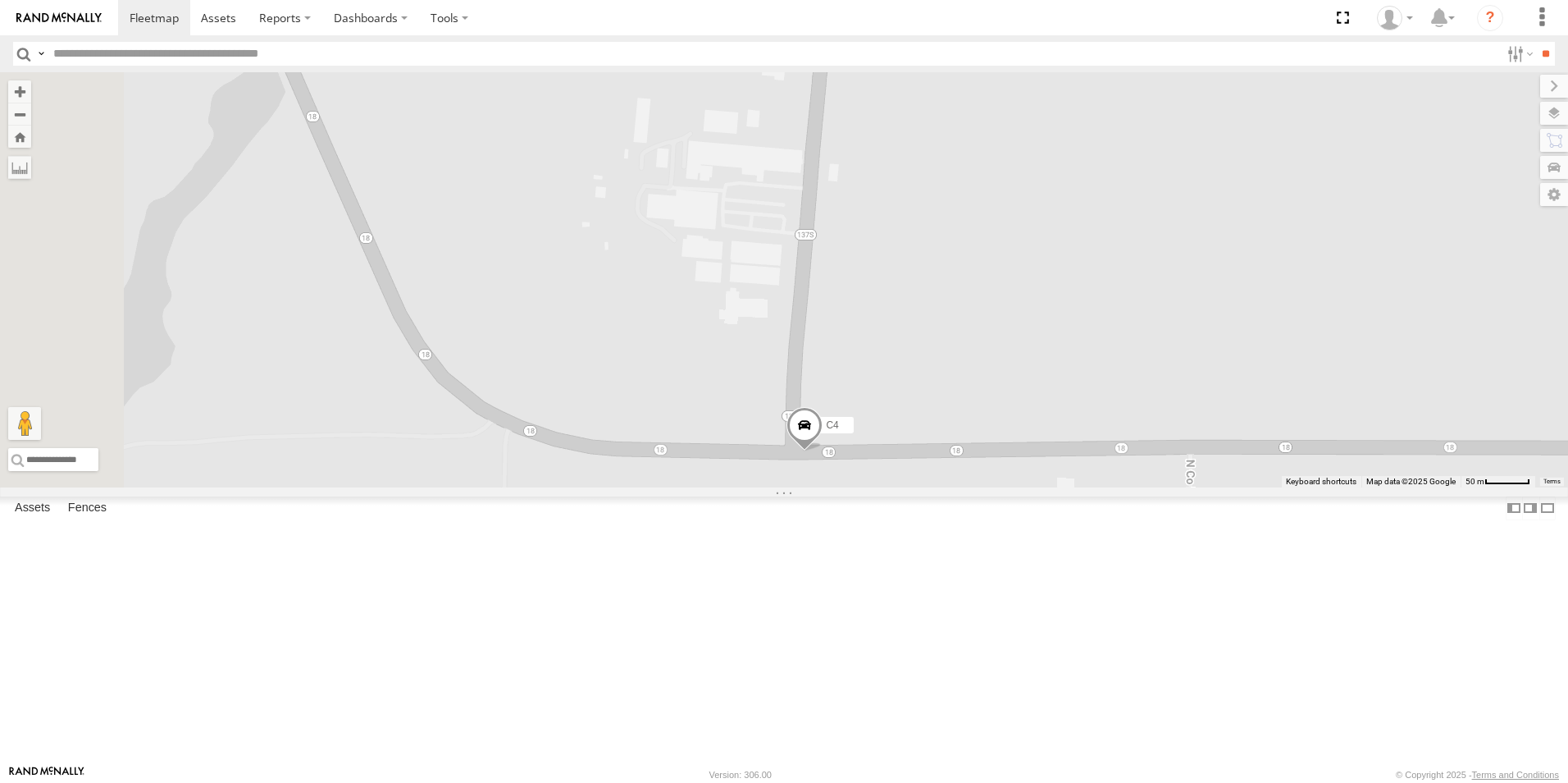
drag, startPoint x: 1087, startPoint y: 615, endPoint x: 1130, endPoint y: 511, distance: 112.5
click at [1130, 487] on div "C4 C2 C8 C6 C3" at bounding box center [784, 280] width 1568 height 415
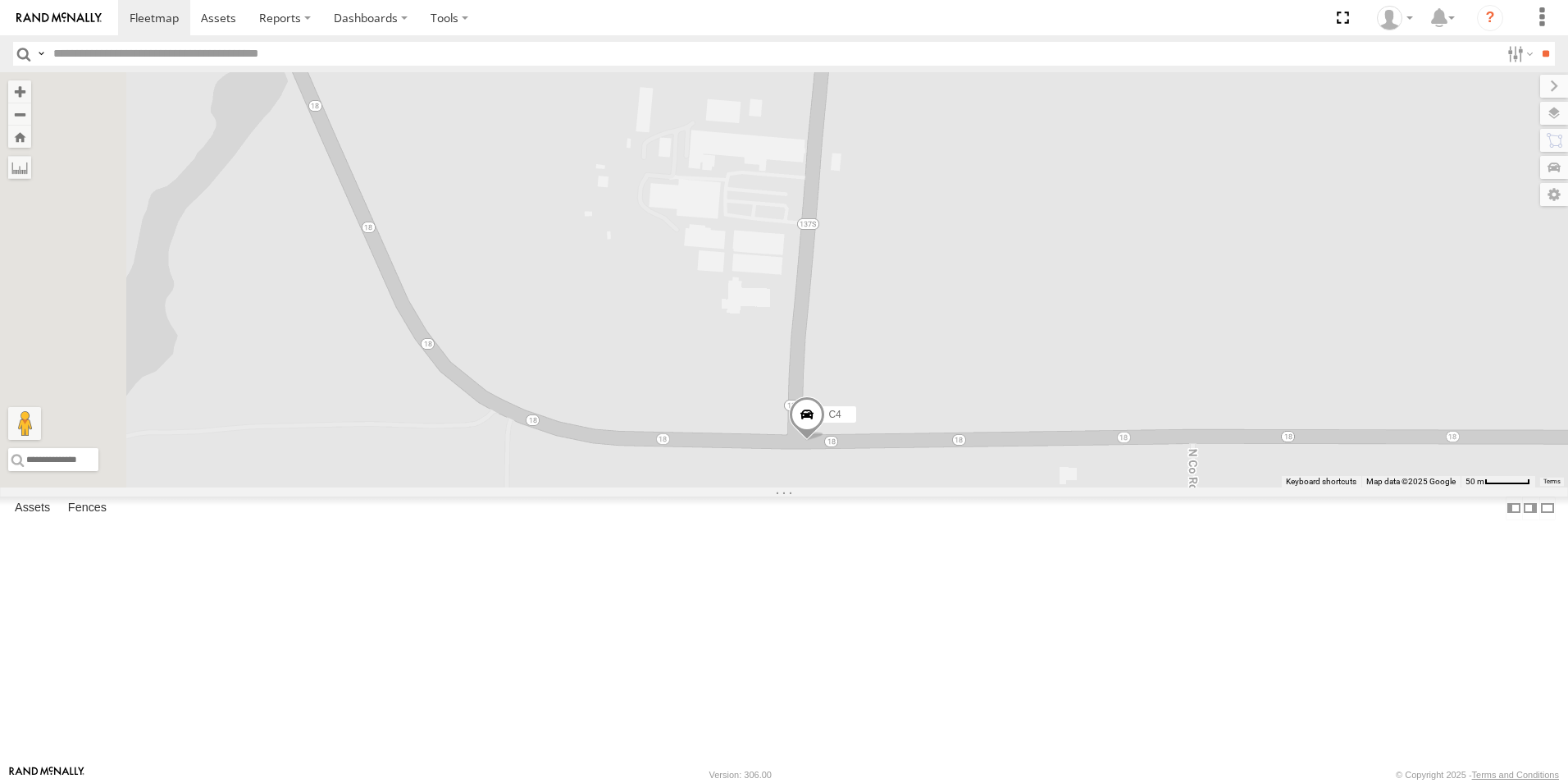
click at [825, 441] on span at bounding box center [807, 419] width 36 height 44
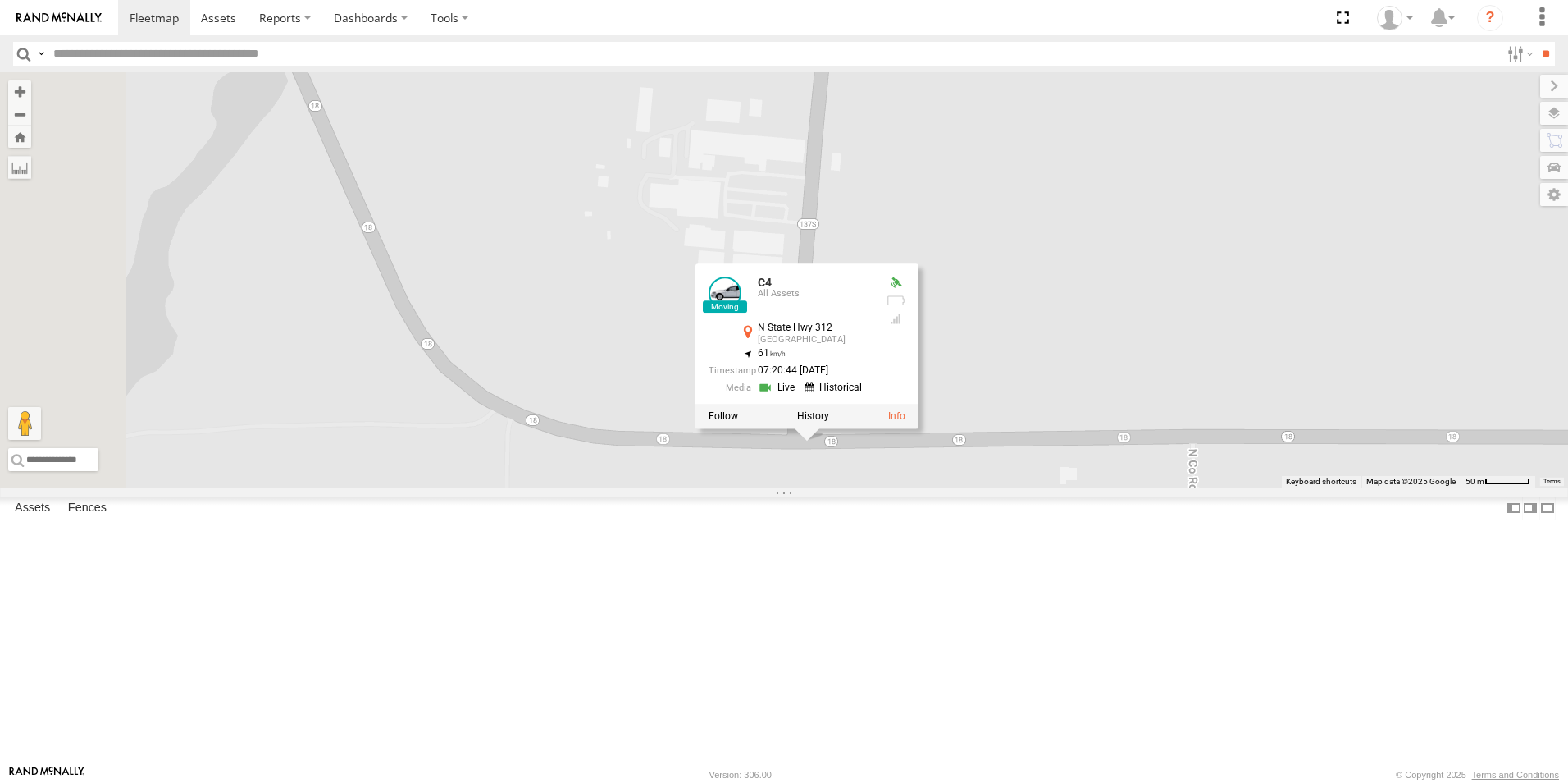
click at [1159, 487] on div "C4 C2 C8 C6 C3 C4 All Assets N State Hwy 312 Blytheville 35.91408 , -89.79883 6…" at bounding box center [784, 280] width 1568 height 415
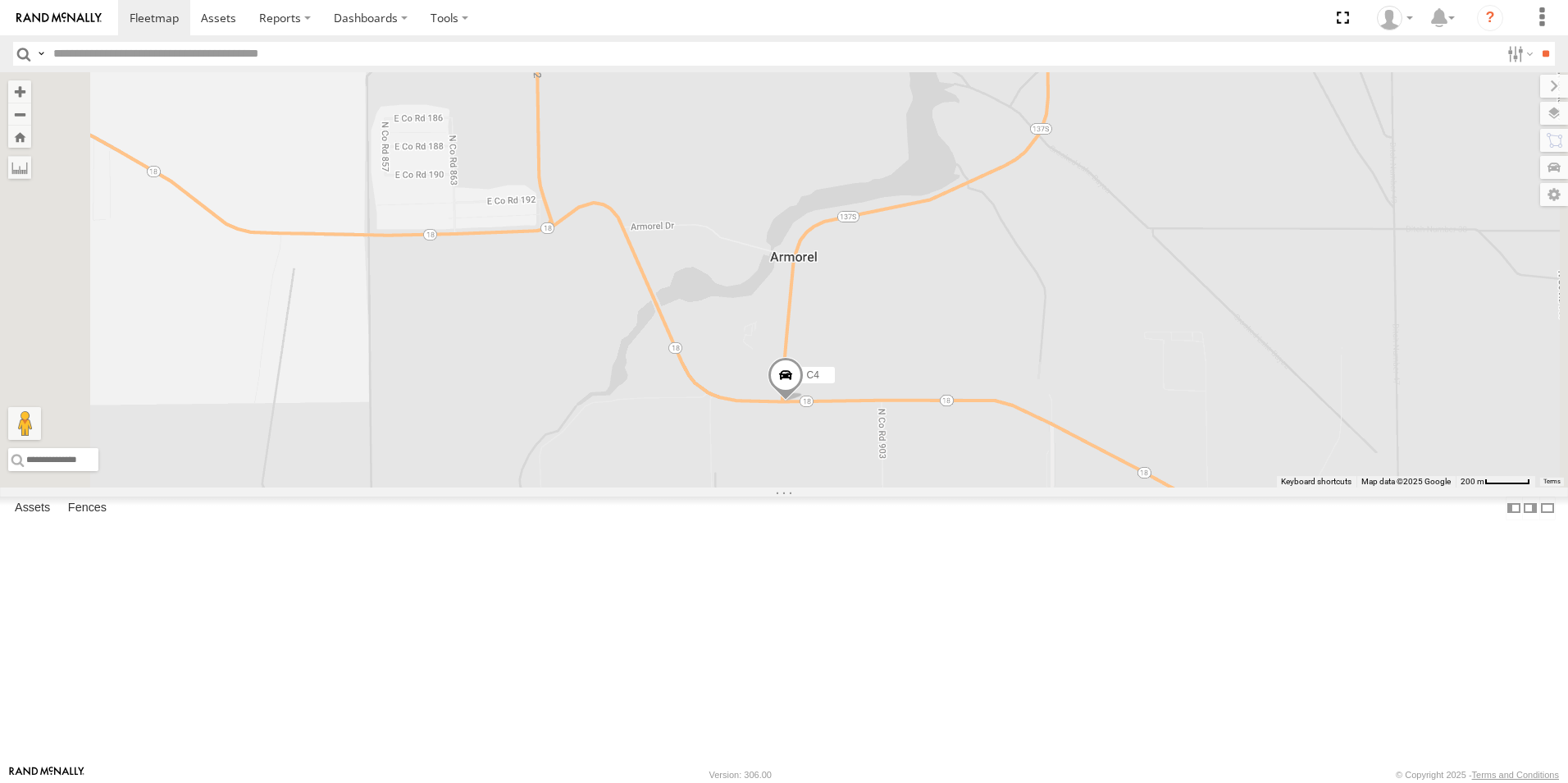
drag, startPoint x: 1087, startPoint y: 628, endPoint x: 980, endPoint y: 582, distance: 116.5
click at [980, 487] on div "C4 C2 C8 C6 C3" at bounding box center [784, 280] width 1568 height 415
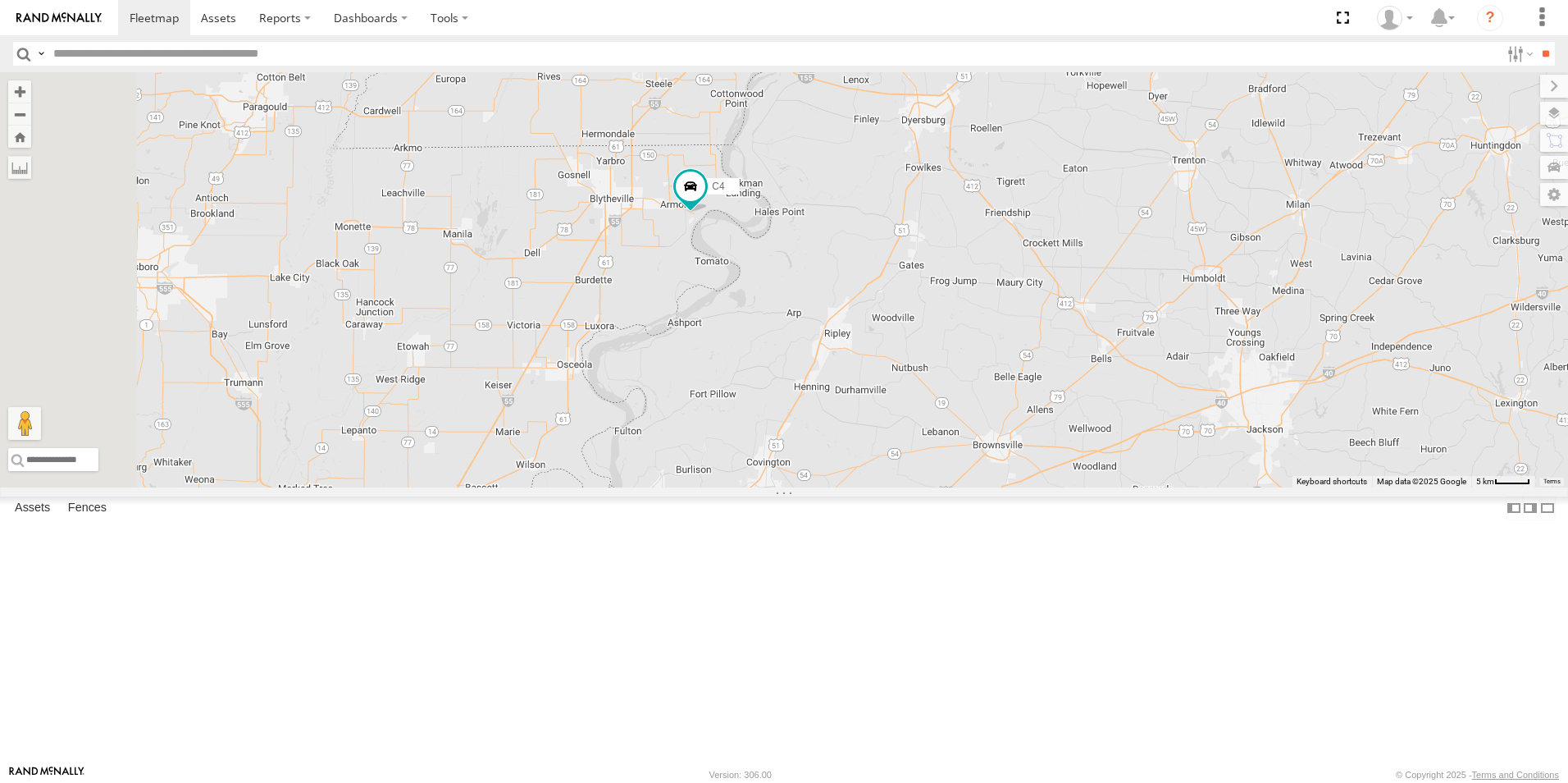
drag, startPoint x: 801, startPoint y: 640, endPoint x: 1002, endPoint y: 241, distance: 446.8
click at [1001, 243] on div "C4 C2 C8 C6 C3" at bounding box center [784, 280] width 1568 height 415
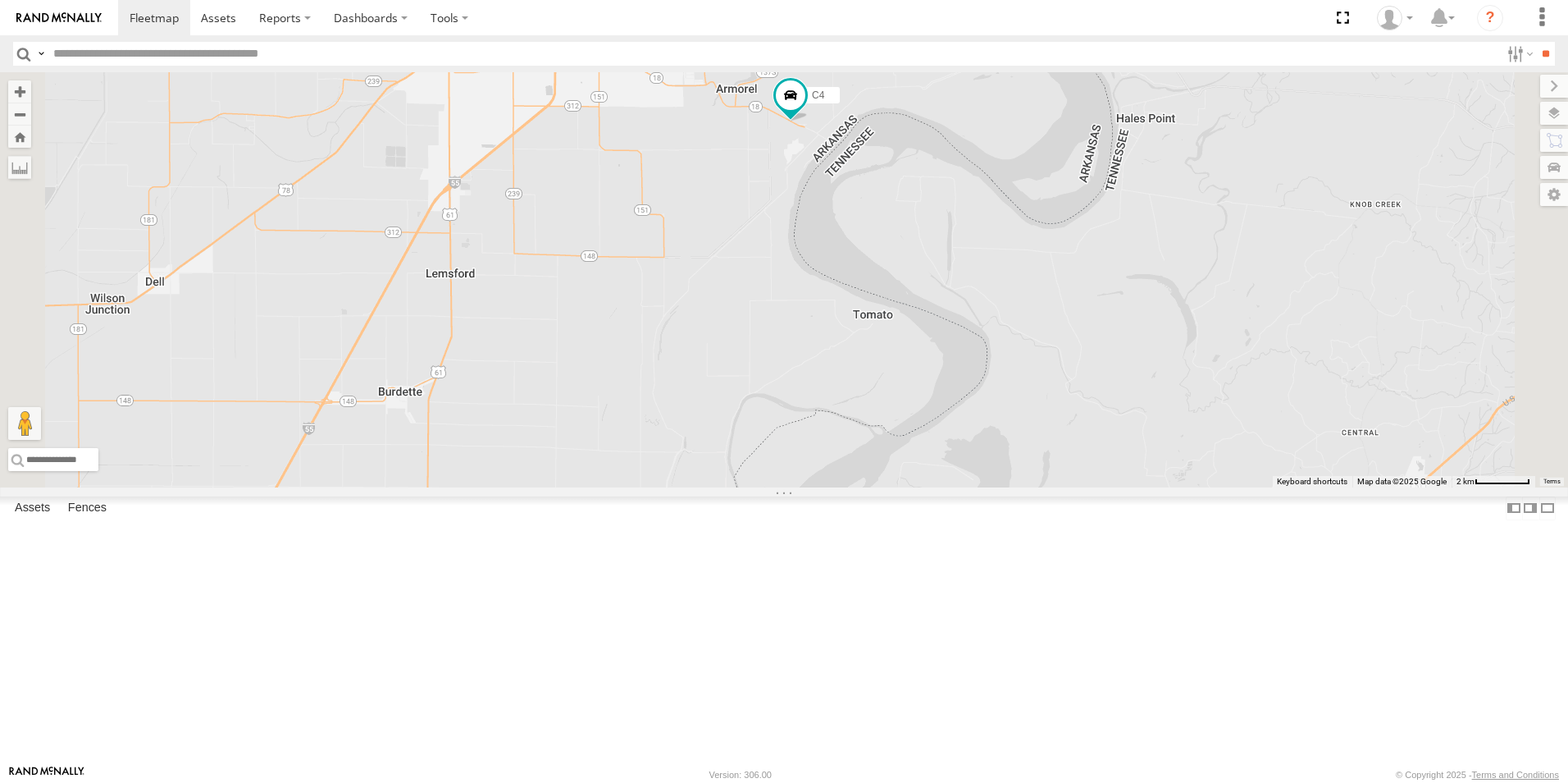
drag, startPoint x: 928, startPoint y: 174, endPoint x: 881, endPoint y: 670, distance: 498.2
click at [881, 487] on div "C4 C2 C8 C6 C3" at bounding box center [784, 280] width 1568 height 415
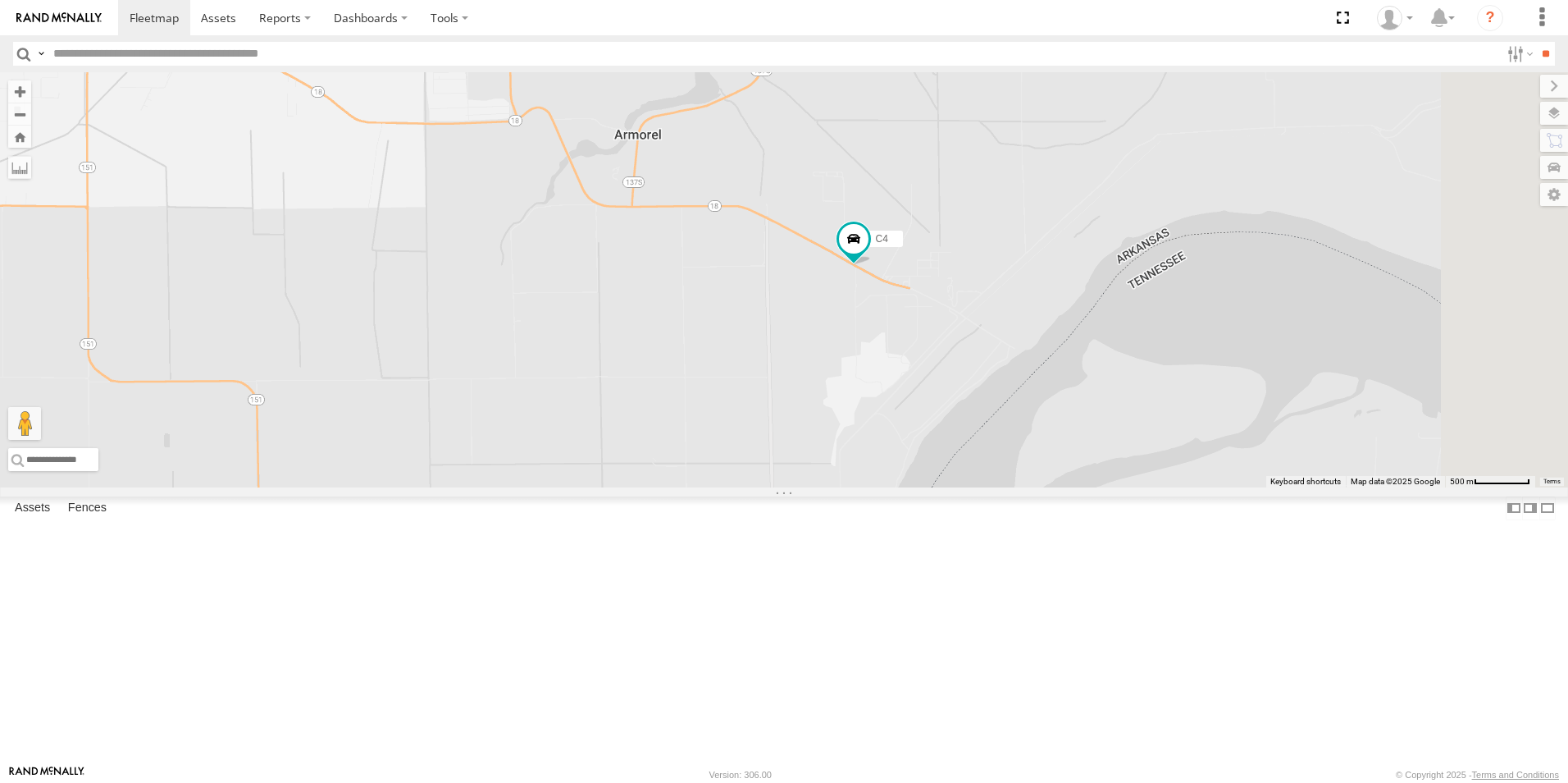
drag, startPoint x: 1083, startPoint y: 346, endPoint x: 1052, endPoint y: 486, distance: 143.4
click at [1052, 485] on div "C4 C2 C8 C6 C3" at bounding box center [784, 280] width 1568 height 415
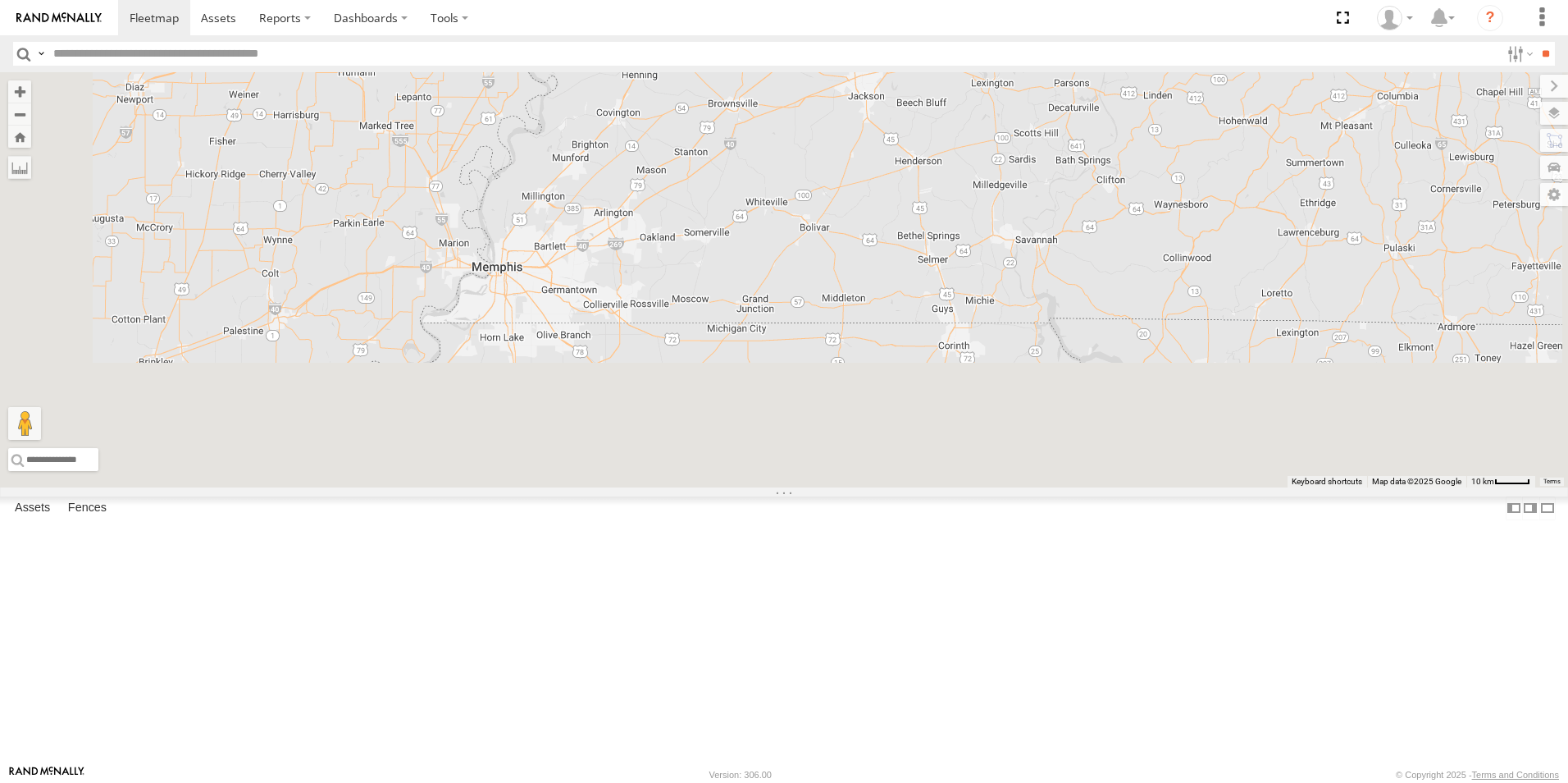
drag, startPoint x: 822, startPoint y: 604, endPoint x: 776, endPoint y: -27, distance: 632.7
click at [776, 0] on html at bounding box center [784, 392] width 1568 height 783
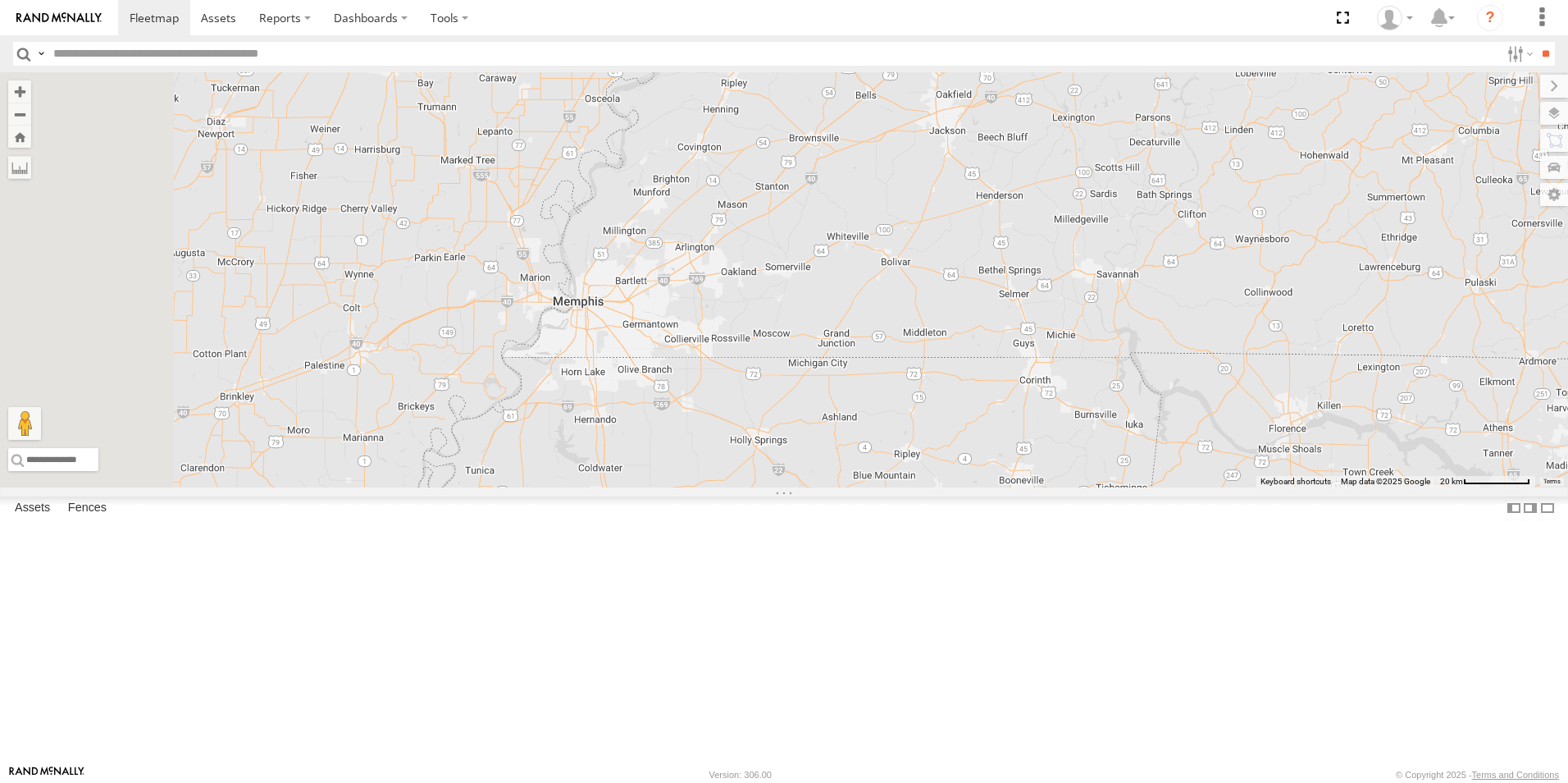
drag, startPoint x: 805, startPoint y: 205, endPoint x: 913, endPoint y: 630, distance: 438.5
click at [913, 487] on div "C2 C4 C8 C6 C3" at bounding box center [784, 280] width 1568 height 415
drag, startPoint x: 923, startPoint y: 229, endPoint x: 920, endPoint y: 283, distance: 54.1
click at [920, 283] on div "C2 C4 C8 C6 C3" at bounding box center [784, 280] width 1568 height 415
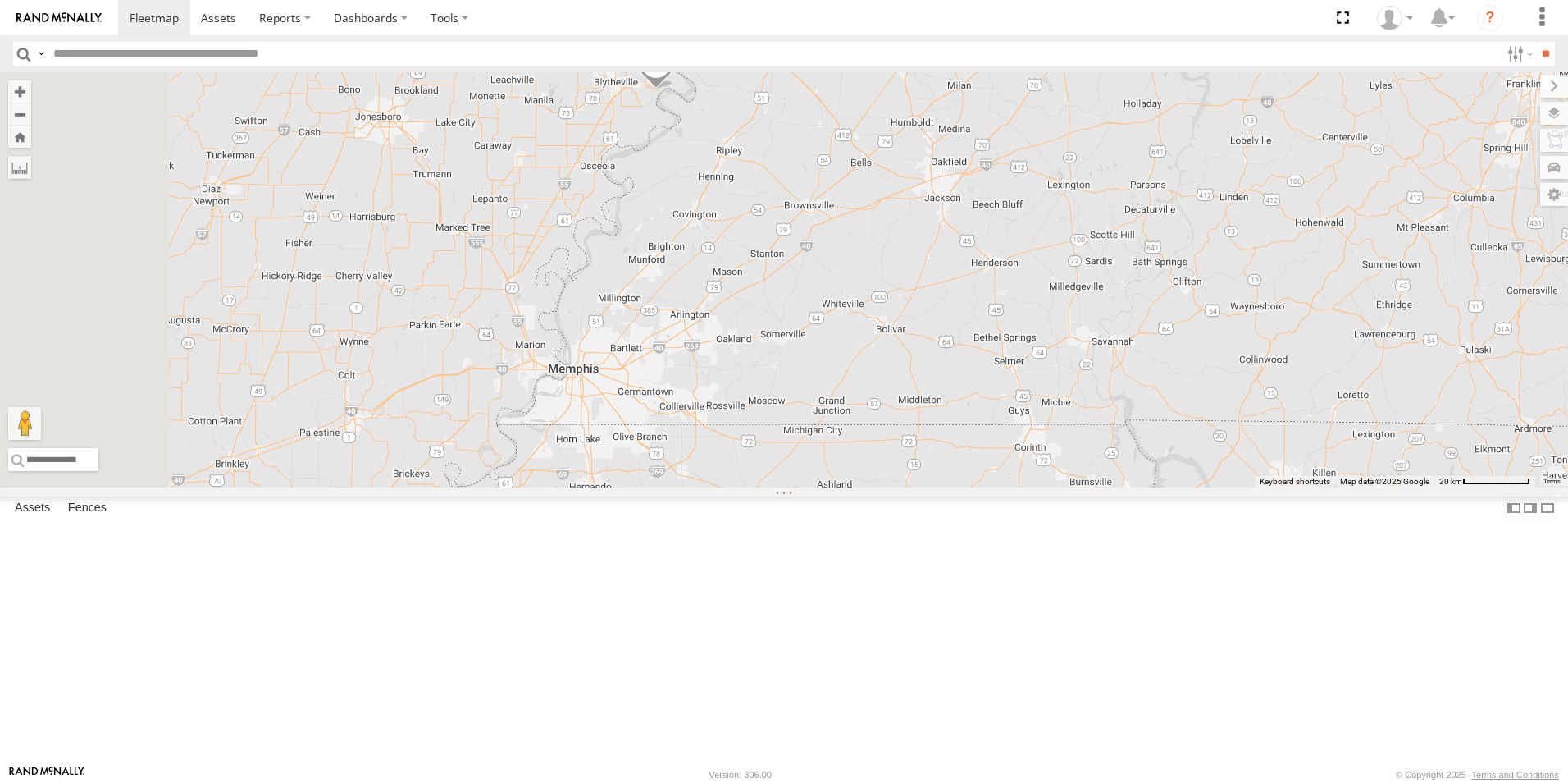
click at [674, 90] on span at bounding box center [656, 68] width 36 height 44
click at [894, 235] on div "C2 C4 C8 C6 C3 C4 All Assets E AR-18 Blytheville 35.90863 , -89.77562 3 07:40:4…" at bounding box center [784, 280] width 1568 height 415
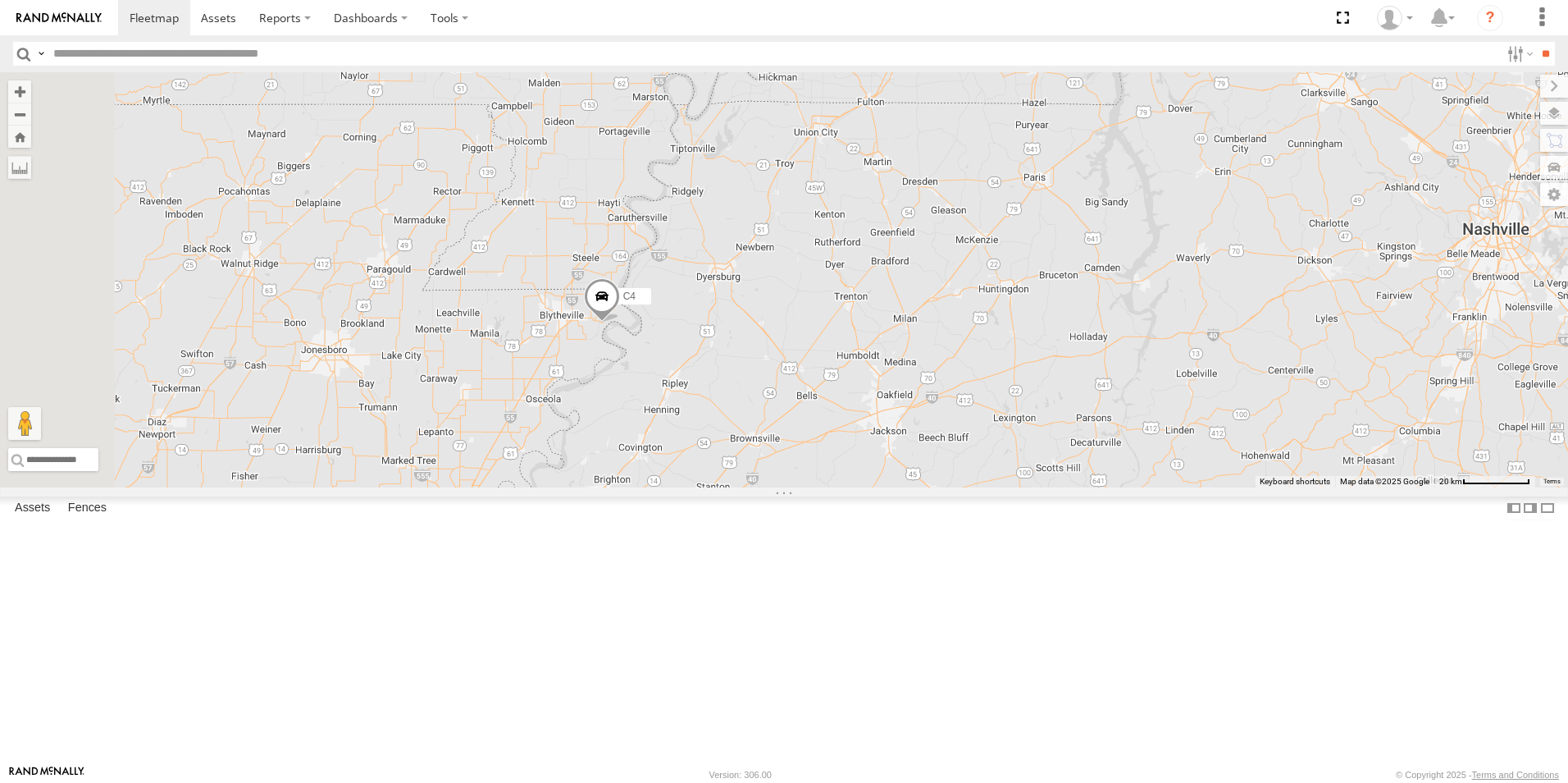
drag, startPoint x: 895, startPoint y: 231, endPoint x: 848, endPoint y: 461, distance: 234.8
click at [843, 463] on div "C2 C4 C8 C6 C3" at bounding box center [784, 280] width 1568 height 415
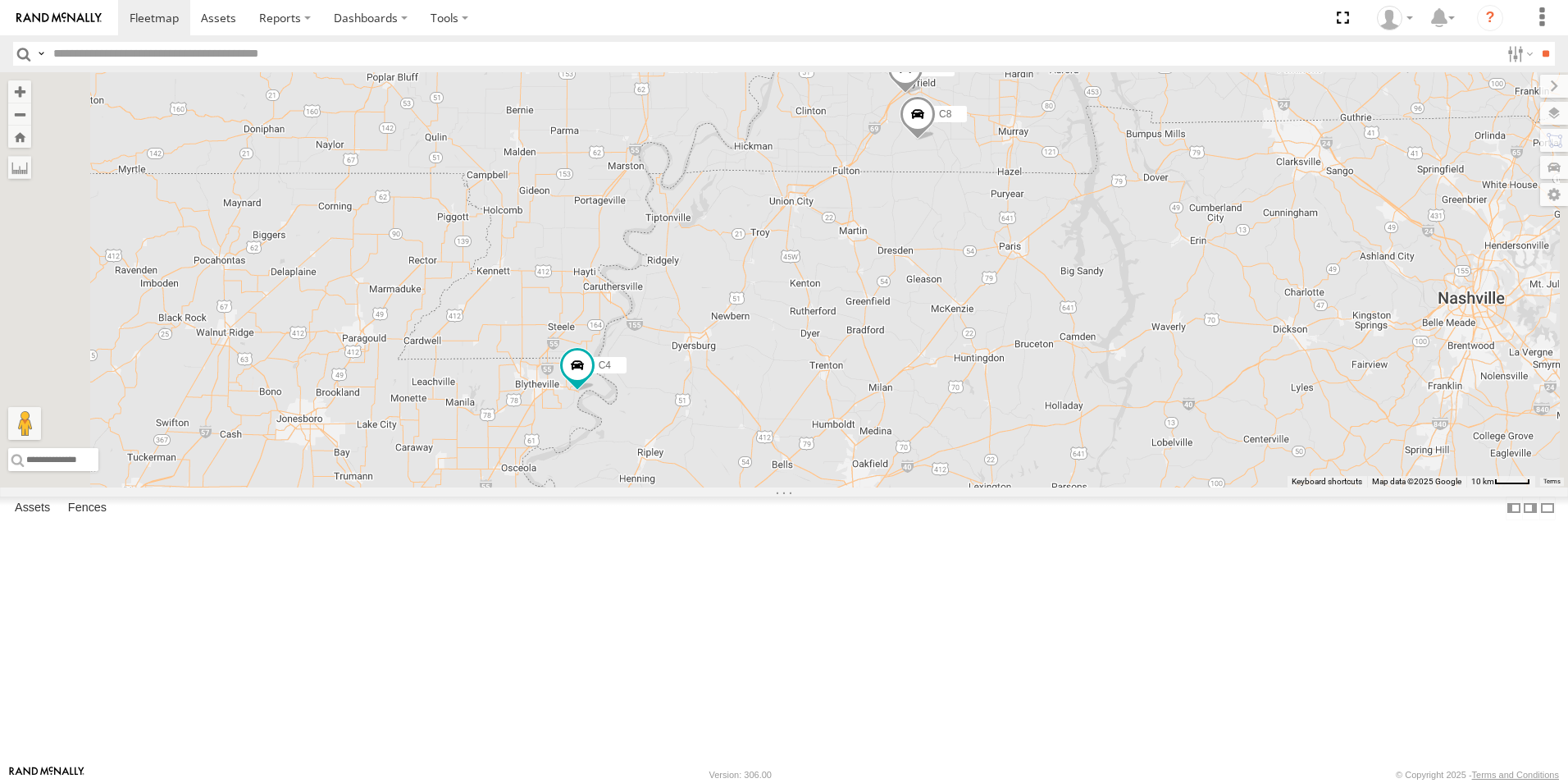
drag, startPoint x: 667, startPoint y: 510, endPoint x: 684, endPoint y: 402, distance: 109.3
click at [679, 411] on div "C2 C4 C8 C6 C3" at bounding box center [784, 280] width 1568 height 415
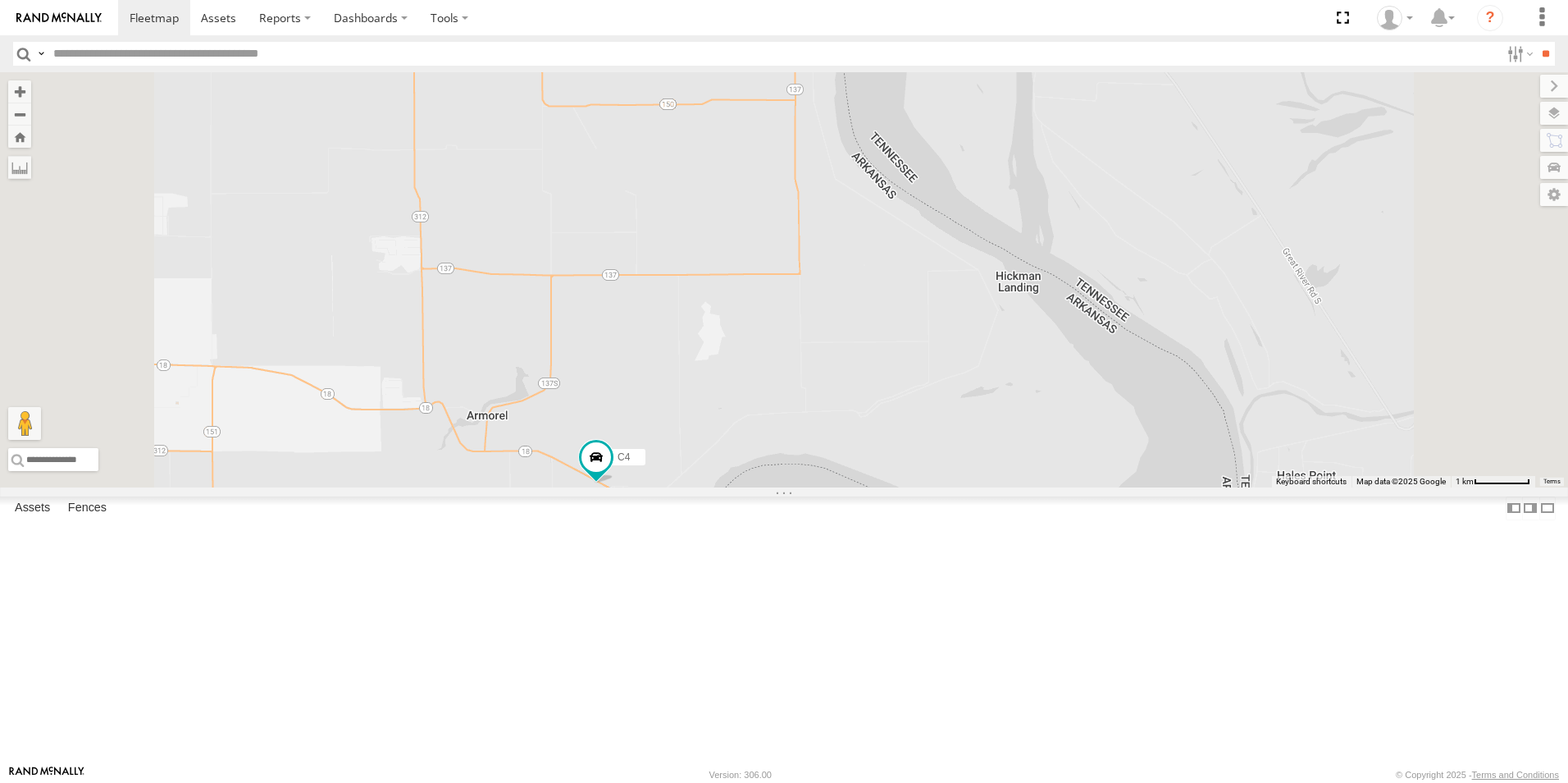
drag, startPoint x: 841, startPoint y: 583, endPoint x: 836, endPoint y: 455, distance: 128.1
click at [836, 455] on div "C2 C4 C8 C6 C3" at bounding box center [784, 280] width 1568 height 415
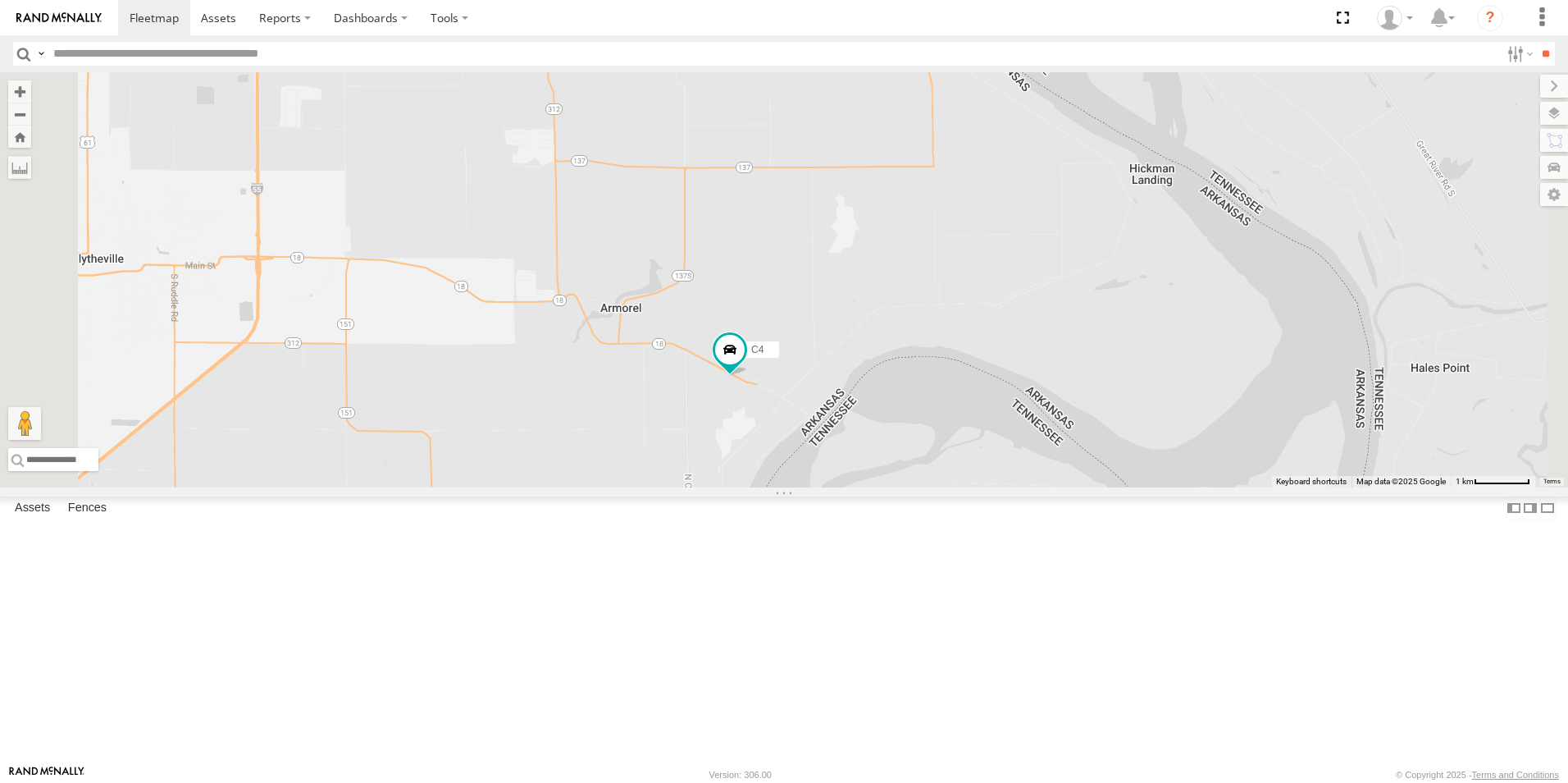
drag, startPoint x: 732, startPoint y: 510, endPoint x: 859, endPoint y: 472, distance: 132.6
click at [859, 472] on div "C2 C4 C8 C6 C3" at bounding box center [784, 280] width 1568 height 415
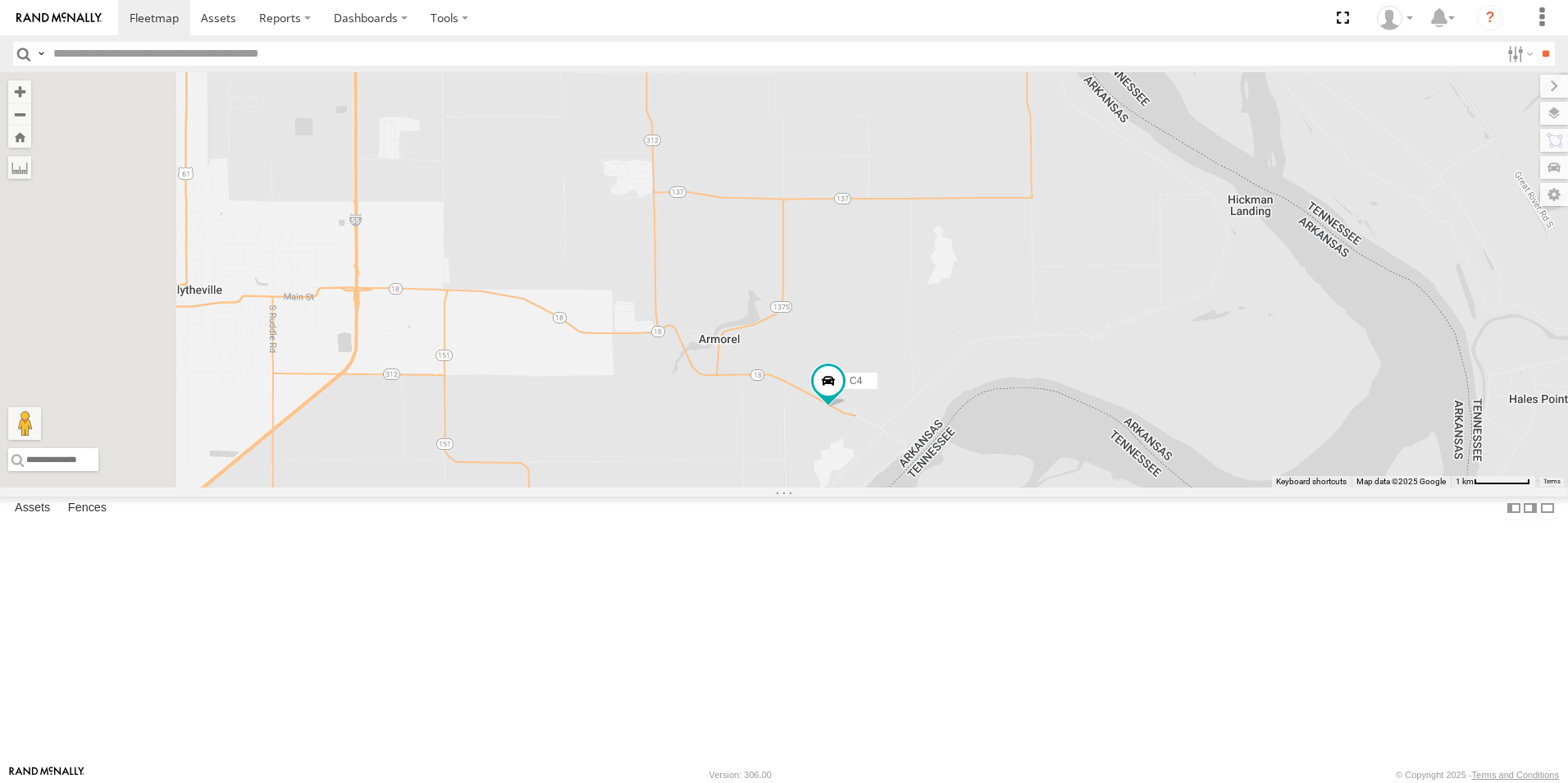
drag, startPoint x: 859, startPoint y: 454, endPoint x: 961, endPoint y: 484, distance: 106.3
click at [961, 484] on div "C2 C4 C8 C6 C3" at bounding box center [784, 280] width 1568 height 415
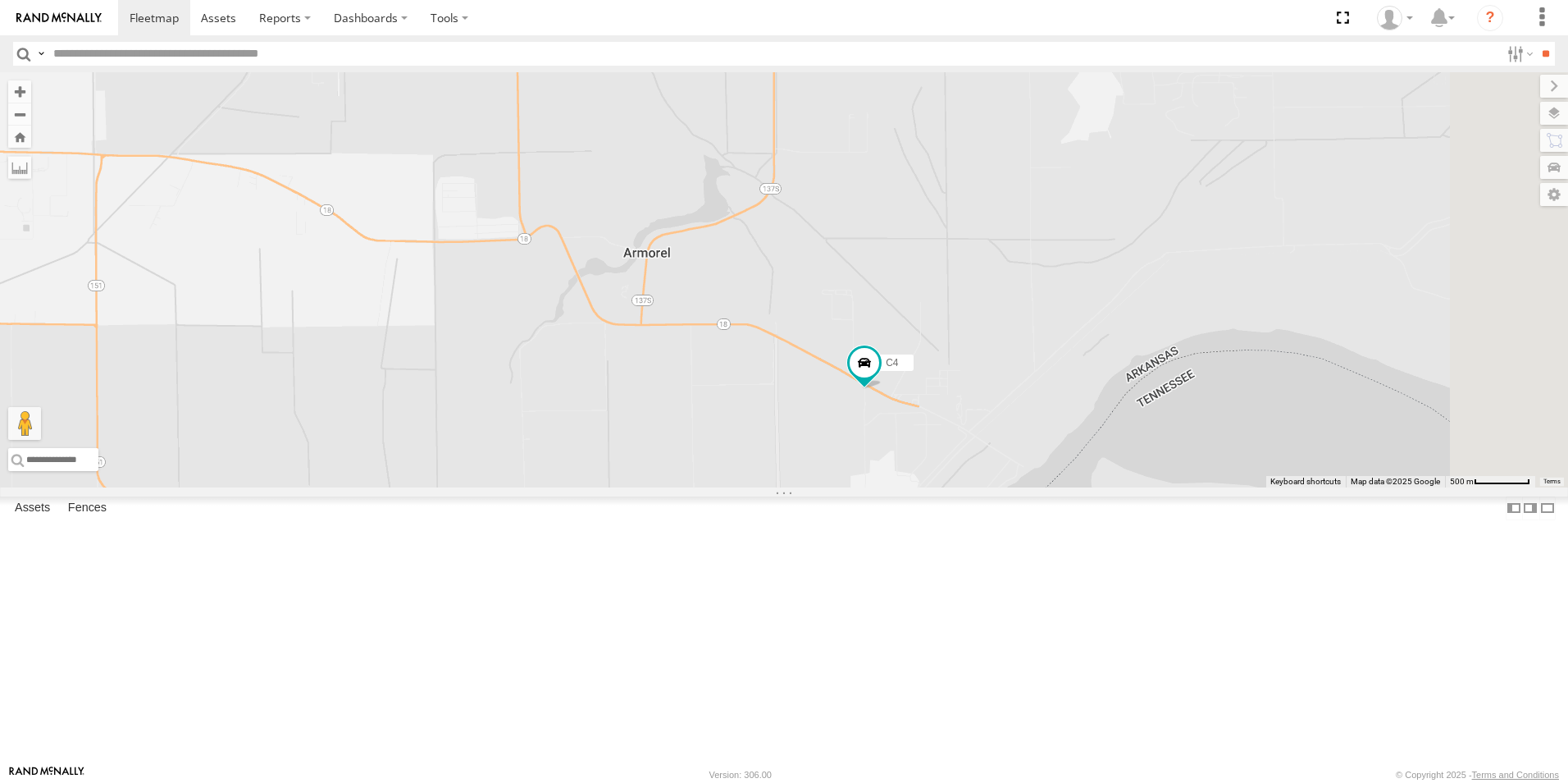
drag, startPoint x: 1006, startPoint y: 539, endPoint x: 973, endPoint y: 455, distance: 90.2
click at [973, 455] on div "C2 C4 C8 C6 C3" at bounding box center [784, 280] width 1568 height 415
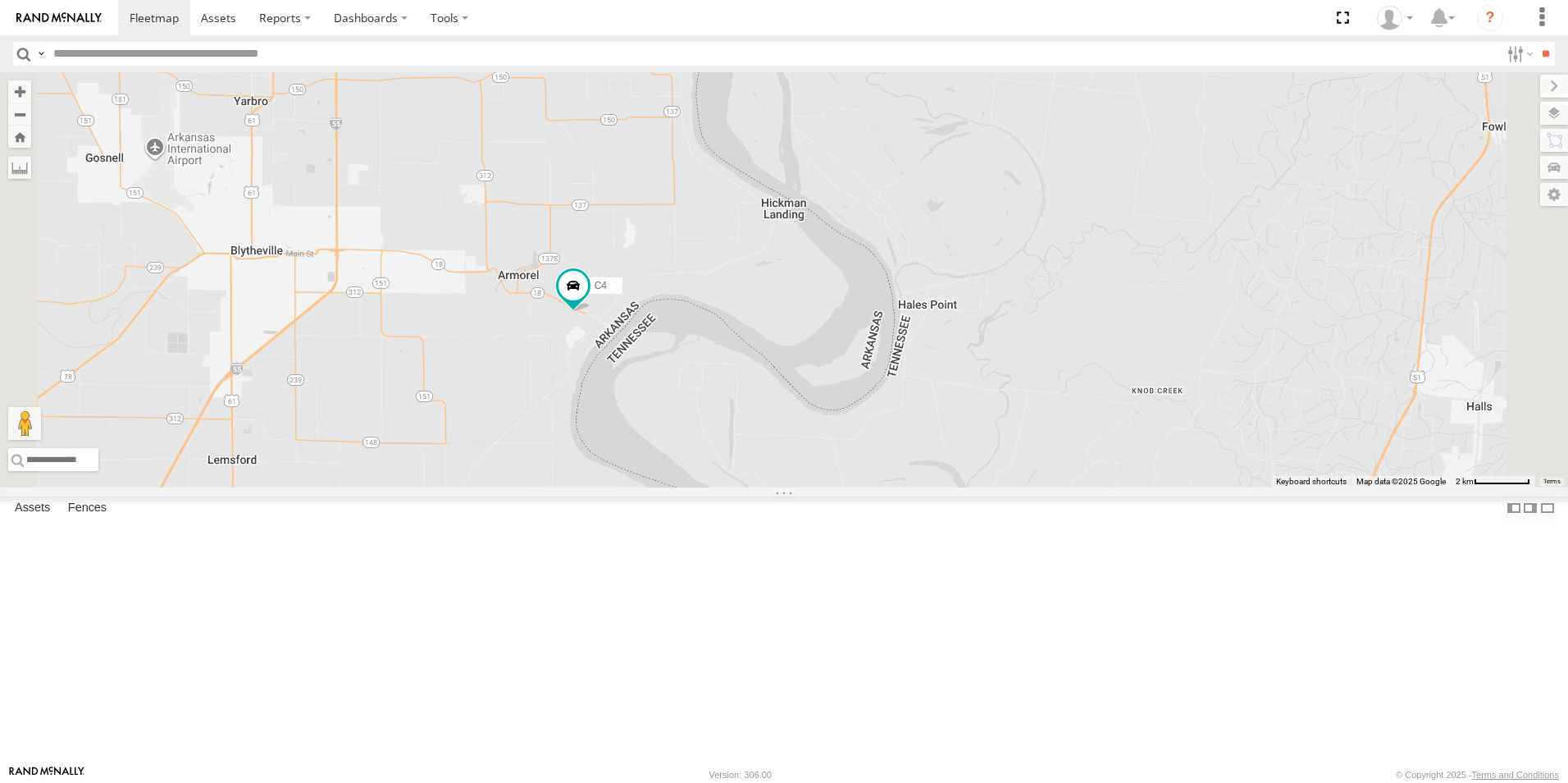
drag, startPoint x: 570, startPoint y: 341, endPoint x: 683, endPoint y: 374, distance: 117.7
click at [683, 374] on div "C2 C4 C8 C6 C3" at bounding box center [784, 280] width 1568 height 415
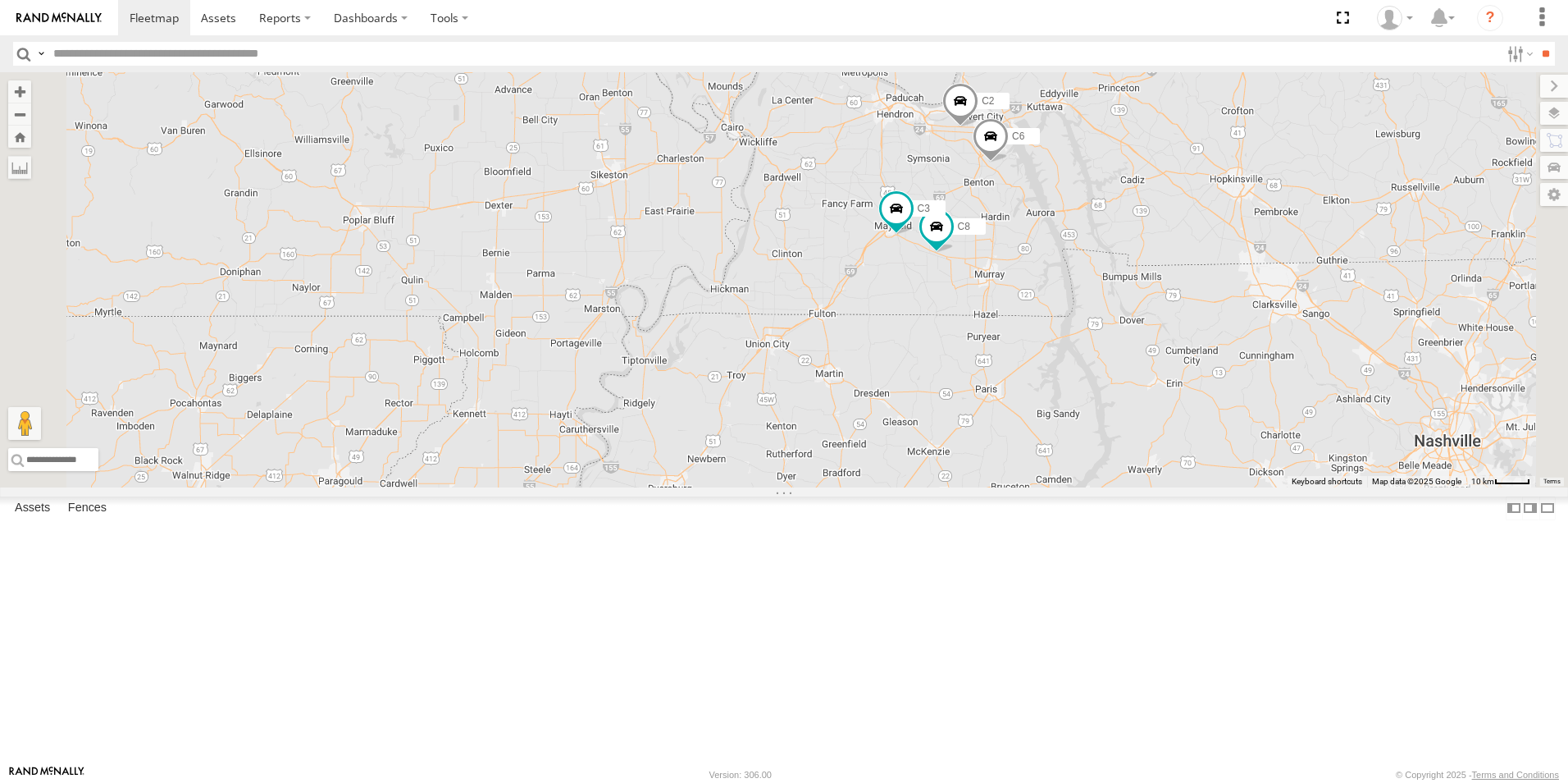
drag, startPoint x: 1194, startPoint y: 360, endPoint x: 1182, endPoint y: 404, distance: 45.6
click at [1182, 404] on div "C2 C4 C8 C6 C3" at bounding box center [784, 280] width 1568 height 415
